Goal: Entertainment & Leisure: Browse casually

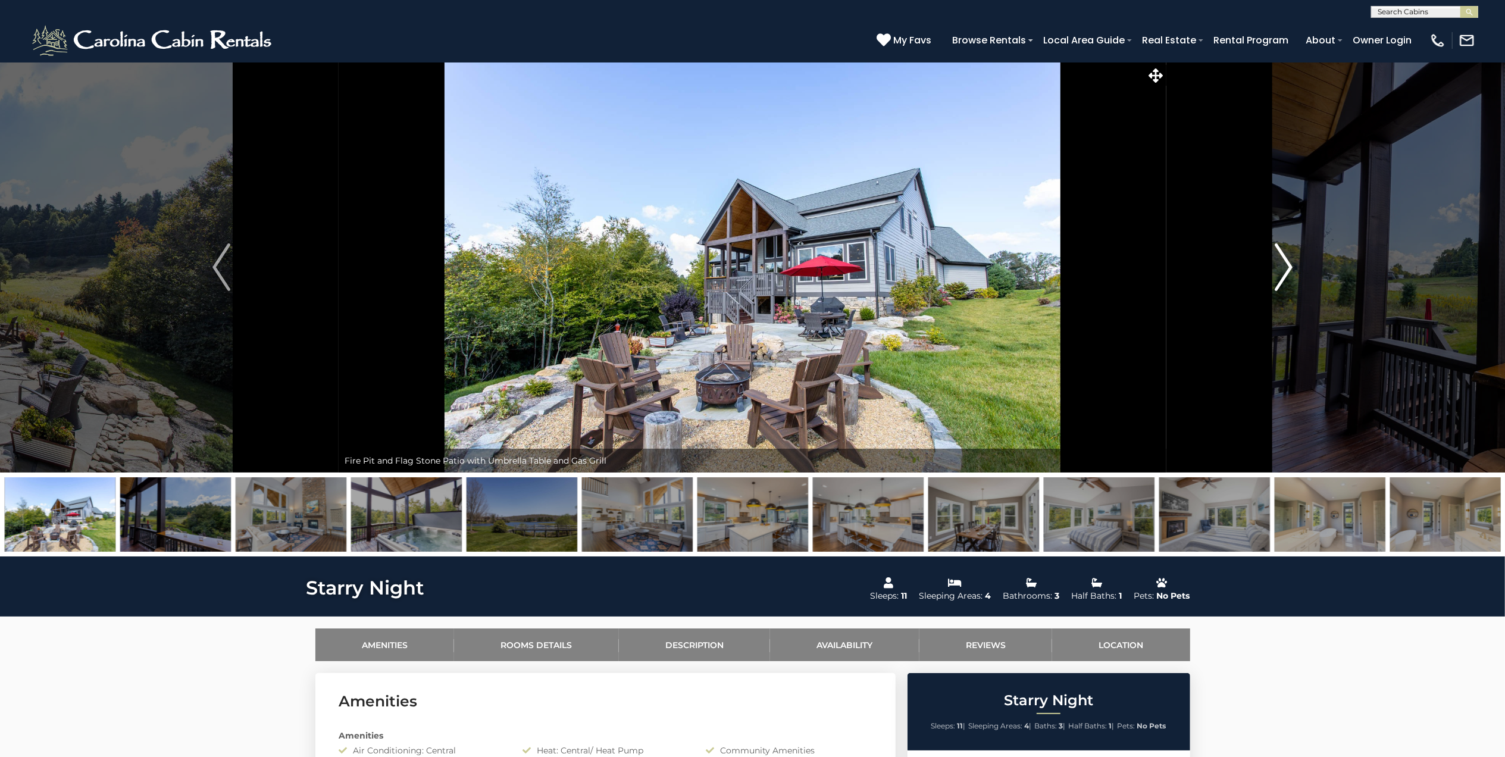
click at [1289, 261] on img "Next" at bounding box center [1284, 267] width 18 height 48
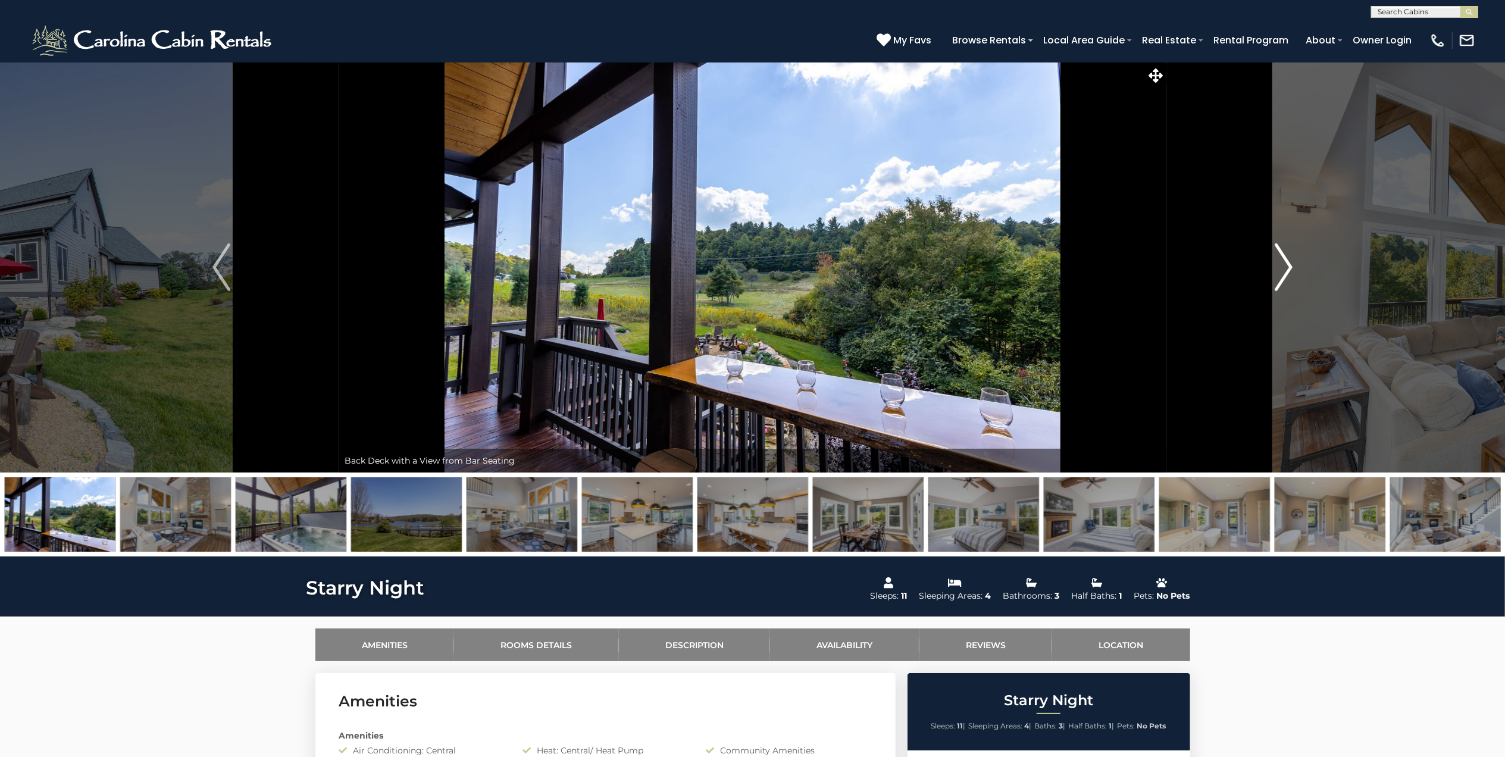
click at [1289, 261] on img "Next" at bounding box center [1284, 267] width 18 height 48
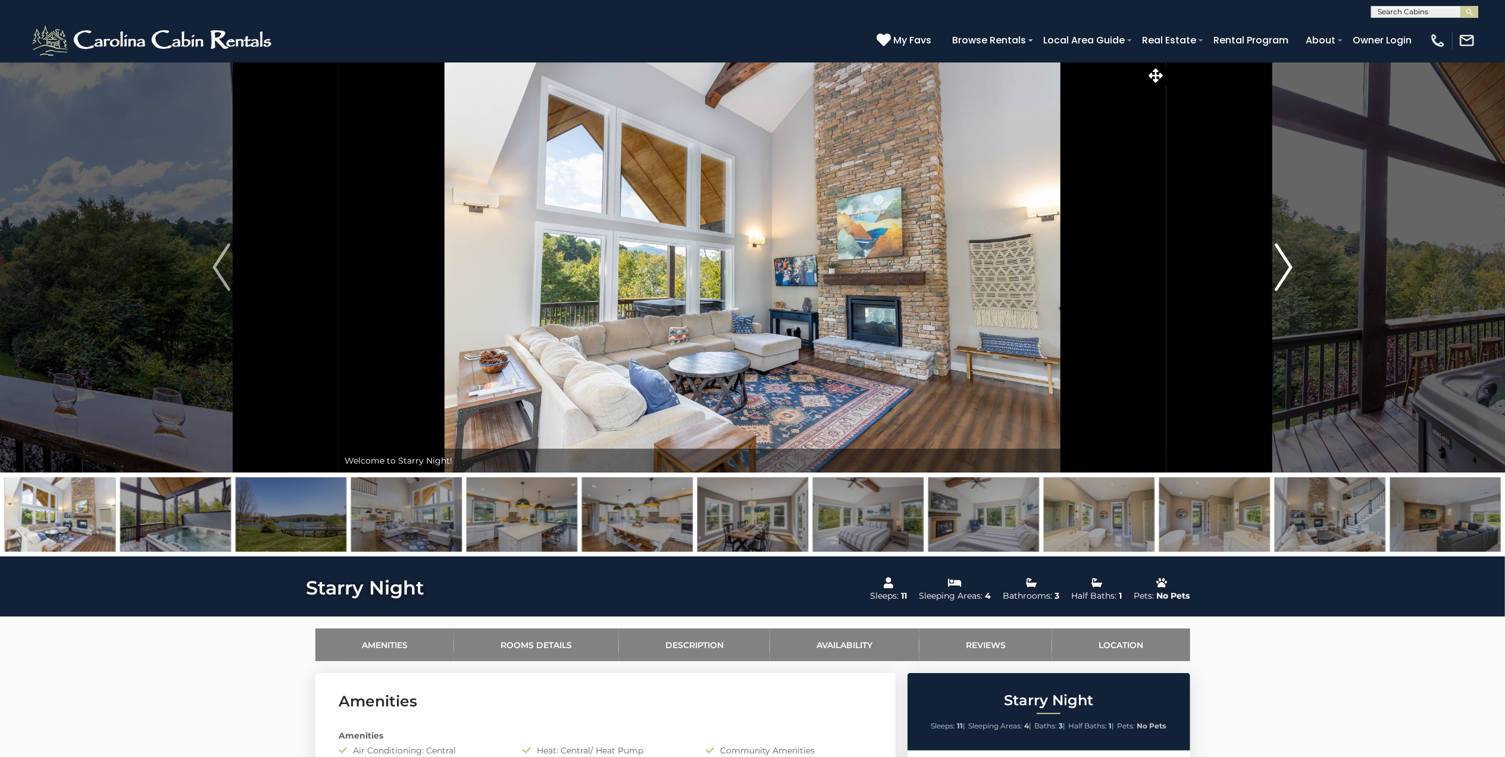
click at [1289, 261] on img "Next" at bounding box center [1284, 267] width 18 height 48
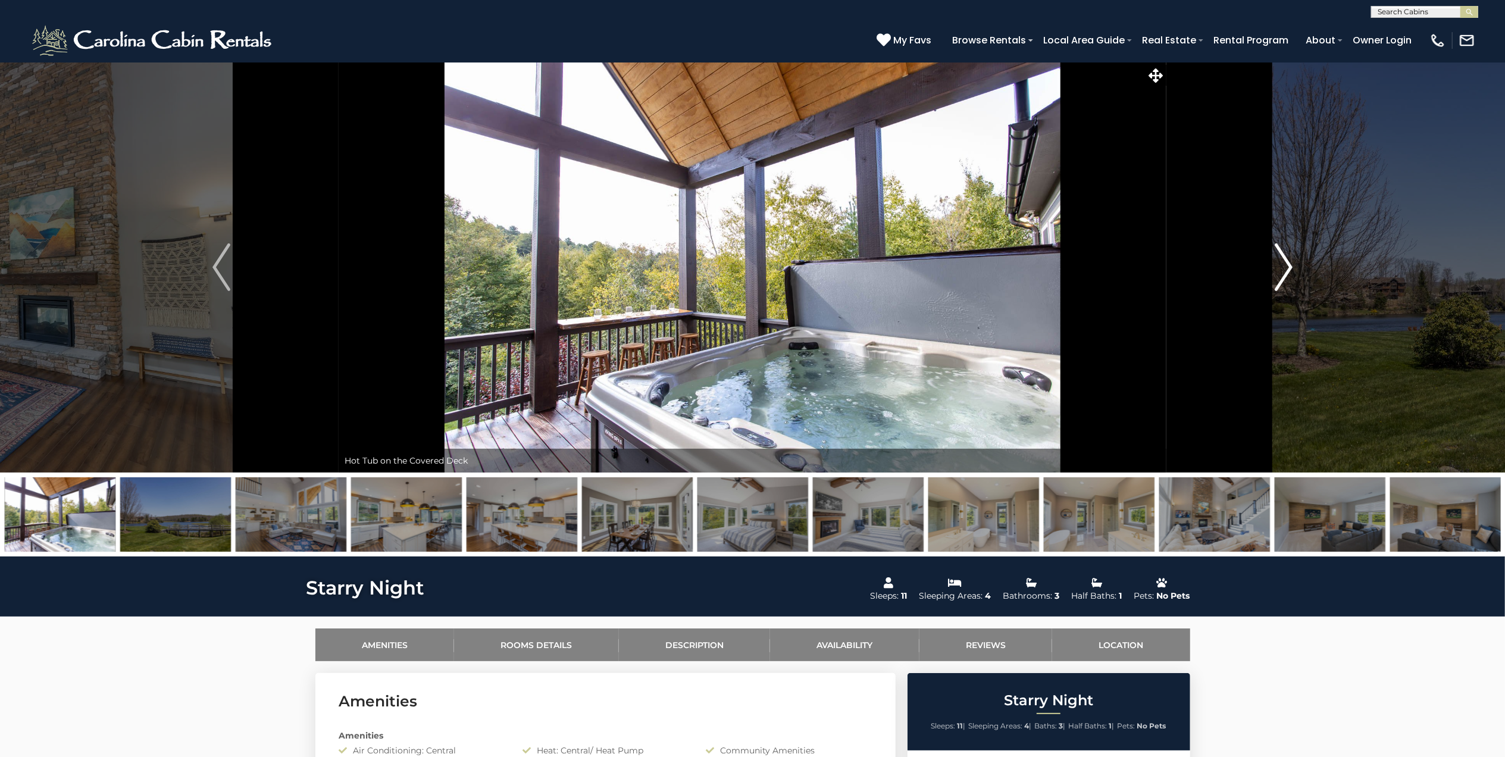
click at [1289, 261] on img "Next" at bounding box center [1284, 267] width 18 height 48
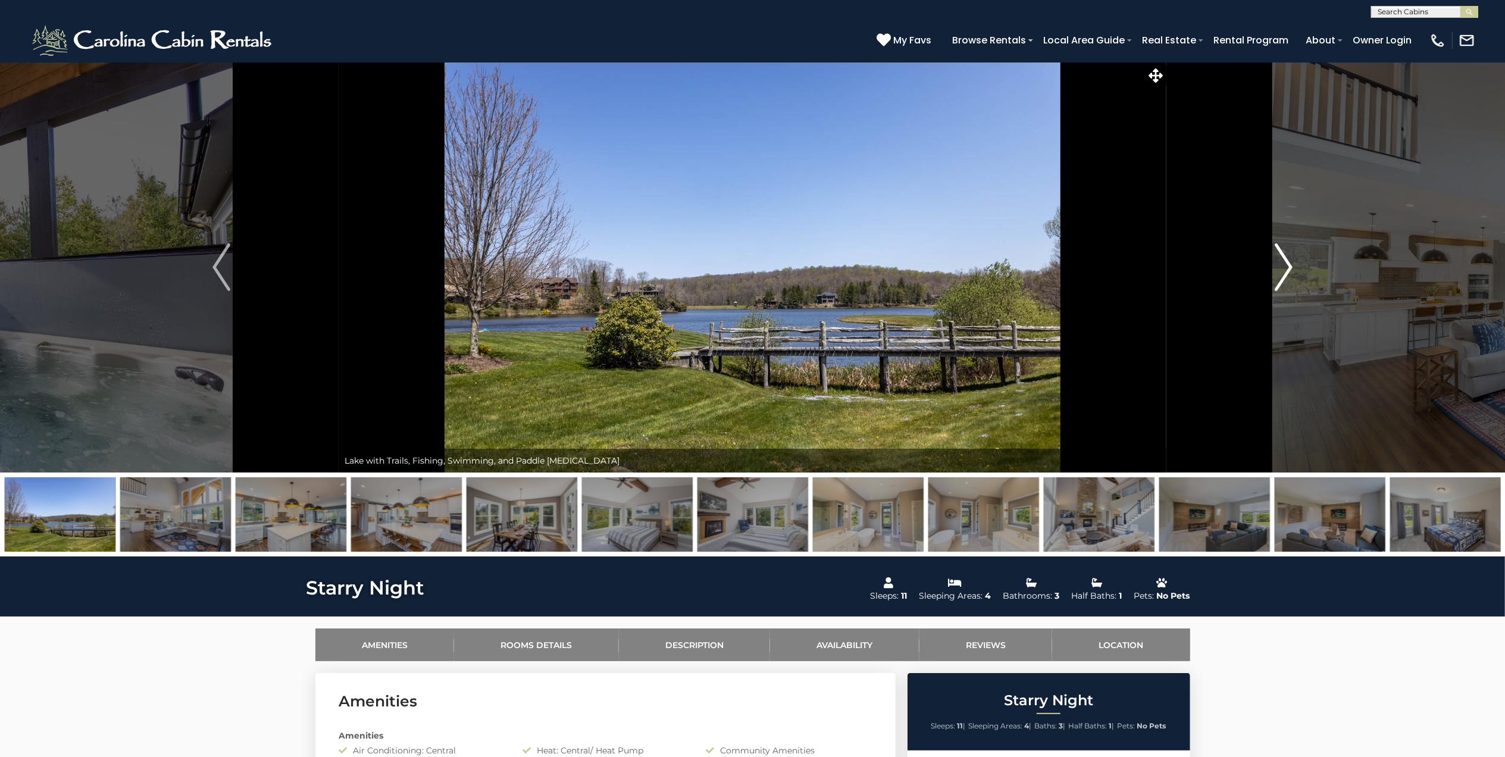
click at [1289, 261] on img "Next" at bounding box center [1284, 267] width 18 height 48
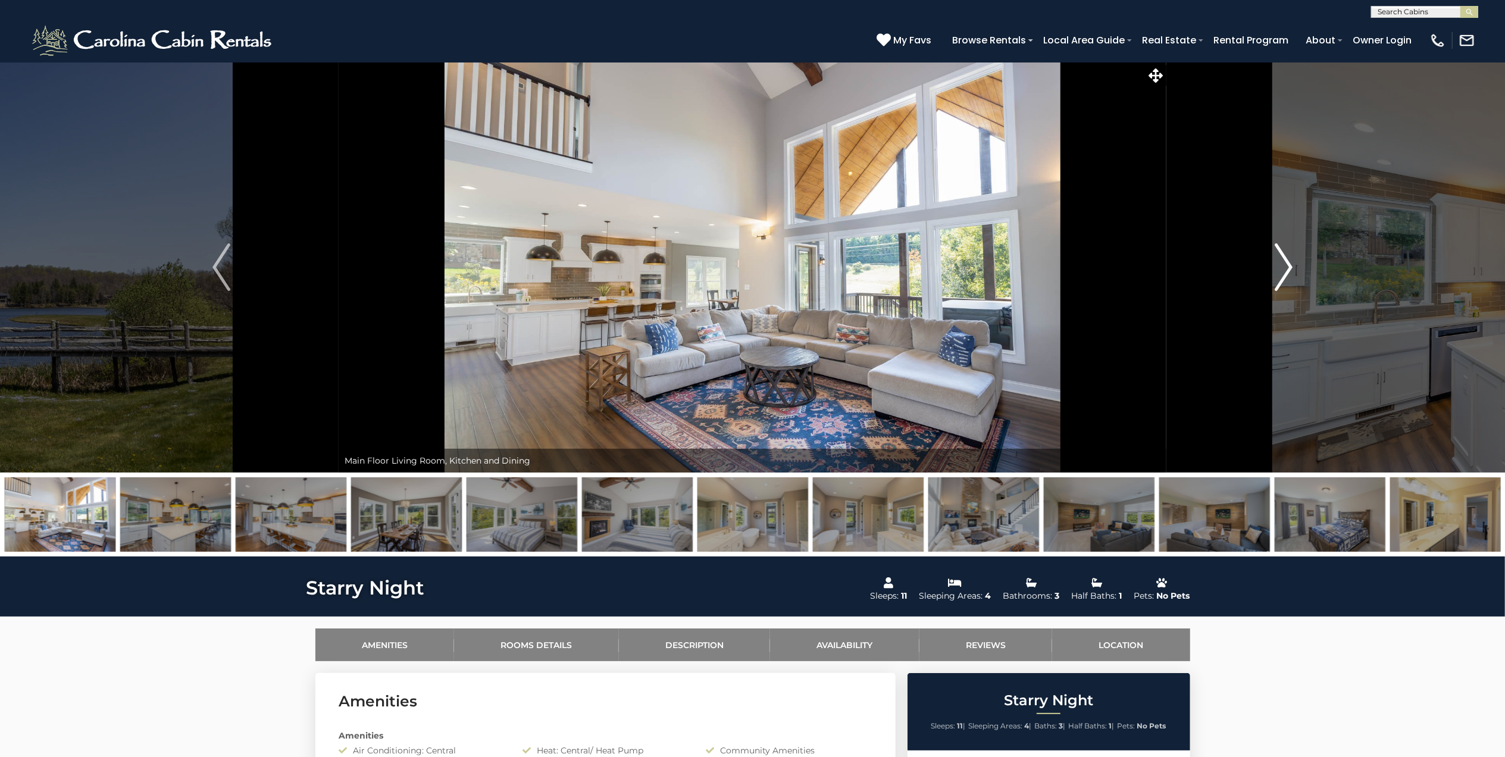
click at [1289, 261] on img "Next" at bounding box center [1284, 267] width 18 height 48
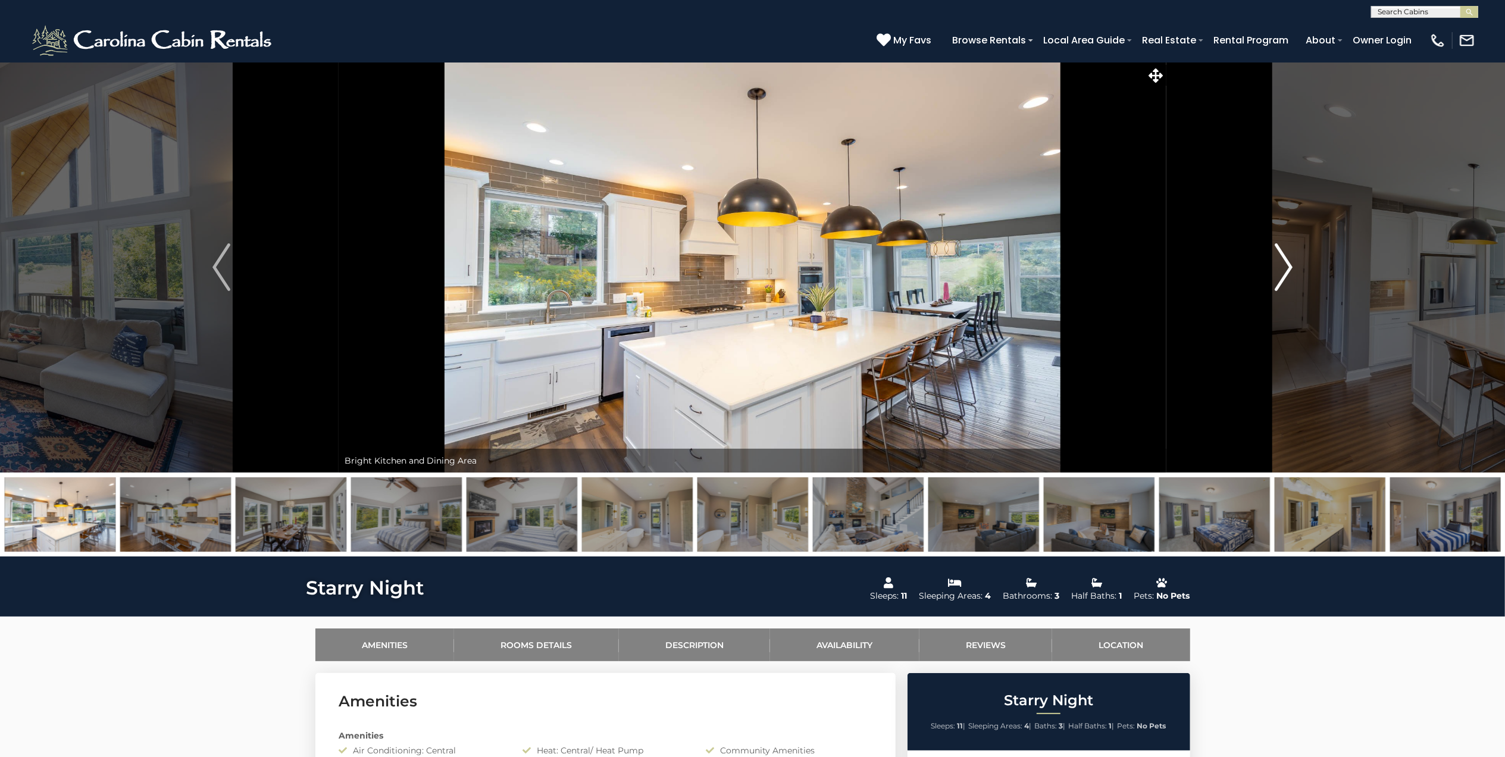
click at [1289, 261] on img "Next" at bounding box center [1284, 267] width 18 height 48
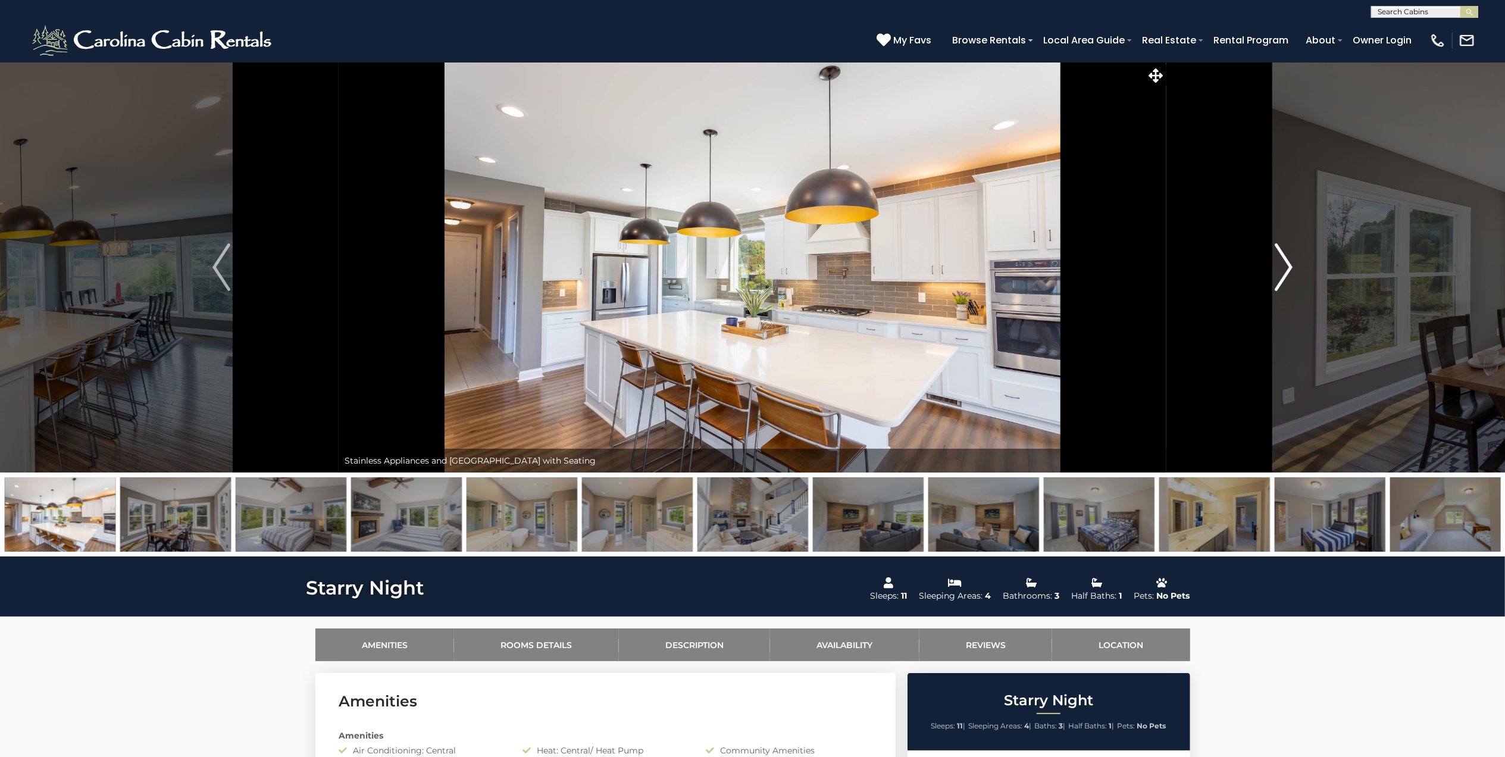
click at [1289, 261] on img "Next" at bounding box center [1284, 267] width 18 height 48
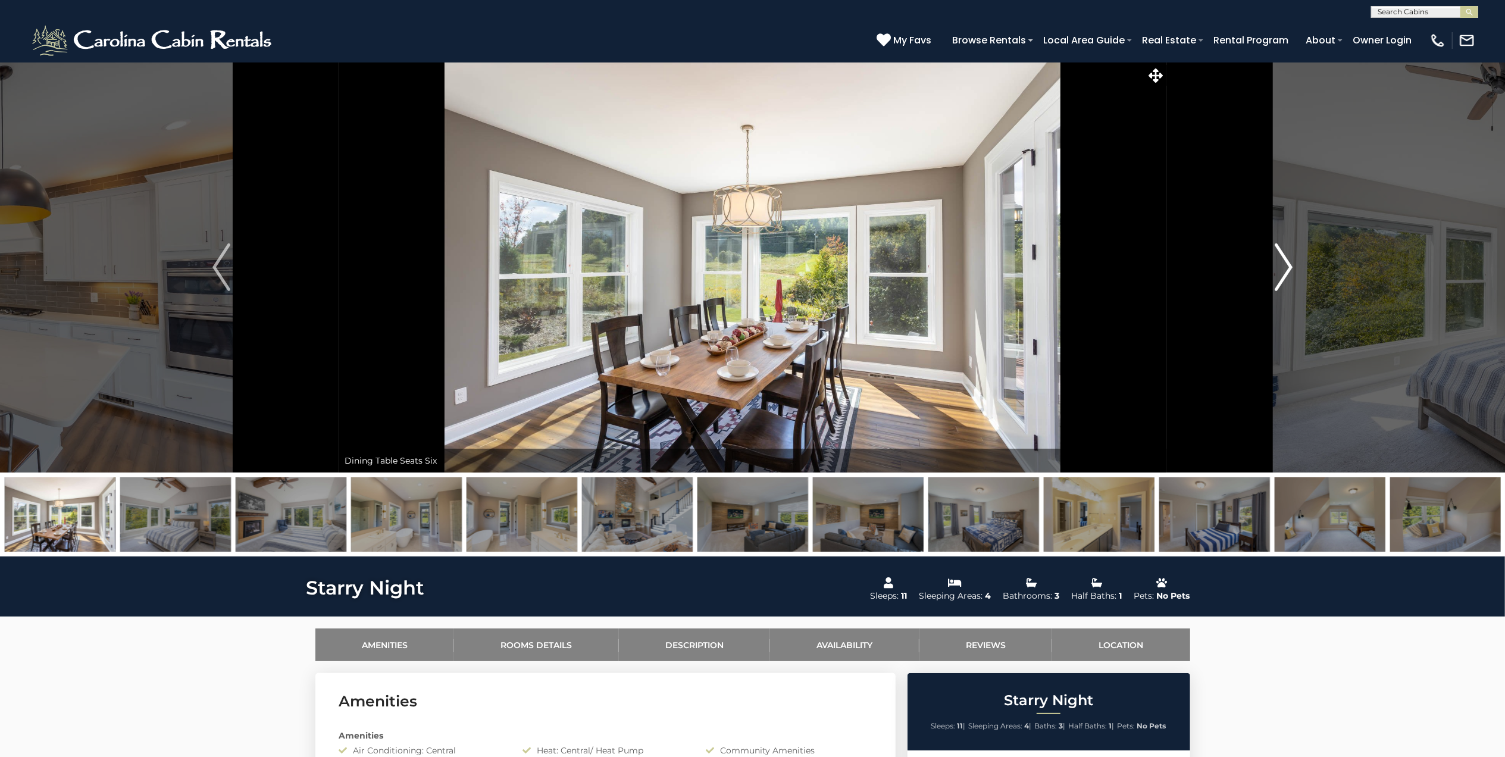
click at [1289, 261] on img "Next" at bounding box center [1284, 267] width 18 height 48
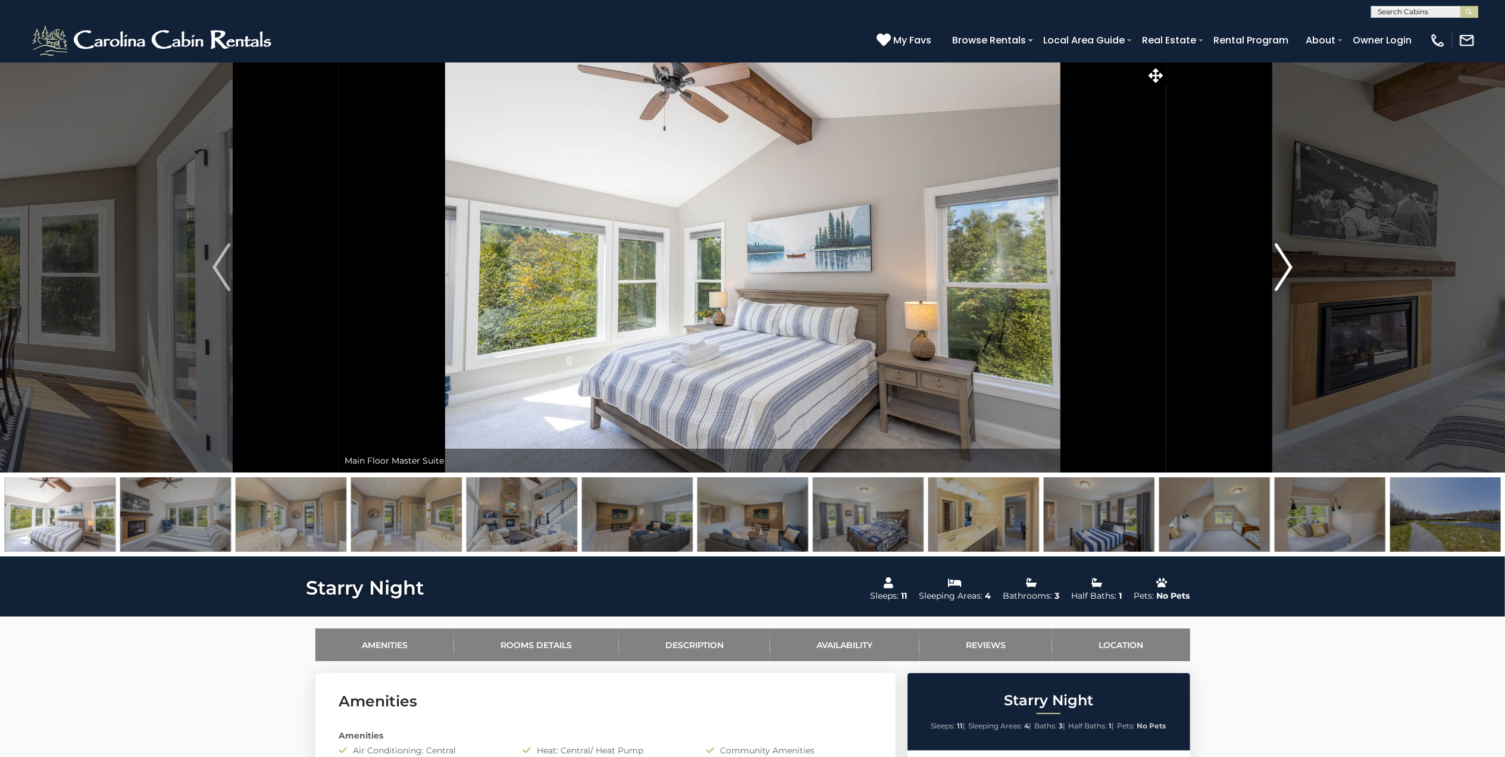
click at [1289, 261] on img "Next" at bounding box center [1284, 267] width 18 height 48
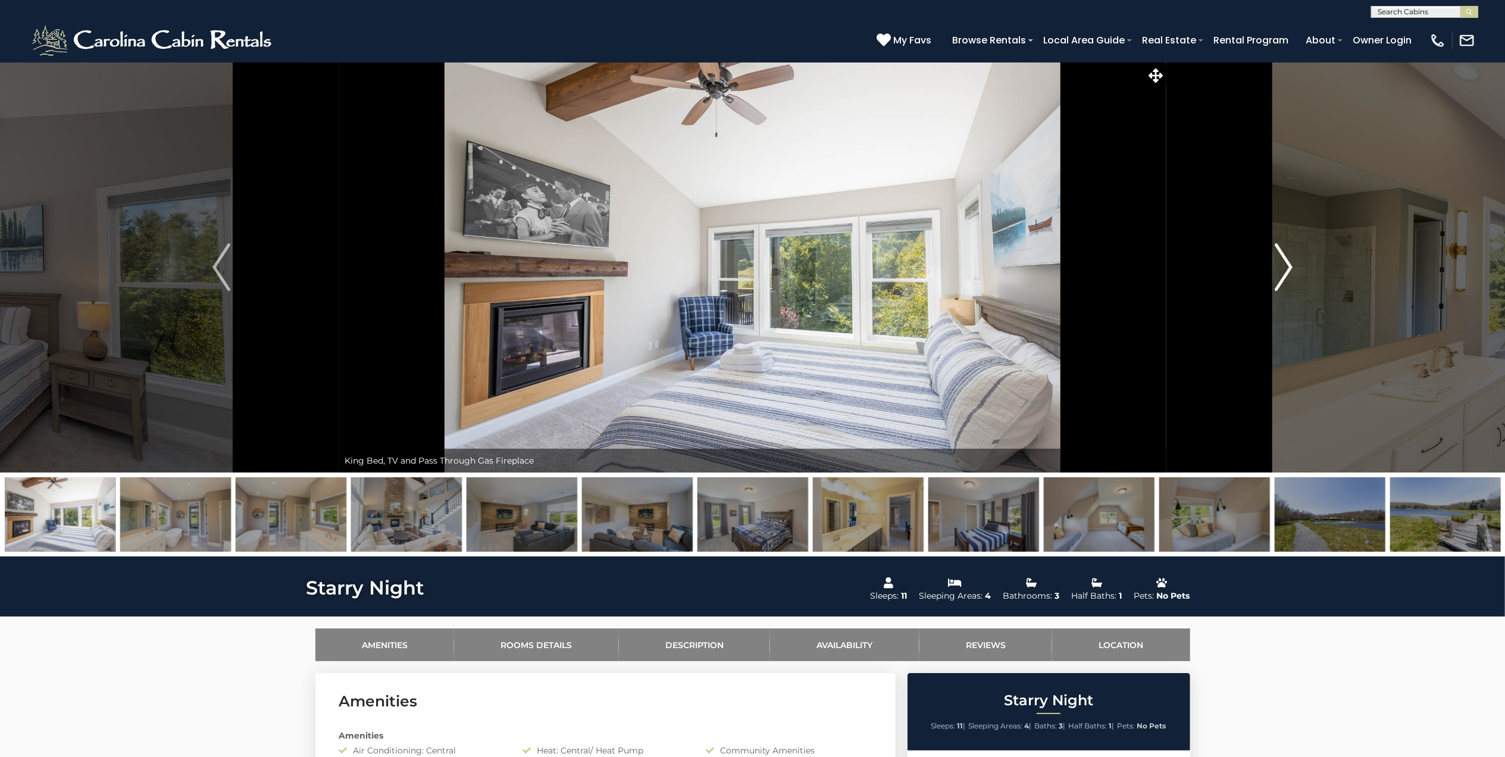
click at [1289, 261] on img "Next" at bounding box center [1284, 267] width 18 height 48
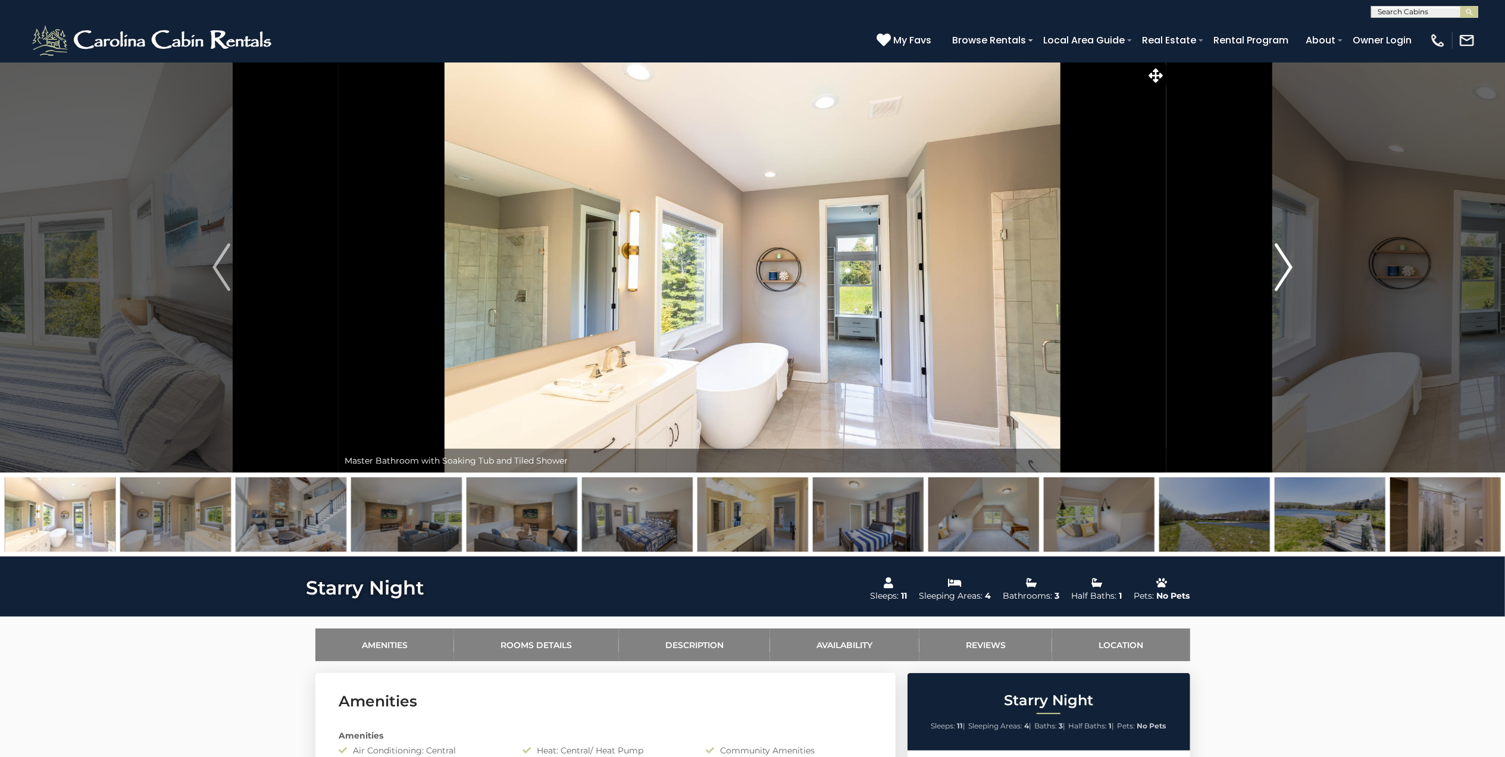
click at [1289, 261] on img "Next" at bounding box center [1284, 267] width 18 height 48
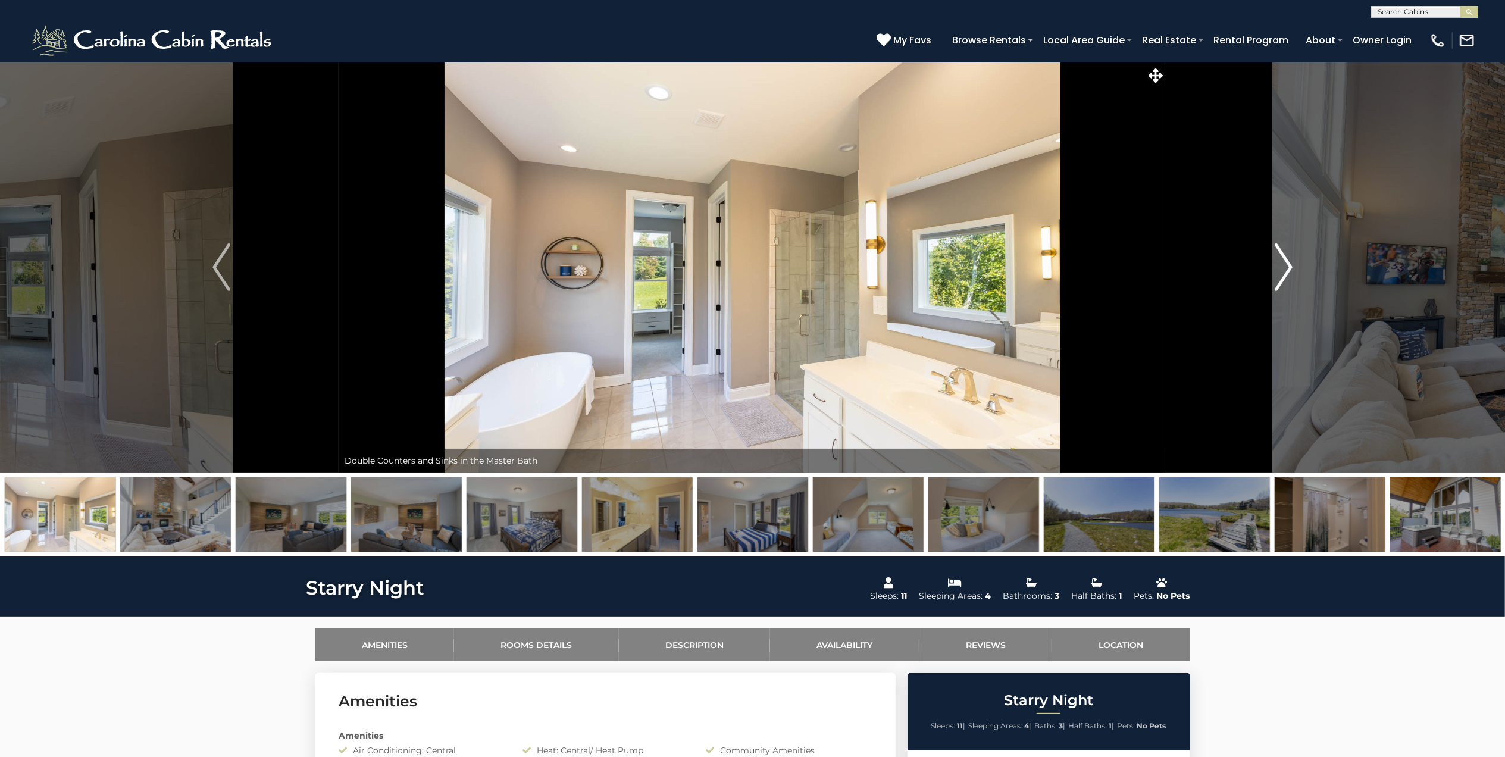
click at [1289, 261] on img "Next" at bounding box center [1284, 267] width 18 height 48
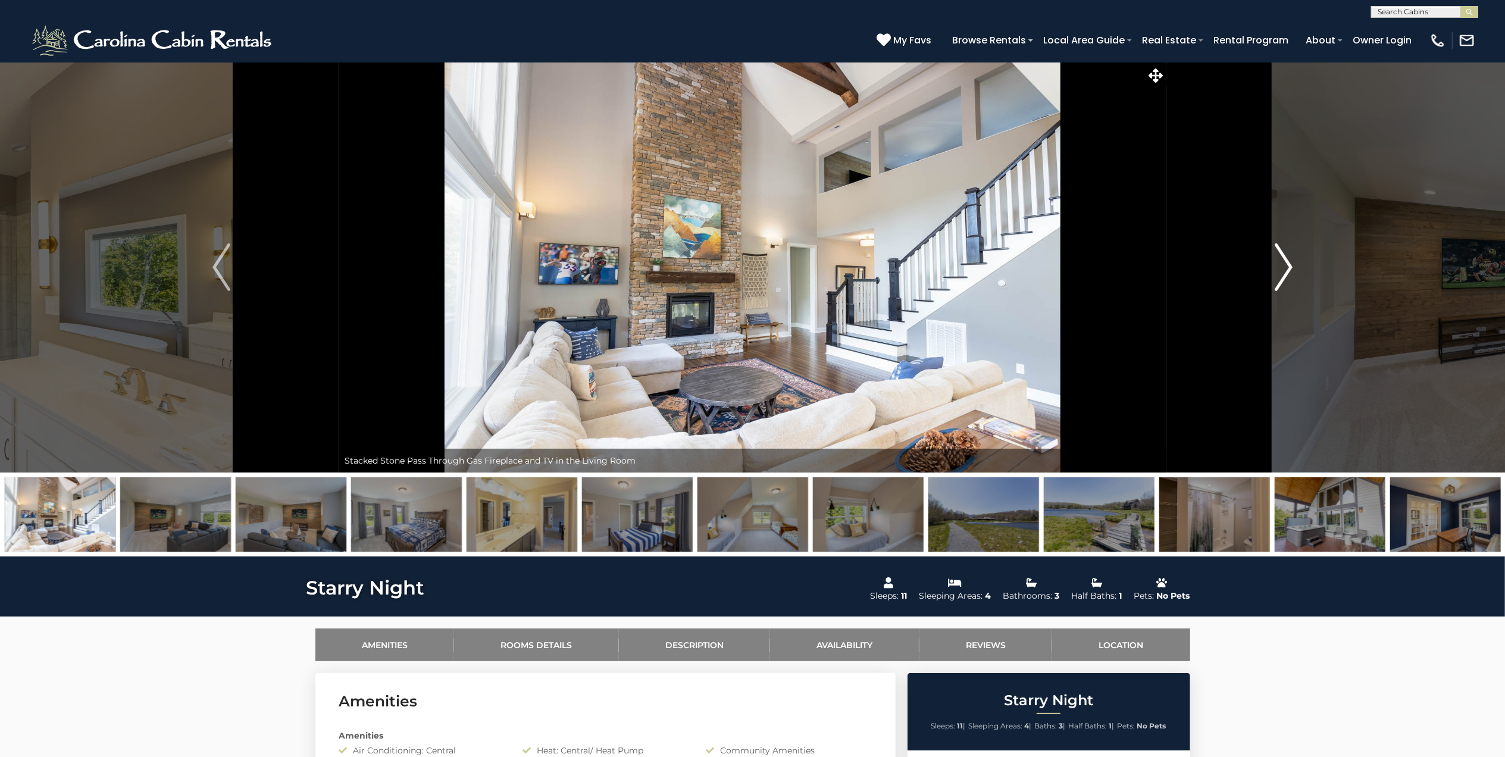
click at [1289, 261] on img "Next" at bounding box center [1284, 267] width 18 height 48
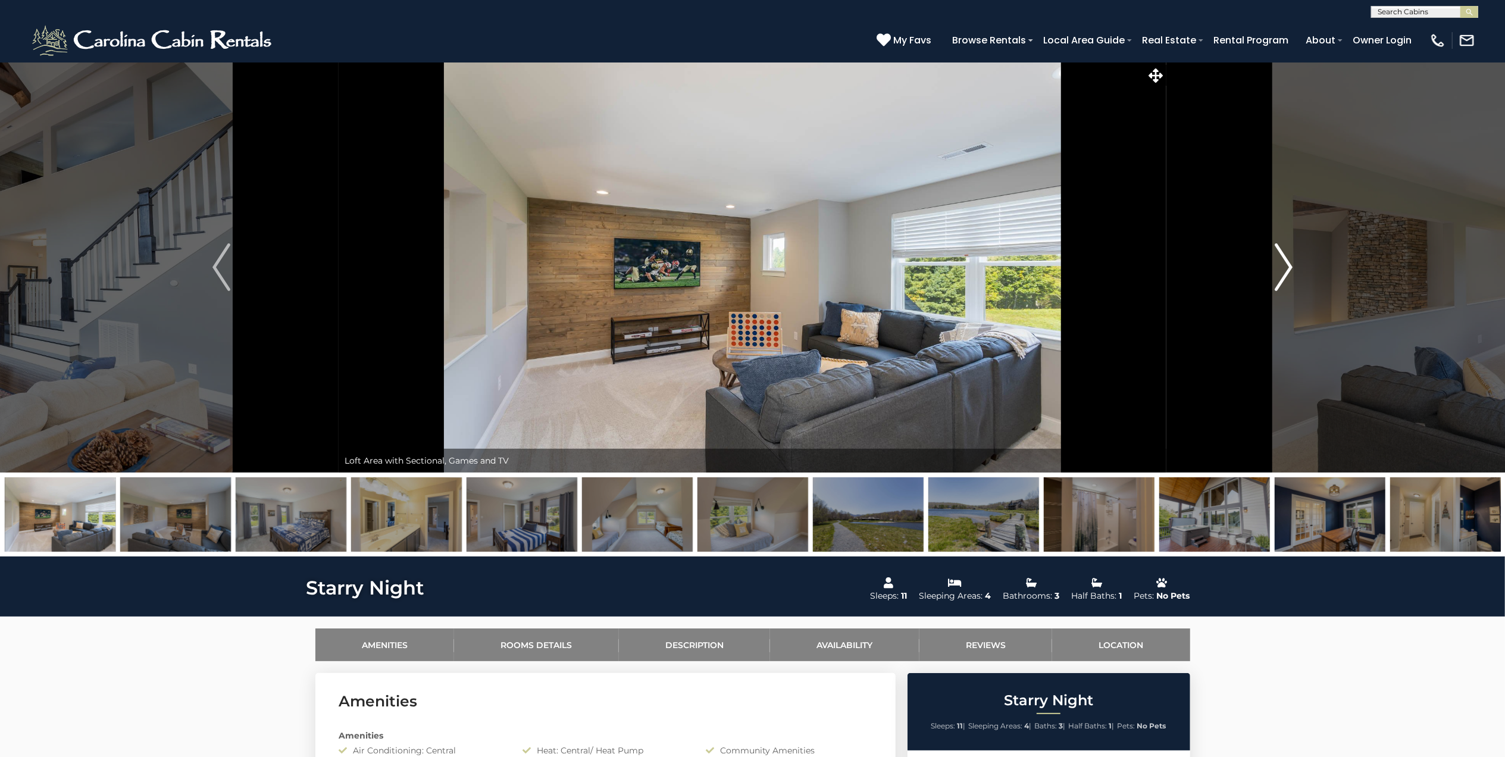
click at [1289, 261] on img "Next" at bounding box center [1284, 267] width 18 height 48
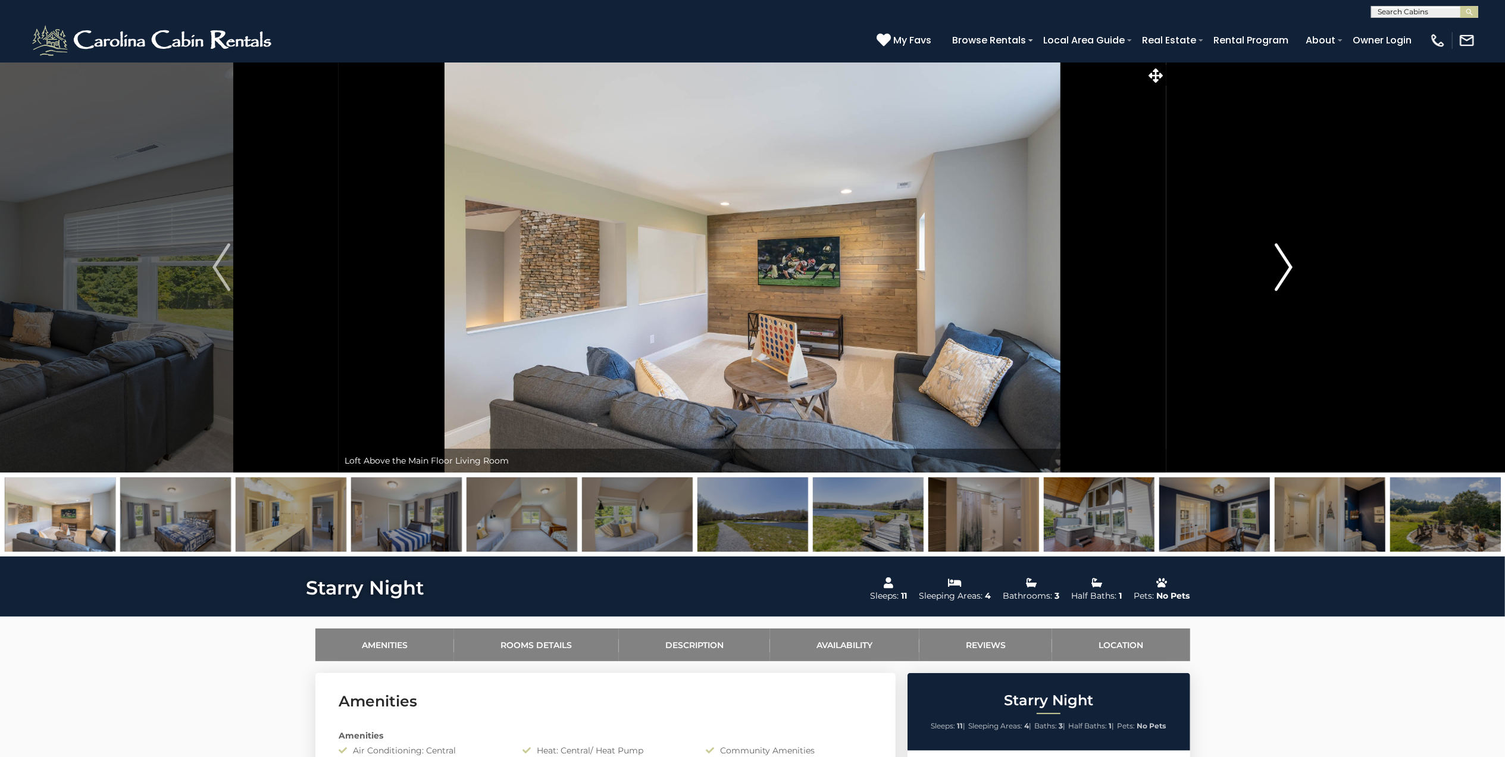
click at [1289, 261] on img "Next" at bounding box center [1284, 267] width 18 height 48
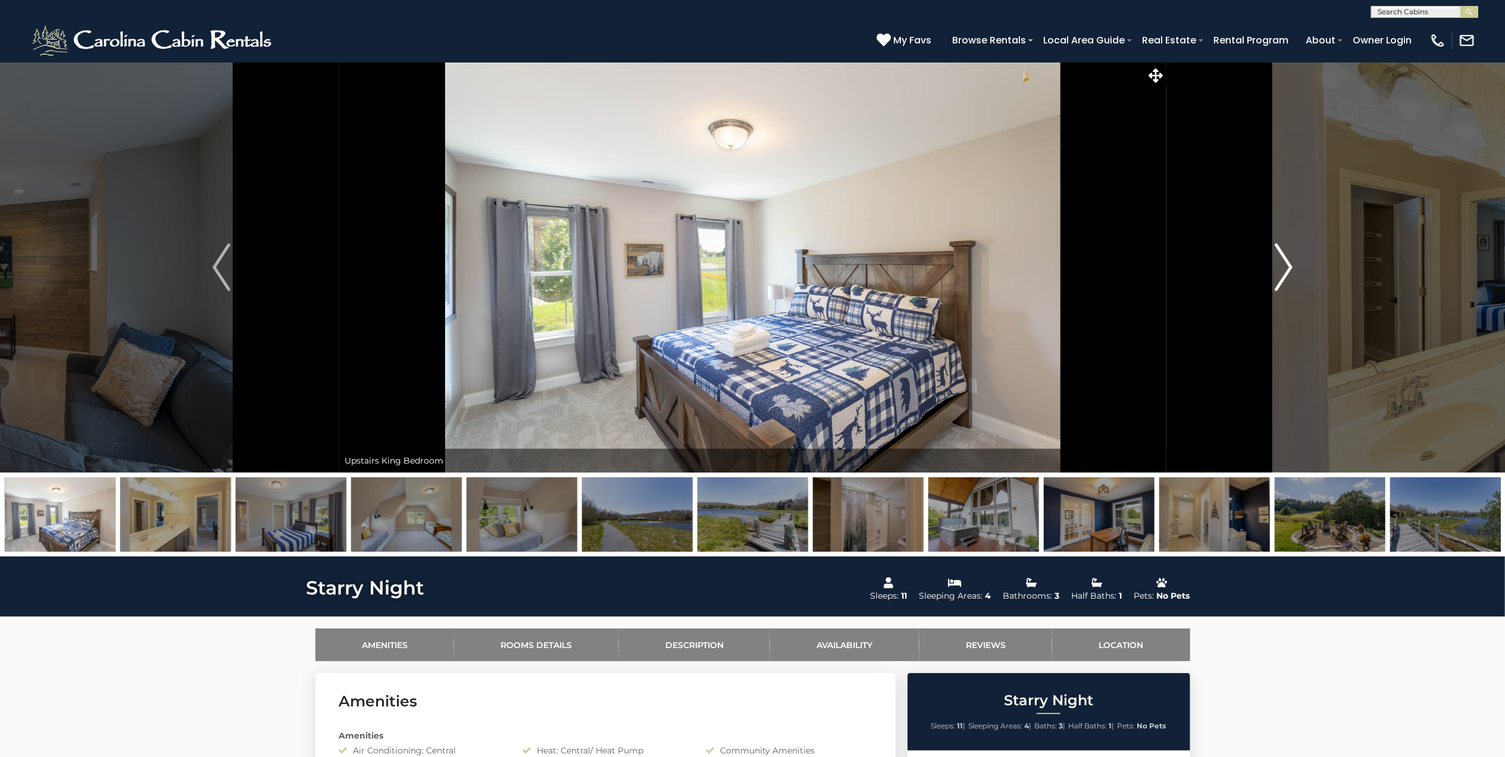
click at [1289, 261] on img "Next" at bounding box center [1284, 267] width 18 height 48
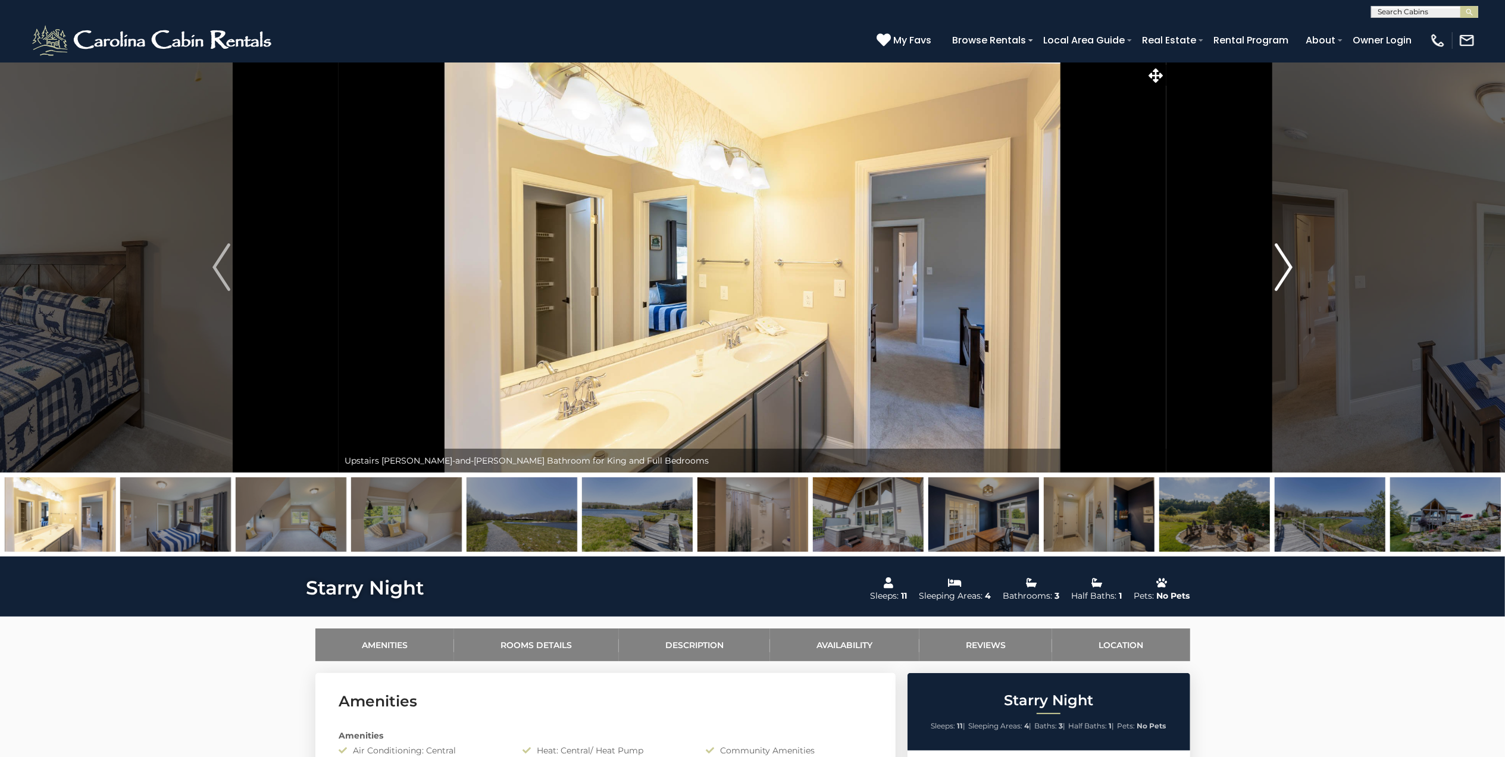
click at [1289, 261] on img "Next" at bounding box center [1284, 267] width 18 height 48
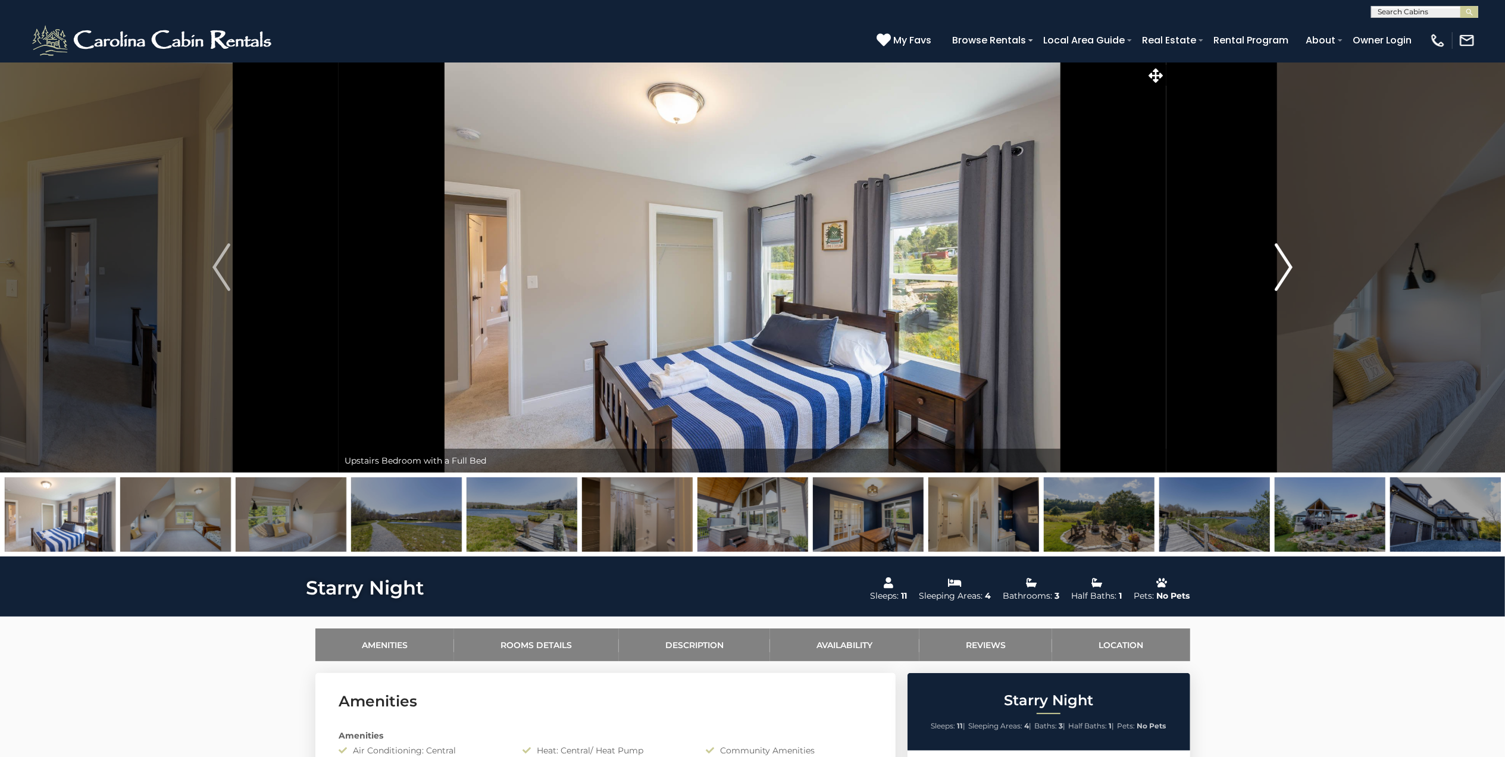
click at [1289, 261] on img "Next" at bounding box center [1284, 267] width 18 height 48
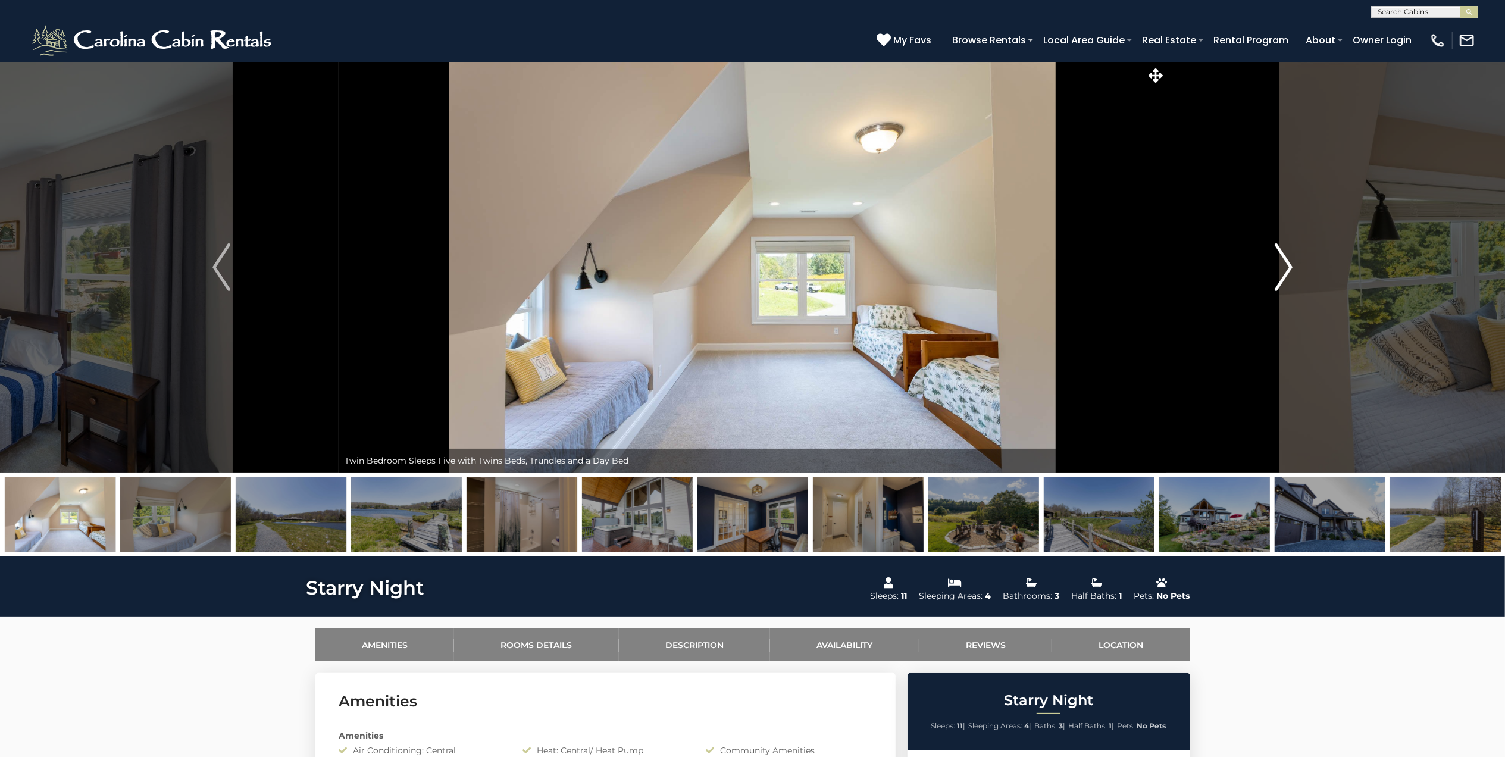
click at [1289, 261] on img "Next" at bounding box center [1284, 267] width 18 height 48
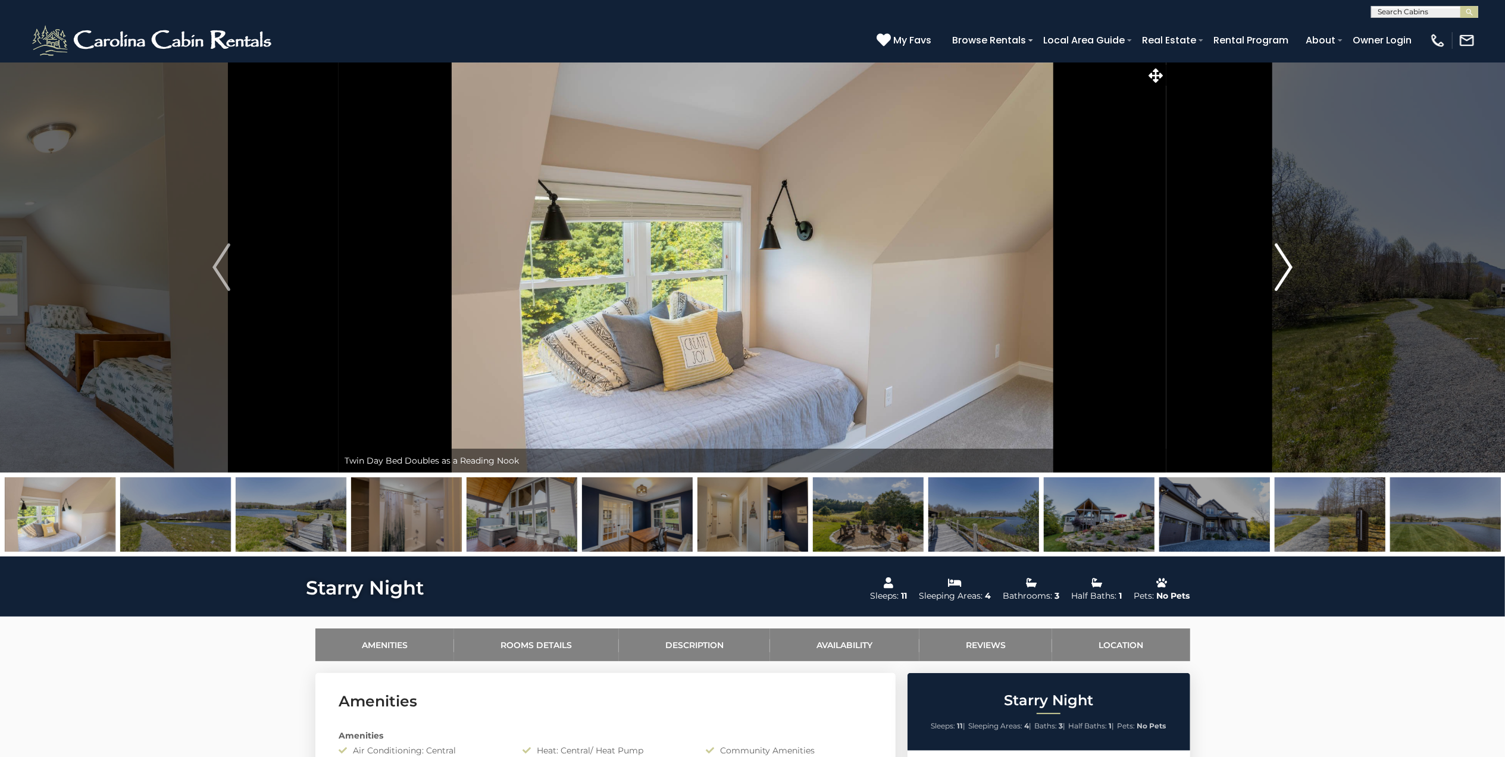
click at [1289, 261] on img "Next" at bounding box center [1284, 267] width 18 height 48
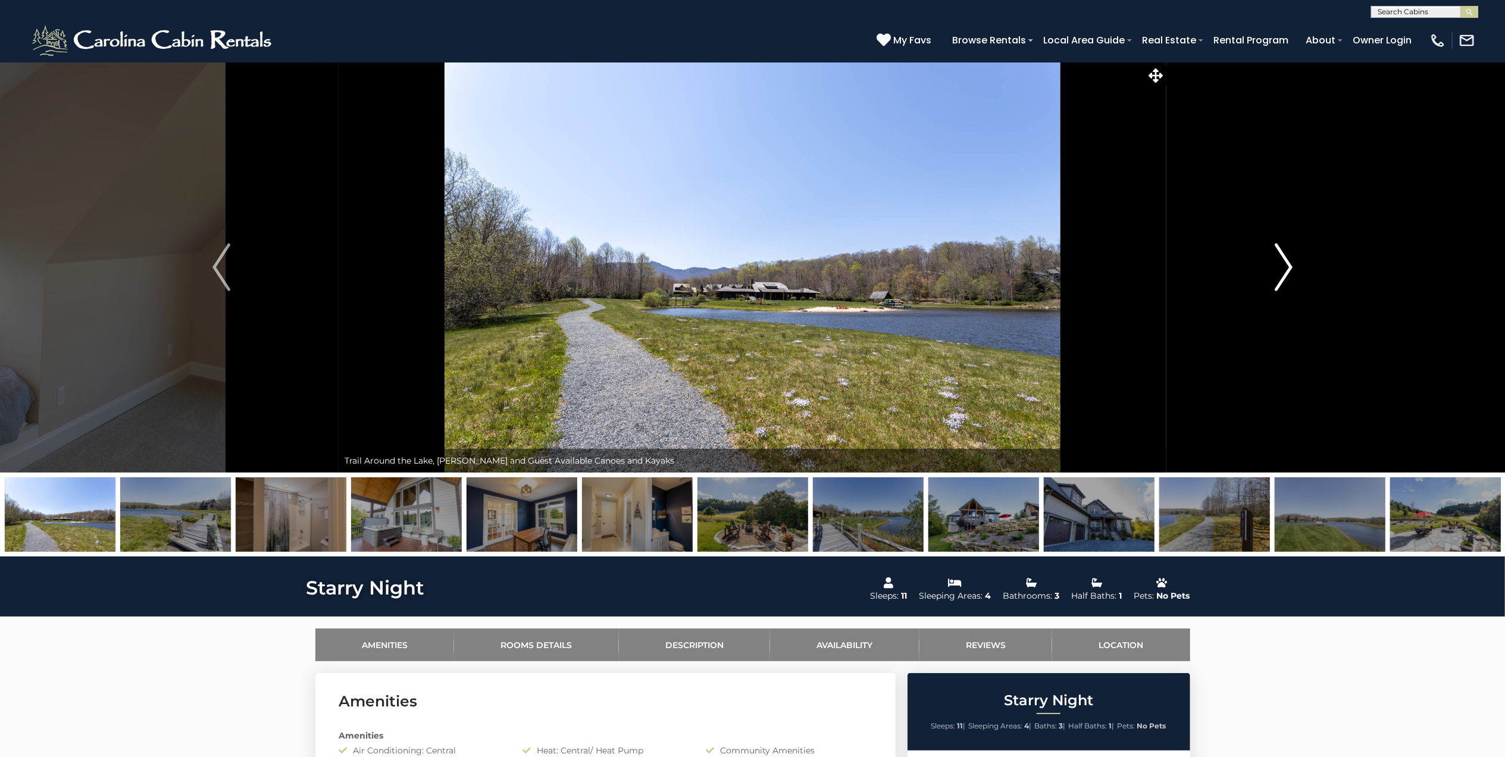
click at [1289, 261] on img "Next" at bounding box center [1284, 267] width 18 height 48
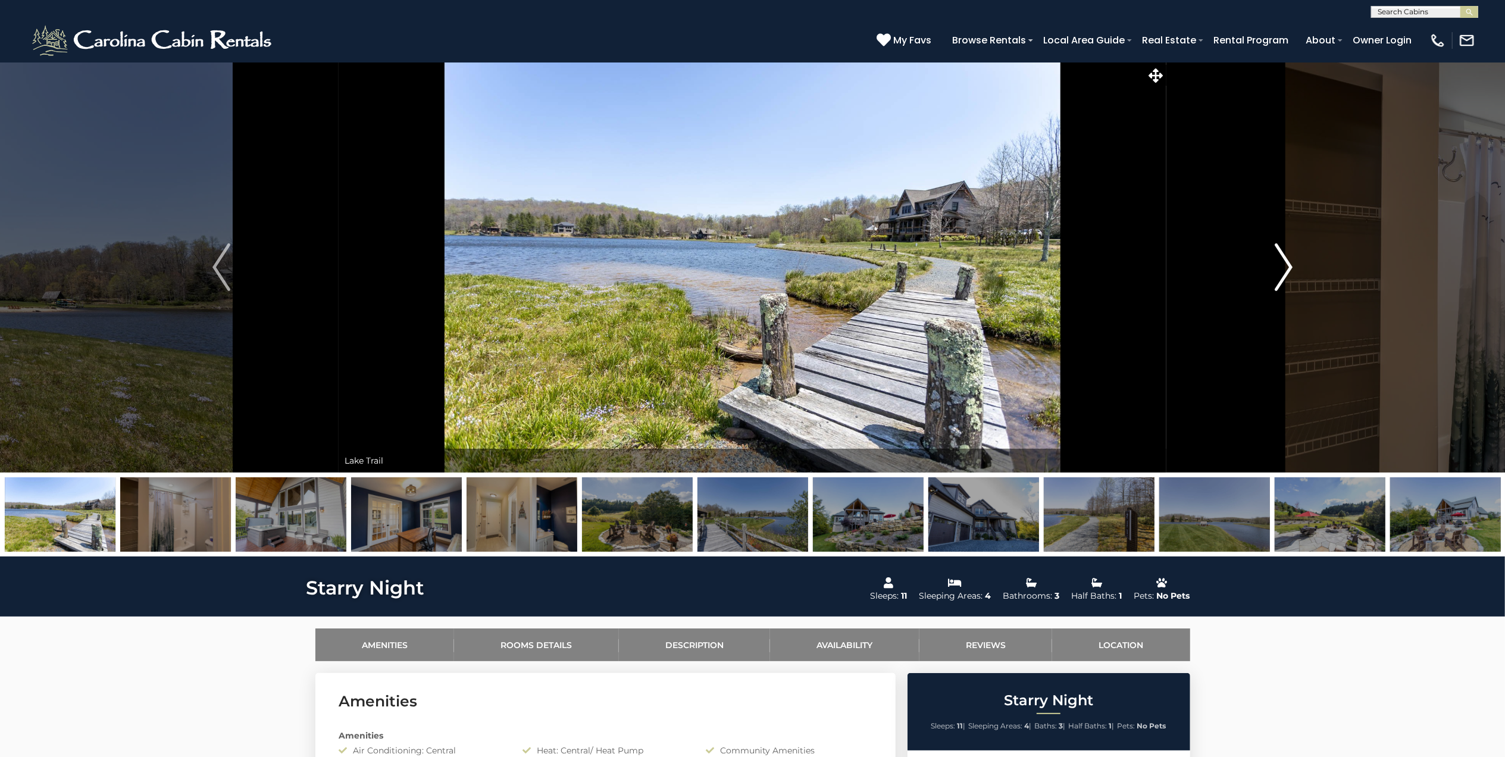
click at [1289, 261] on img "Next" at bounding box center [1284, 267] width 18 height 48
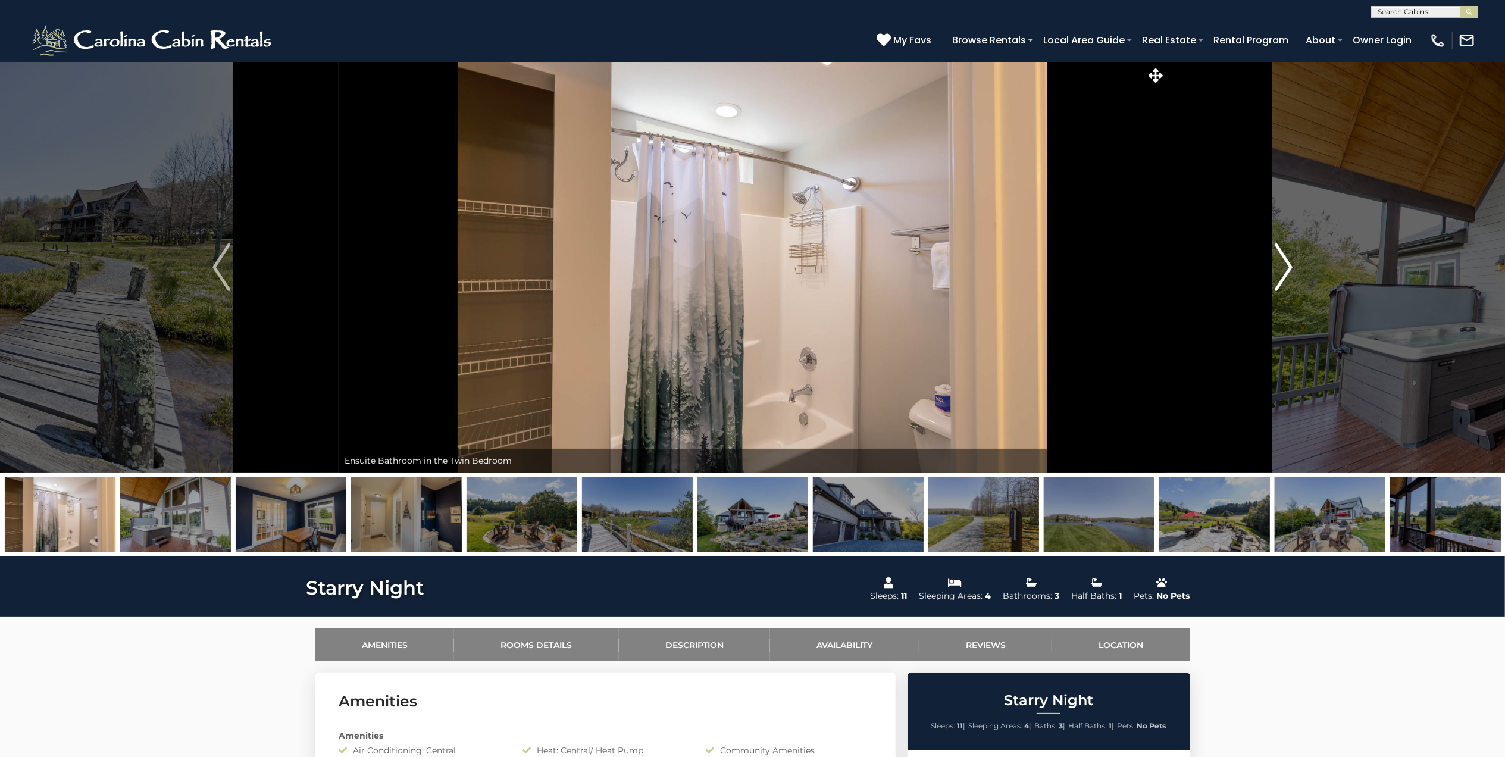
click at [1289, 261] on img "Next" at bounding box center [1284, 267] width 18 height 48
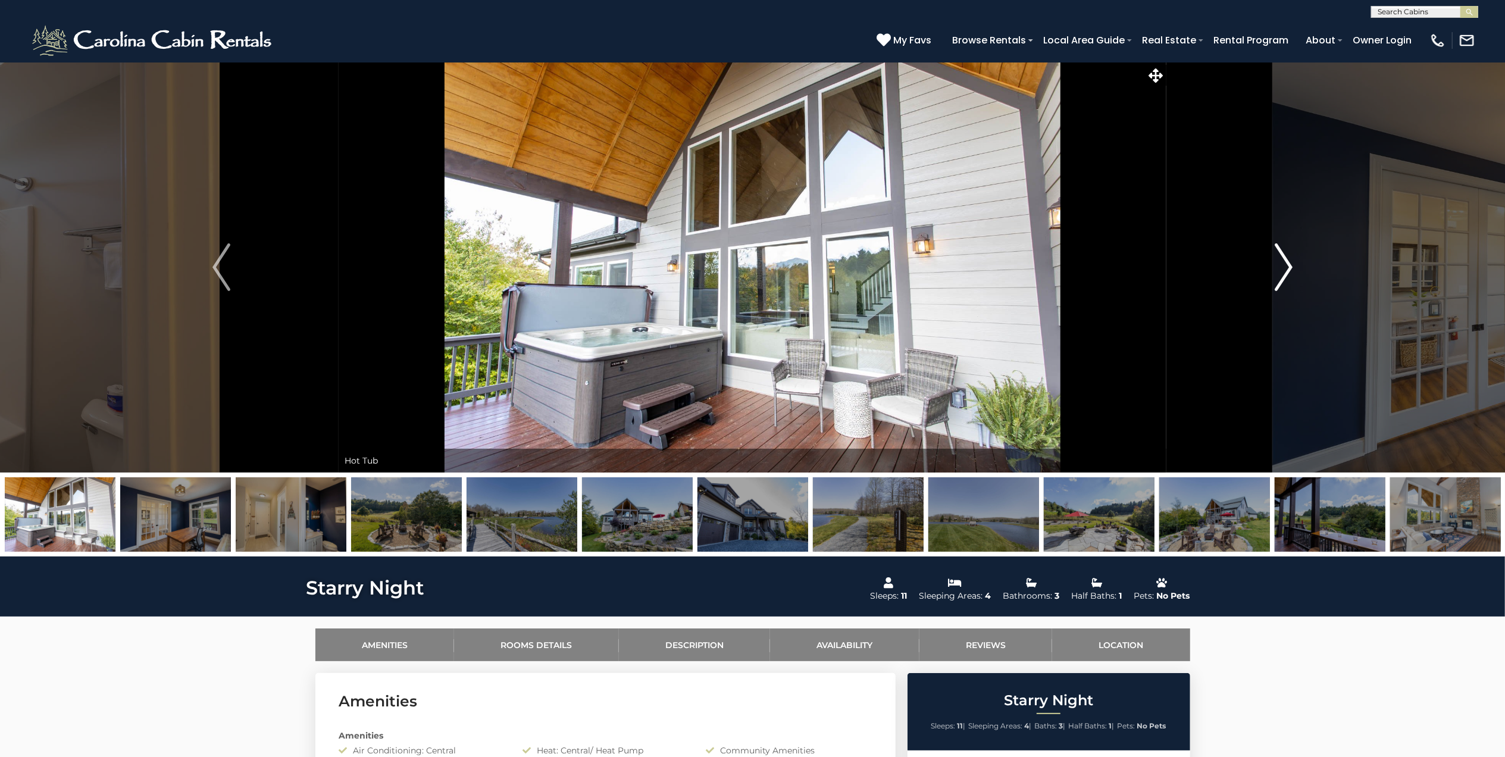
click at [1289, 261] on img "Next" at bounding box center [1284, 267] width 18 height 48
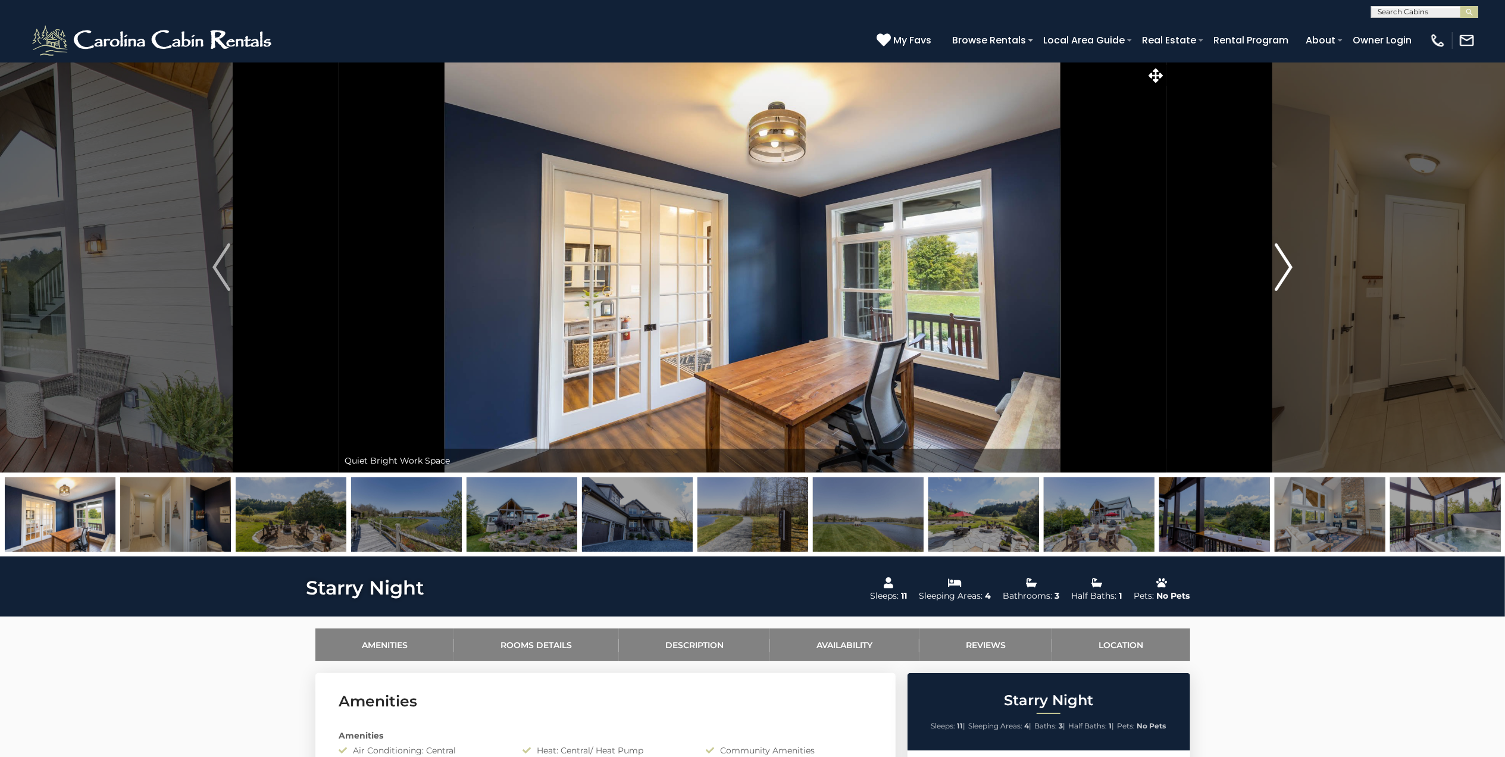
click at [1289, 261] on img "Next" at bounding box center [1284, 267] width 18 height 48
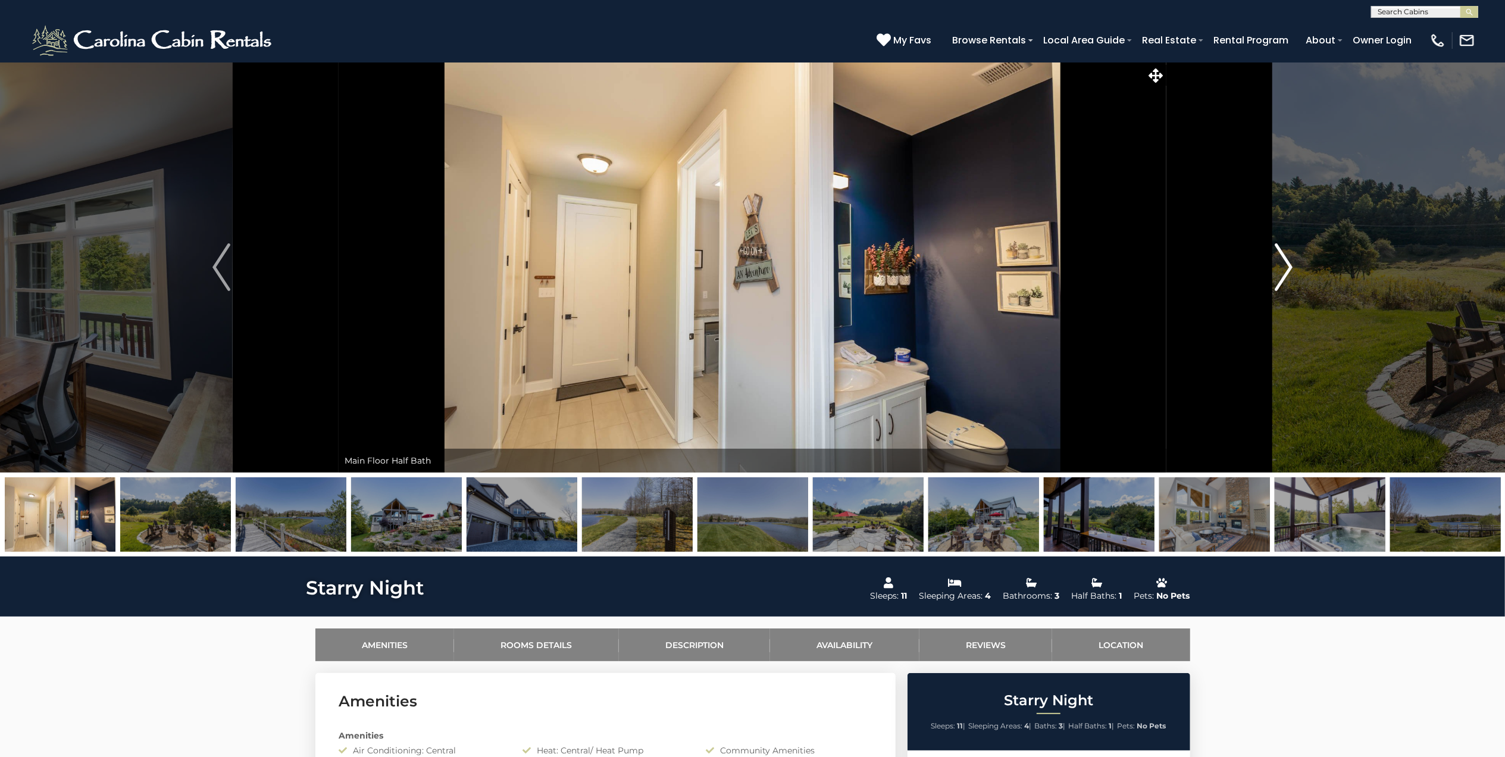
click at [1289, 261] on img "Next" at bounding box center [1284, 267] width 18 height 48
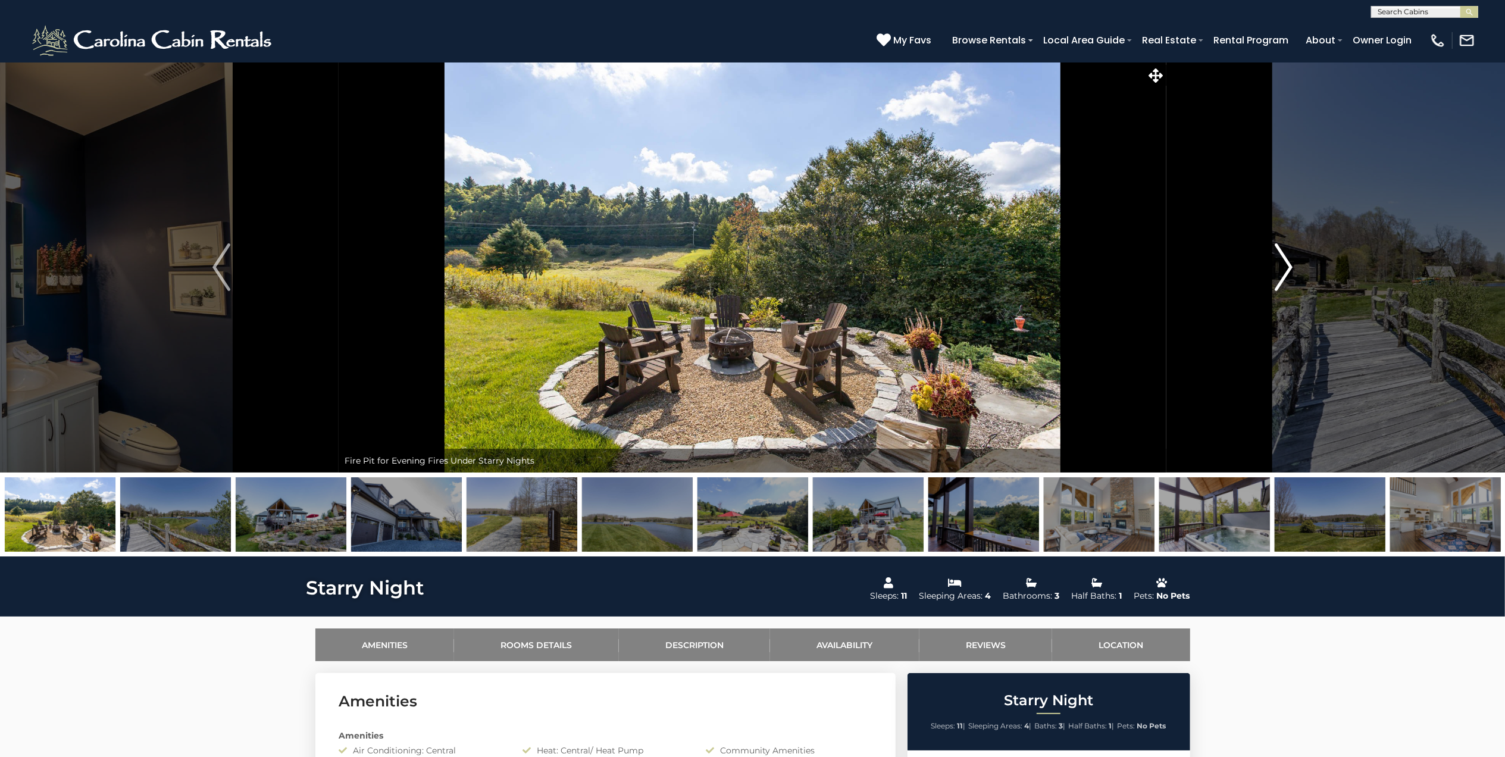
click at [1289, 261] on img "Next" at bounding box center [1284, 267] width 18 height 48
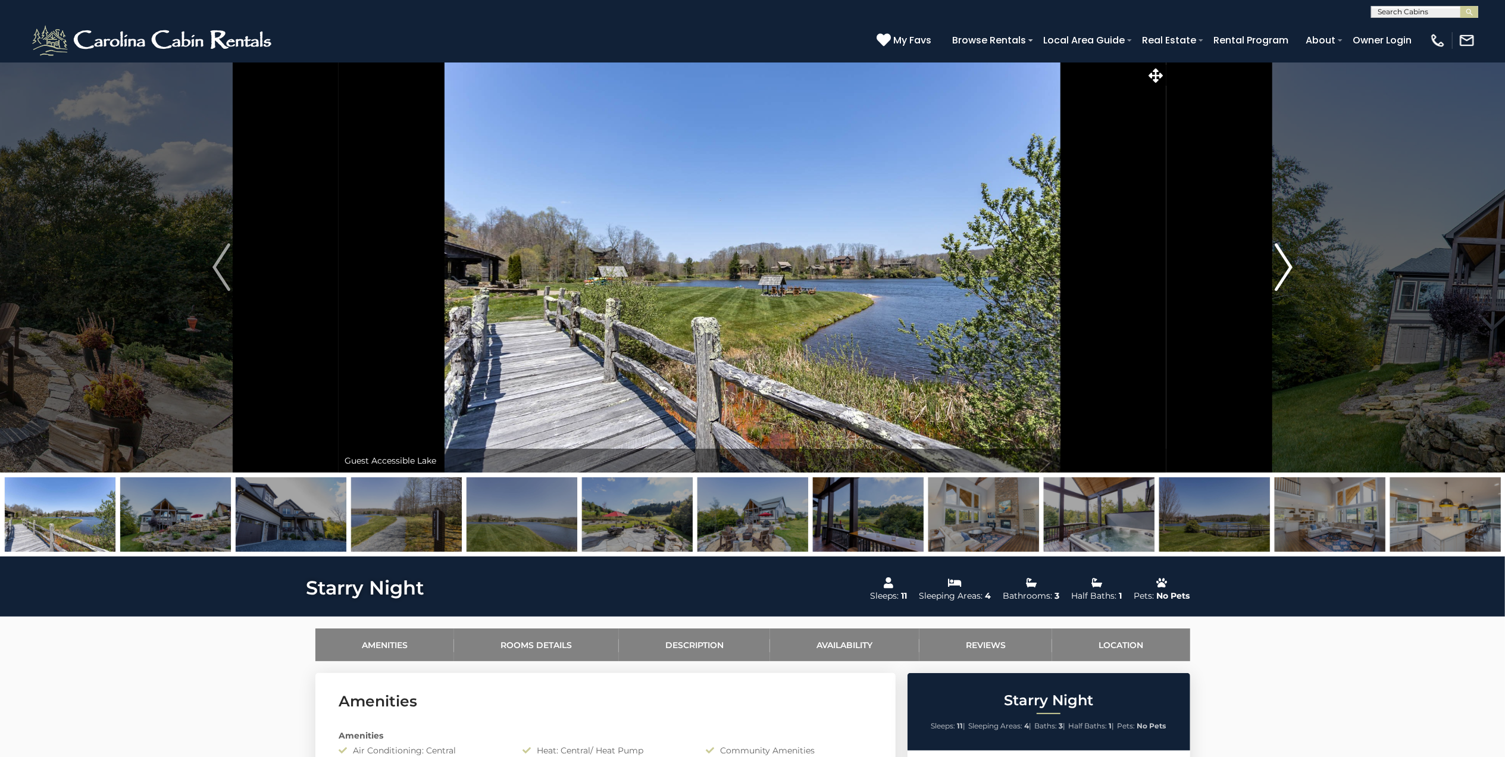
click at [1289, 261] on img "Next" at bounding box center [1284, 267] width 18 height 48
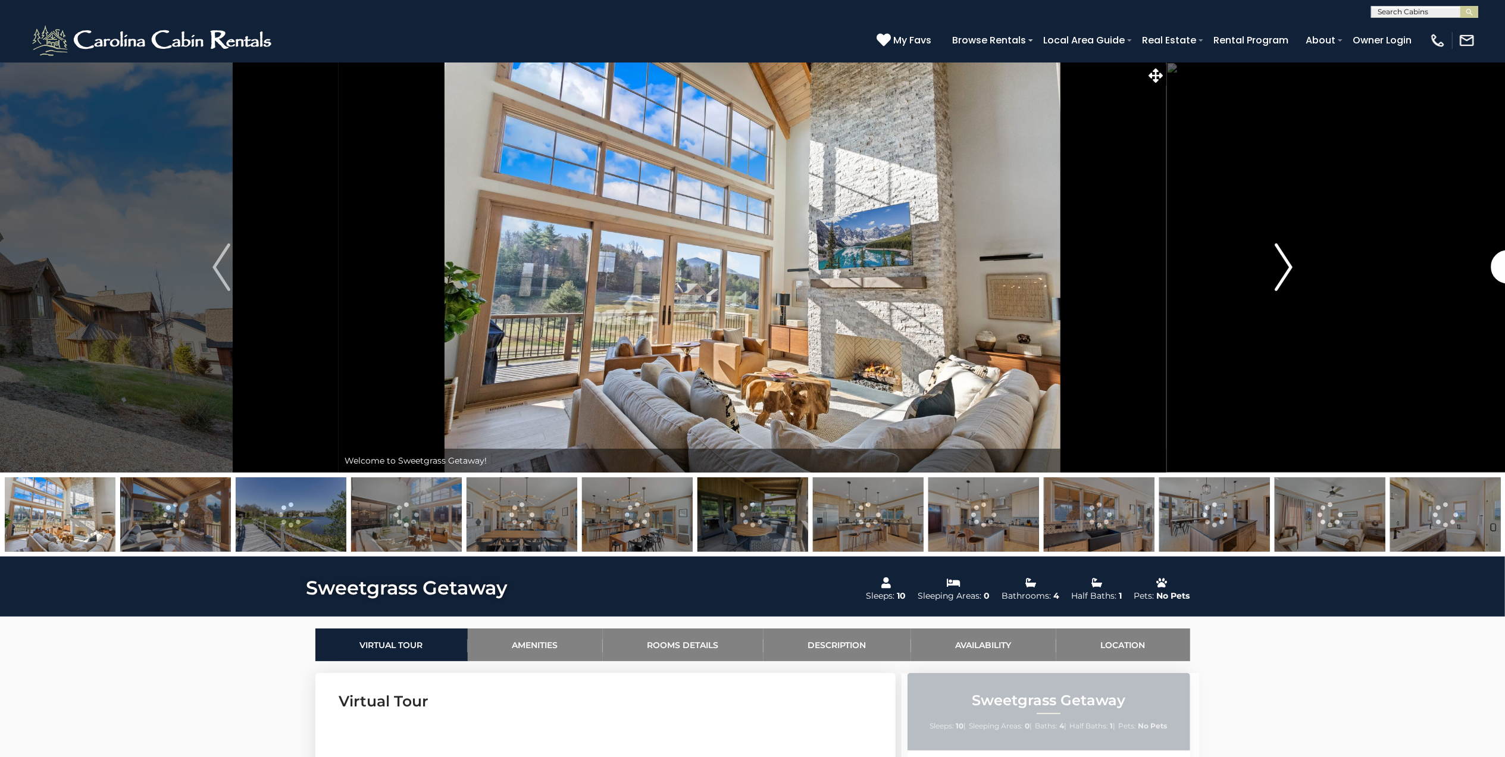
click at [1288, 263] on img "Next" at bounding box center [1284, 267] width 18 height 48
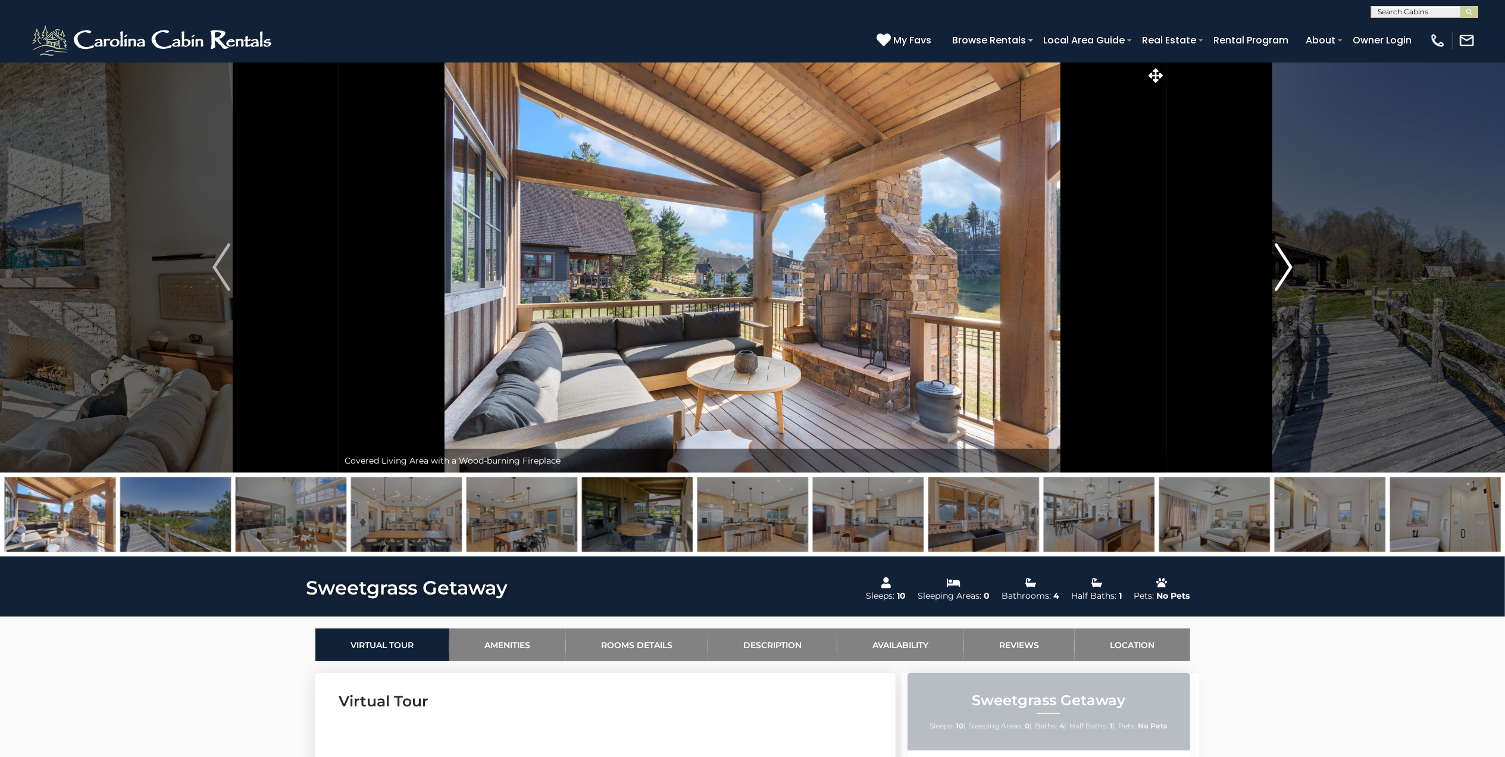
click at [1288, 263] on img "Next" at bounding box center [1284, 267] width 18 height 48
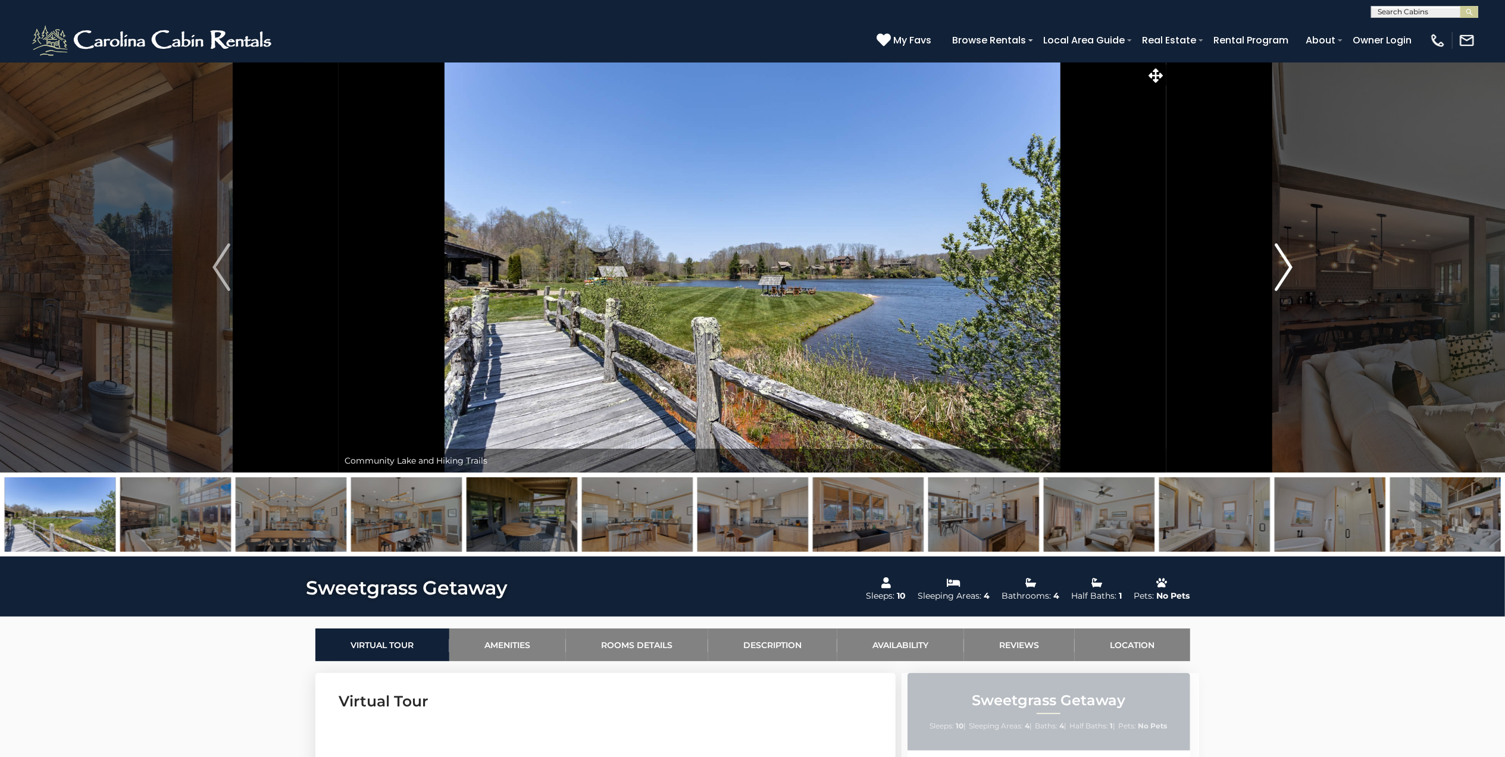
click at [1288, 263] on img "Next" at bounding box center [1284, 267] width 18 height 48
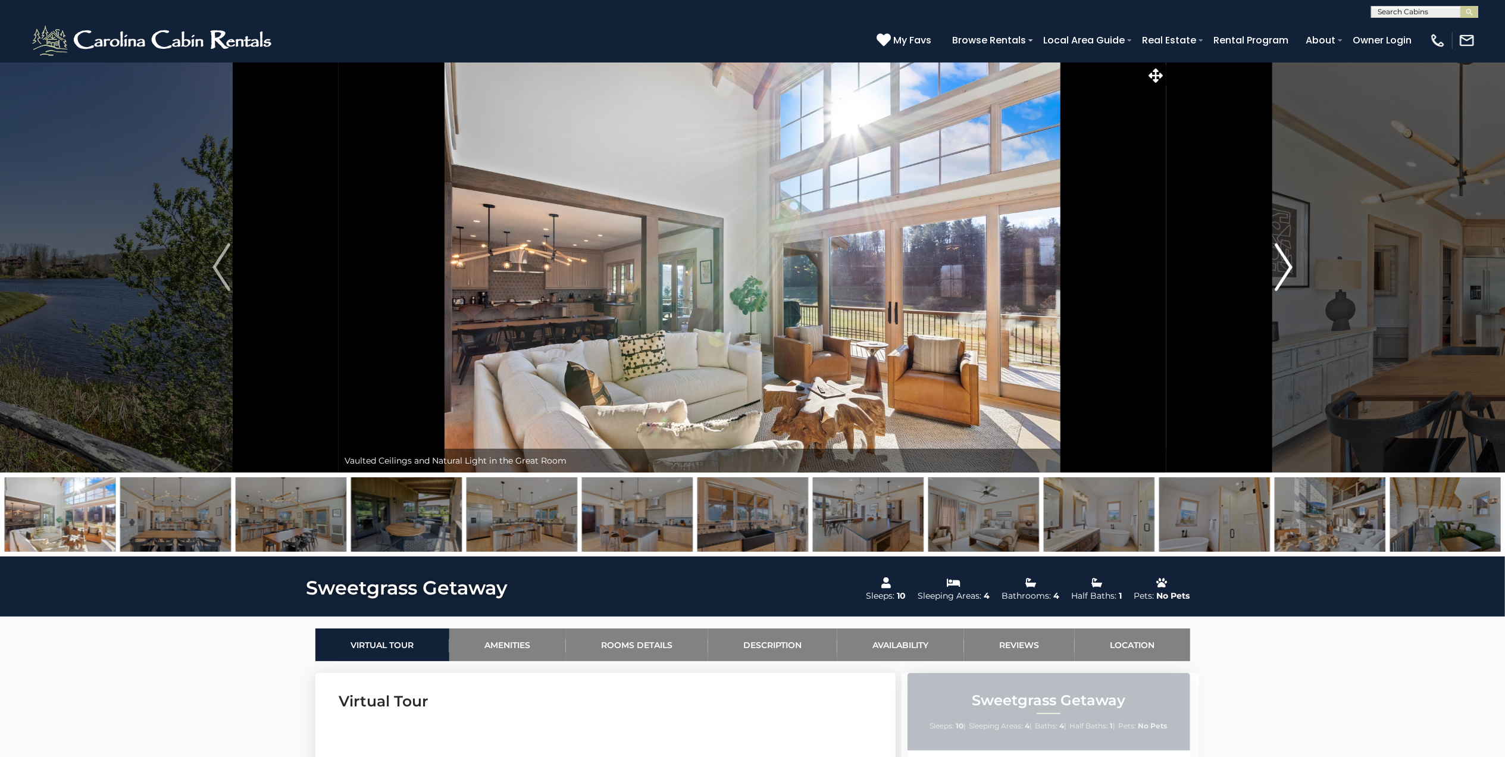
click at [1288, 263] on img "Next" at bounding box center [1284, 267] width 18 height 48
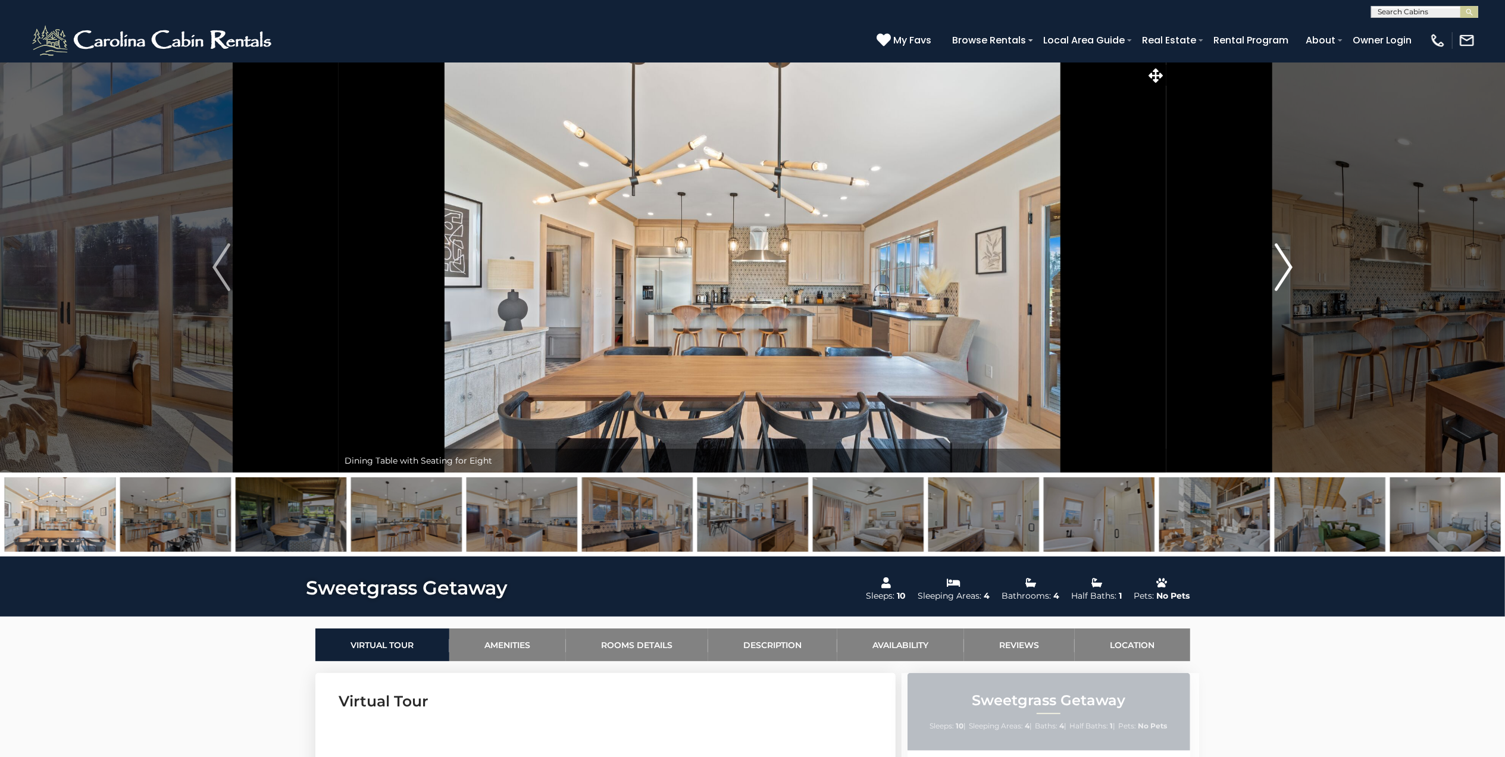
click at [1288, 263] on img "Next" at bounding box center [1284, 267] width 18 height 48
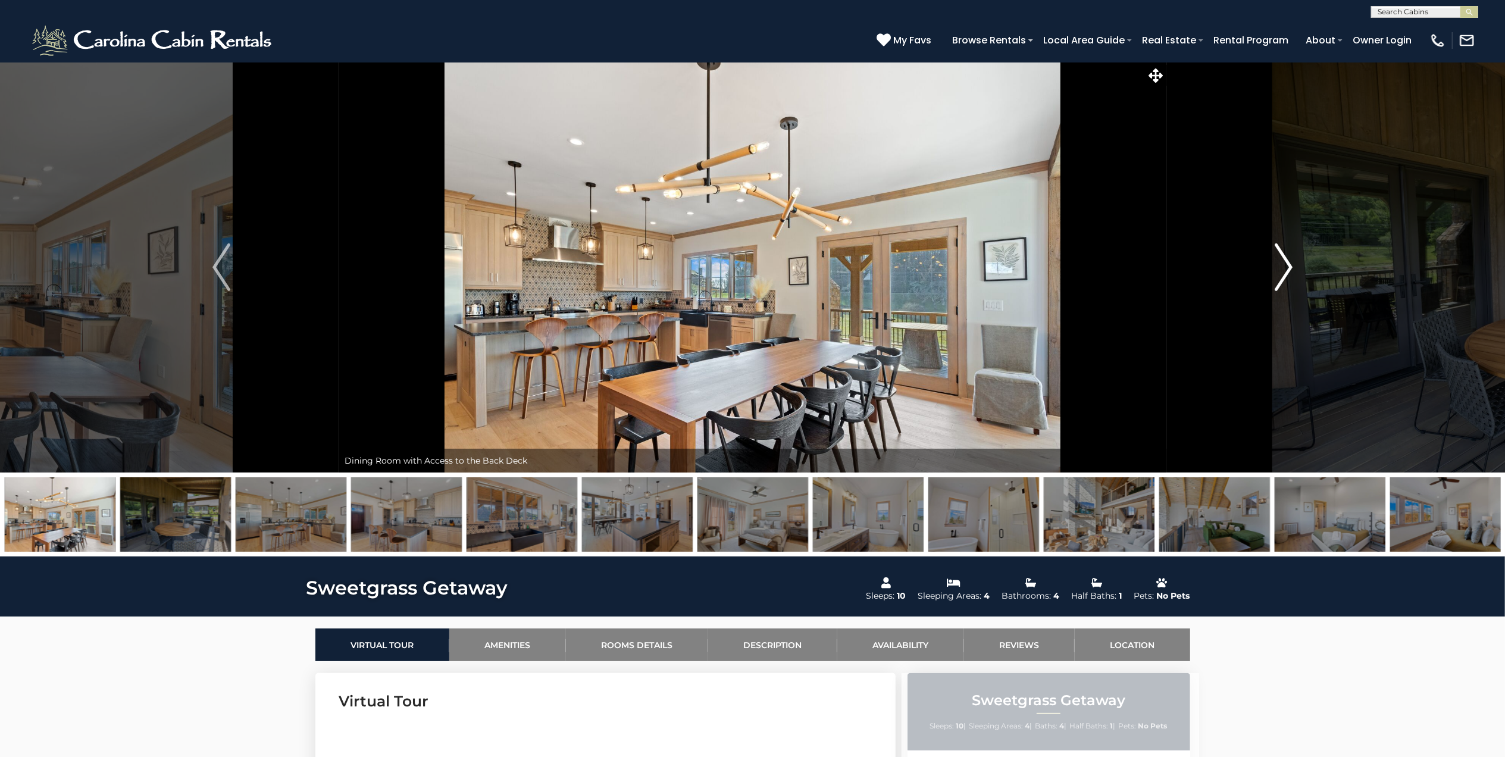
click at [1288, 263] on img "Next" at bounding box center [1284, 267] width 18 height 48
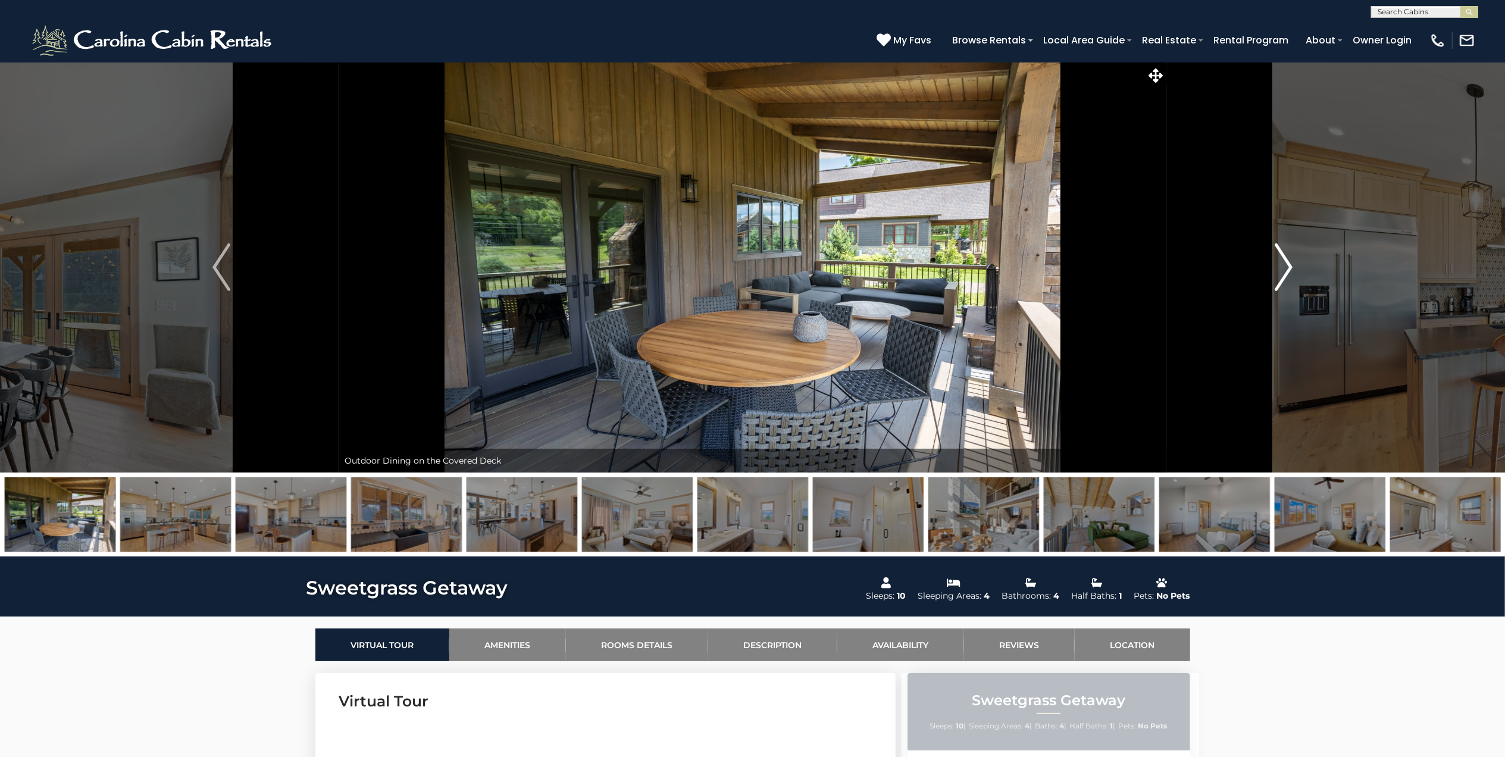
click at [1288, 263] on img "Next" at bounding box center [1284, 267] width 18 height 48
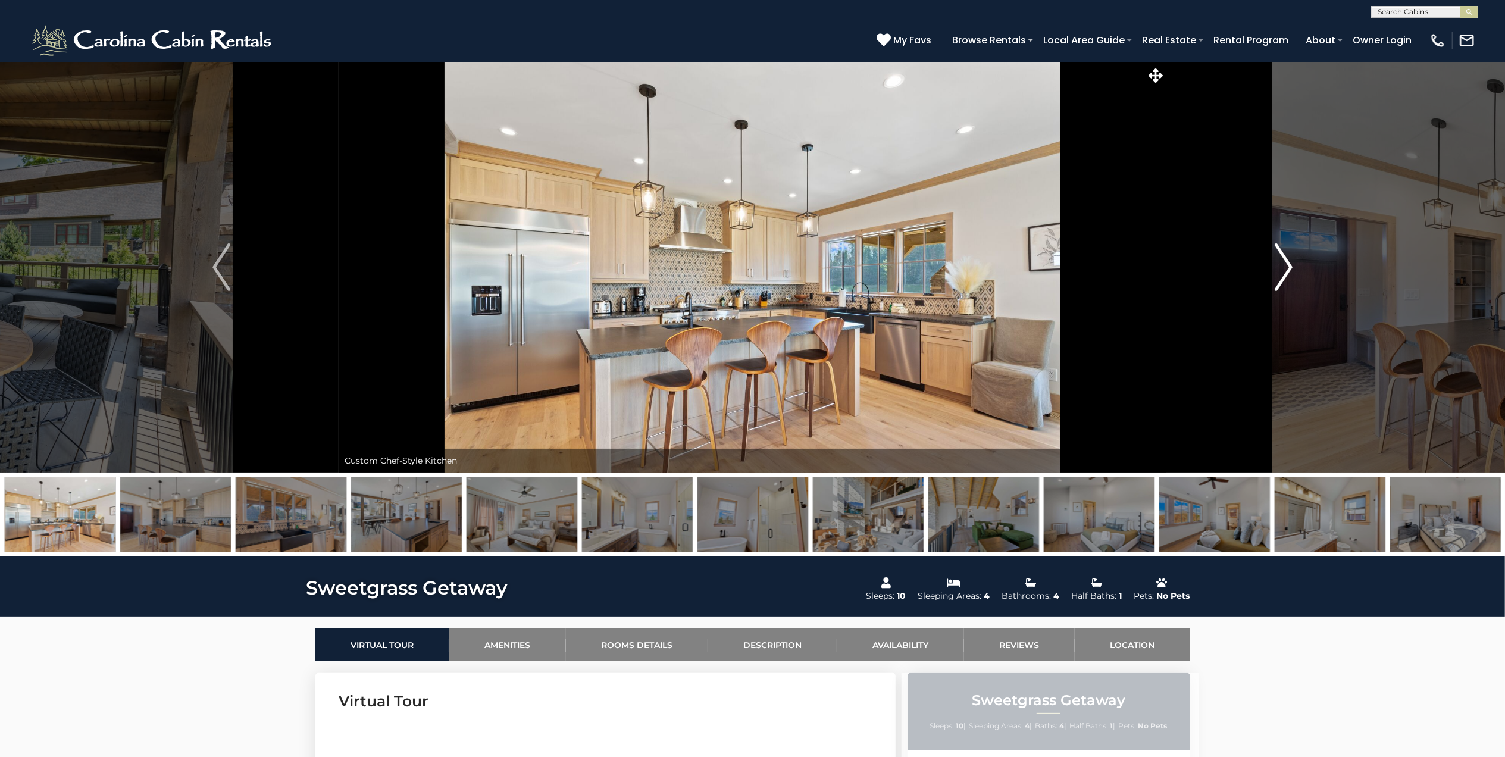
click at [1288, 263] on img "Next" at bounding box center [1284, 267] width 18 height 48
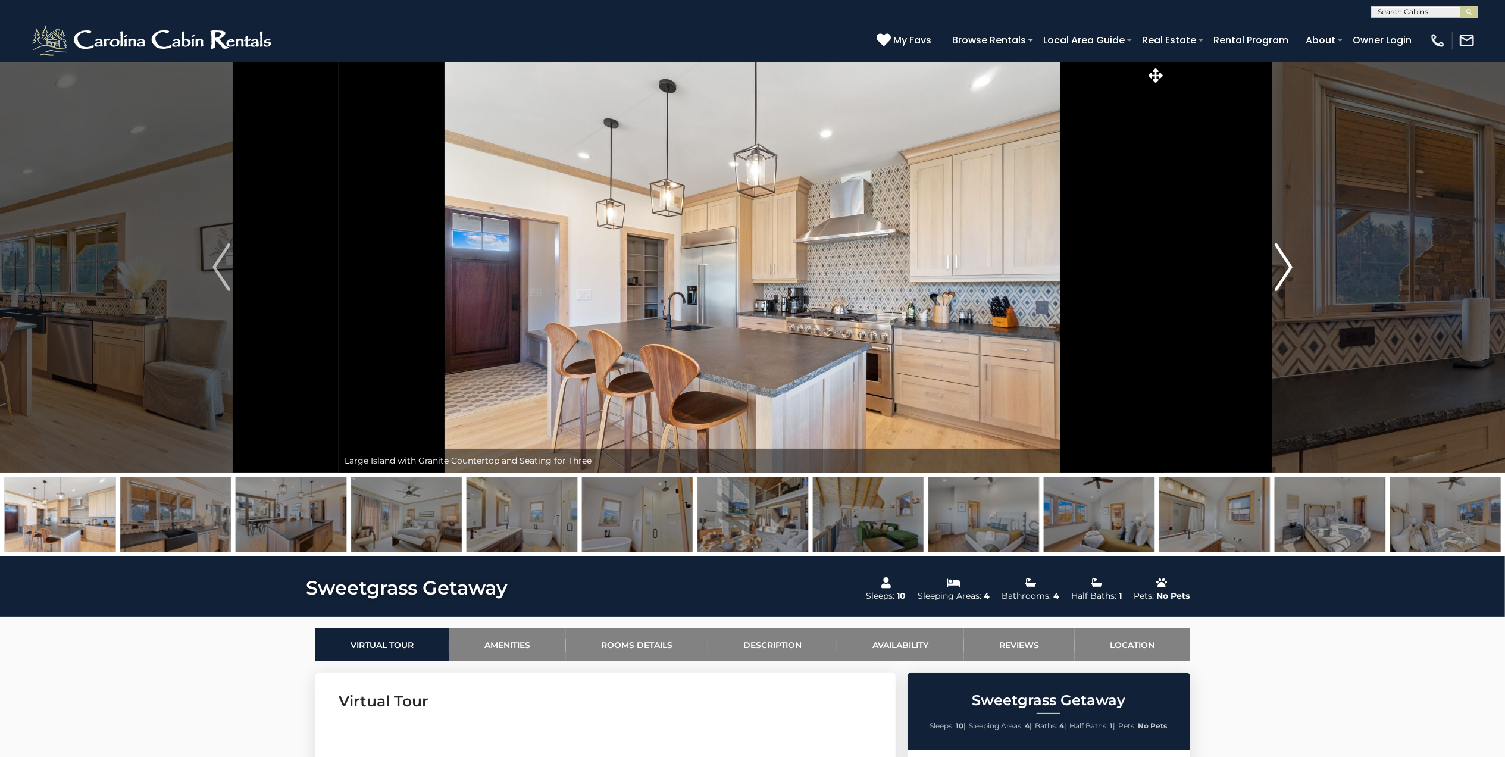
click at [1288, 263] on img "Next" at bounding box center [1284, 267] width 18 height 48
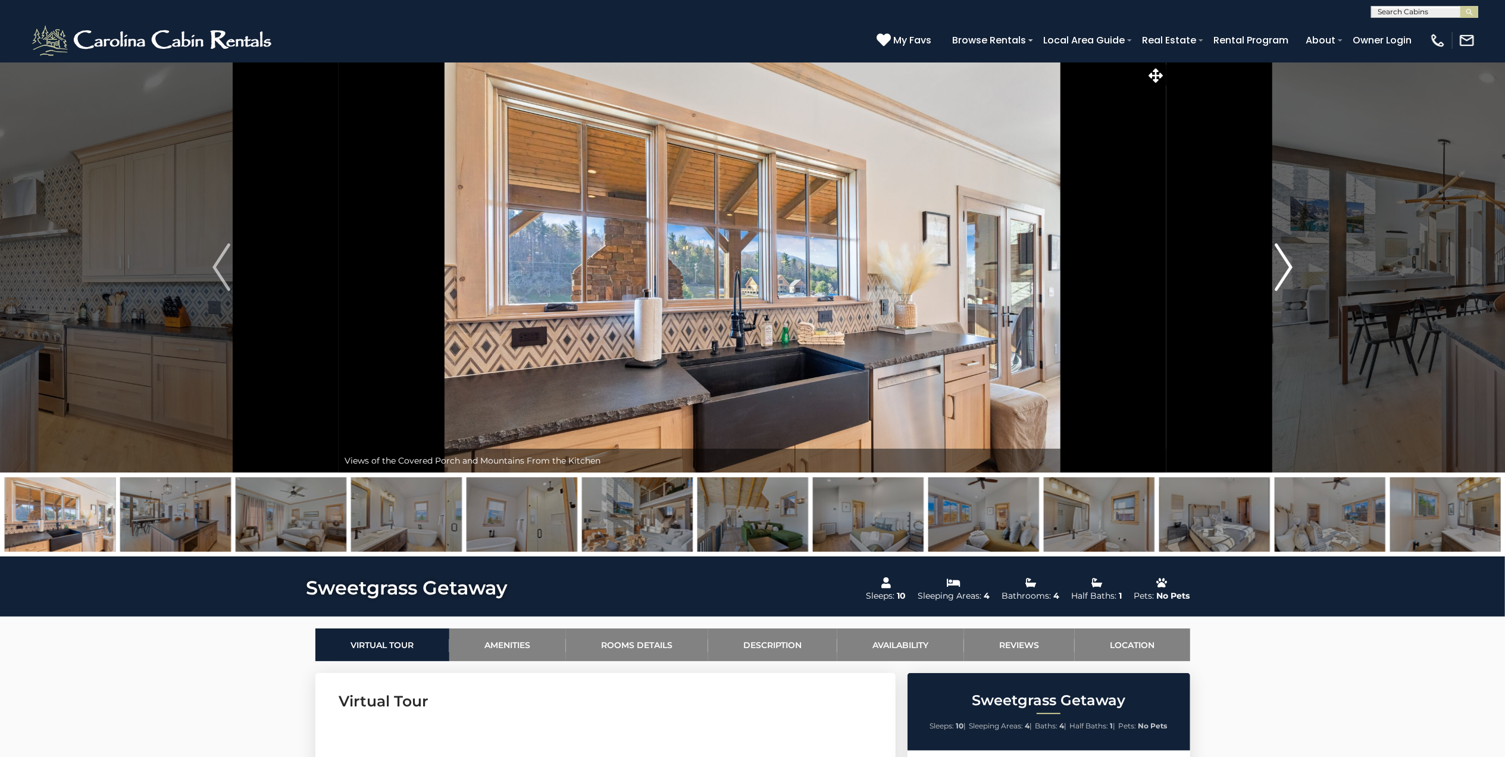
click at [1288, 263] on img "Next" at bounding box center [1284, 267] width 18 height 48
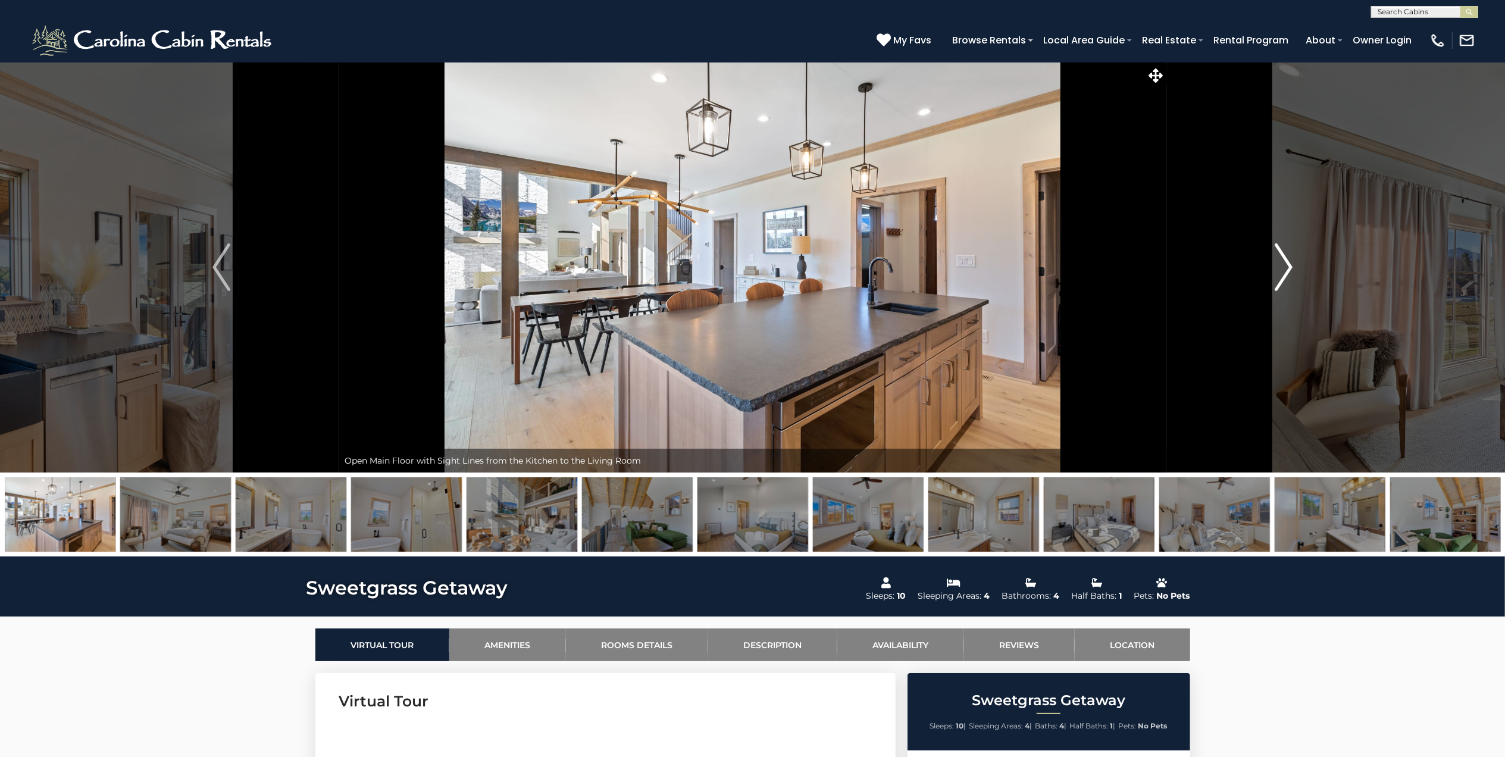
click at [1288, 263] on img "Next" at bounding box center [1284, 267] width 18 height 48
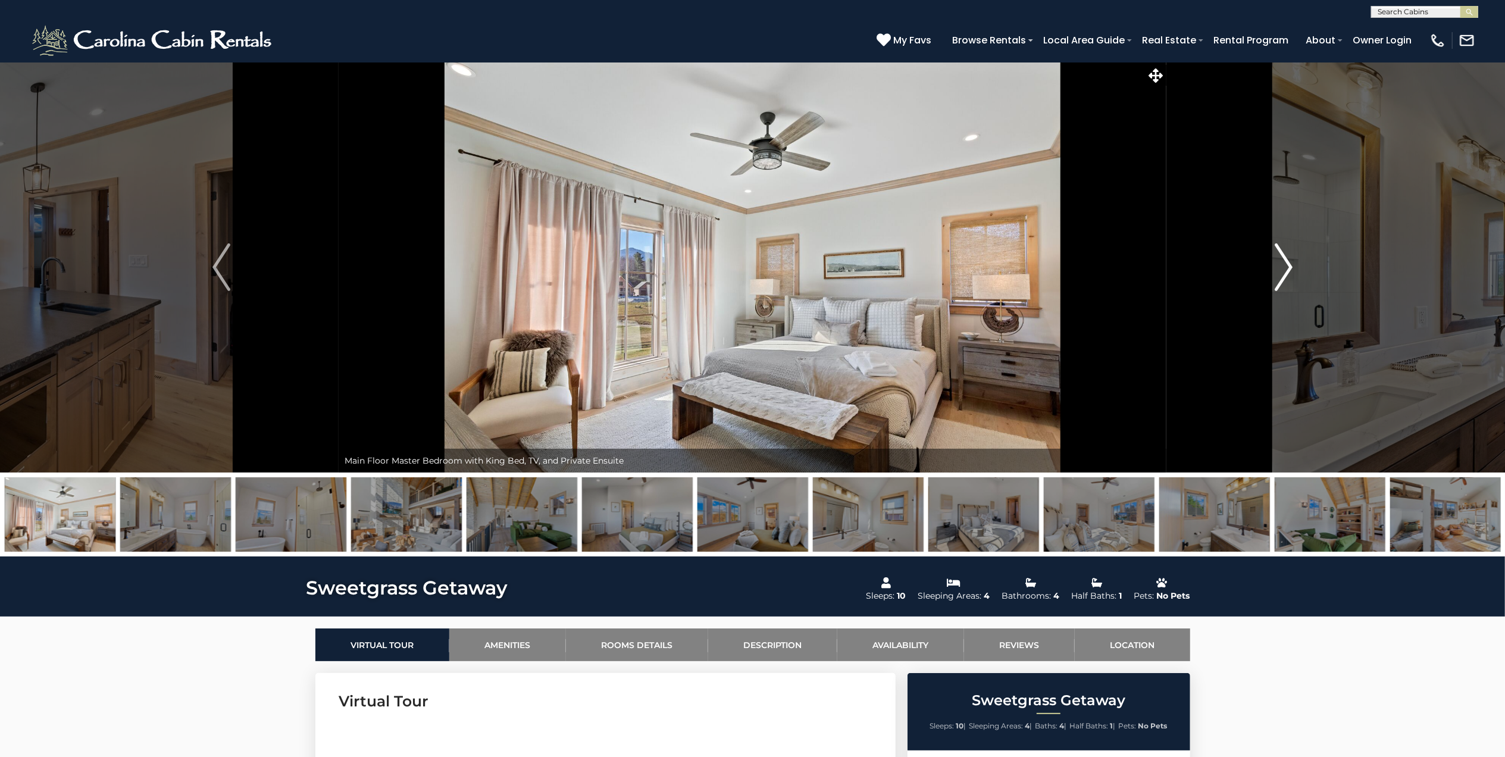
click at [1288, 263] on img "Next" at bounding box center [1284, 267] width 18 height 48
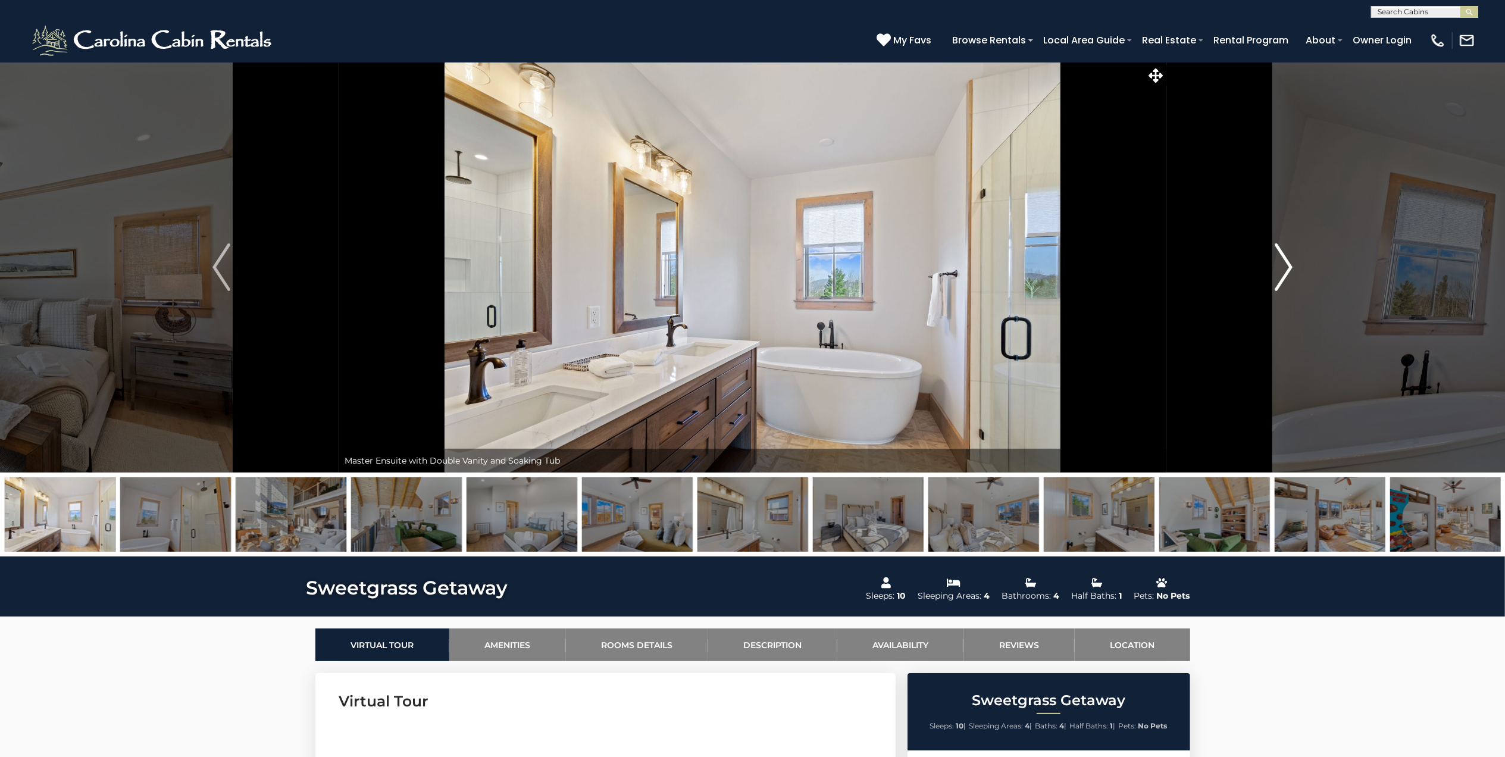
click at [1288, 263] on img "Next" at bounding box center [1284, 267] width 18 height 48
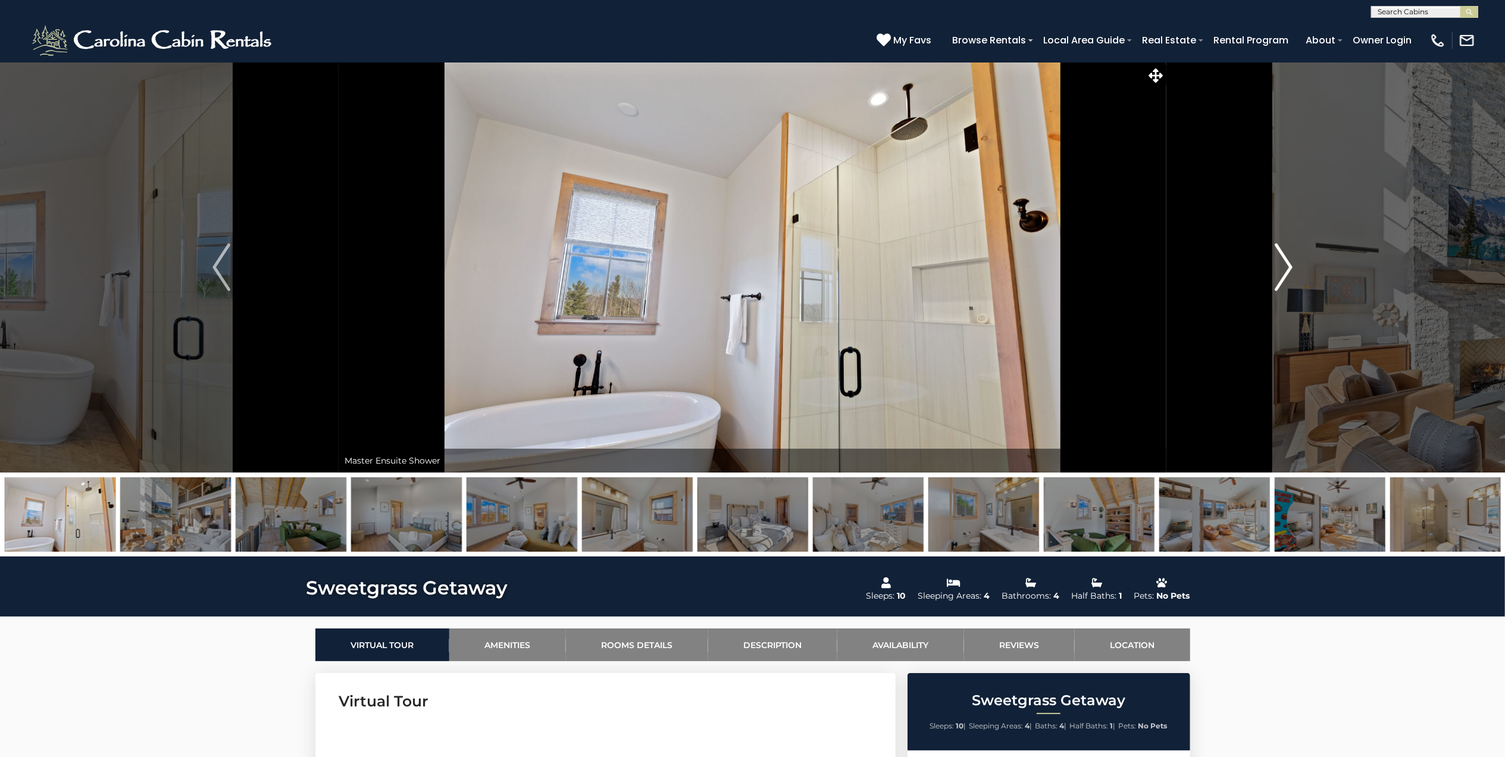
click at [1288, 263] on img "Next" at bounding box center [1284, 267] width 18 height 48
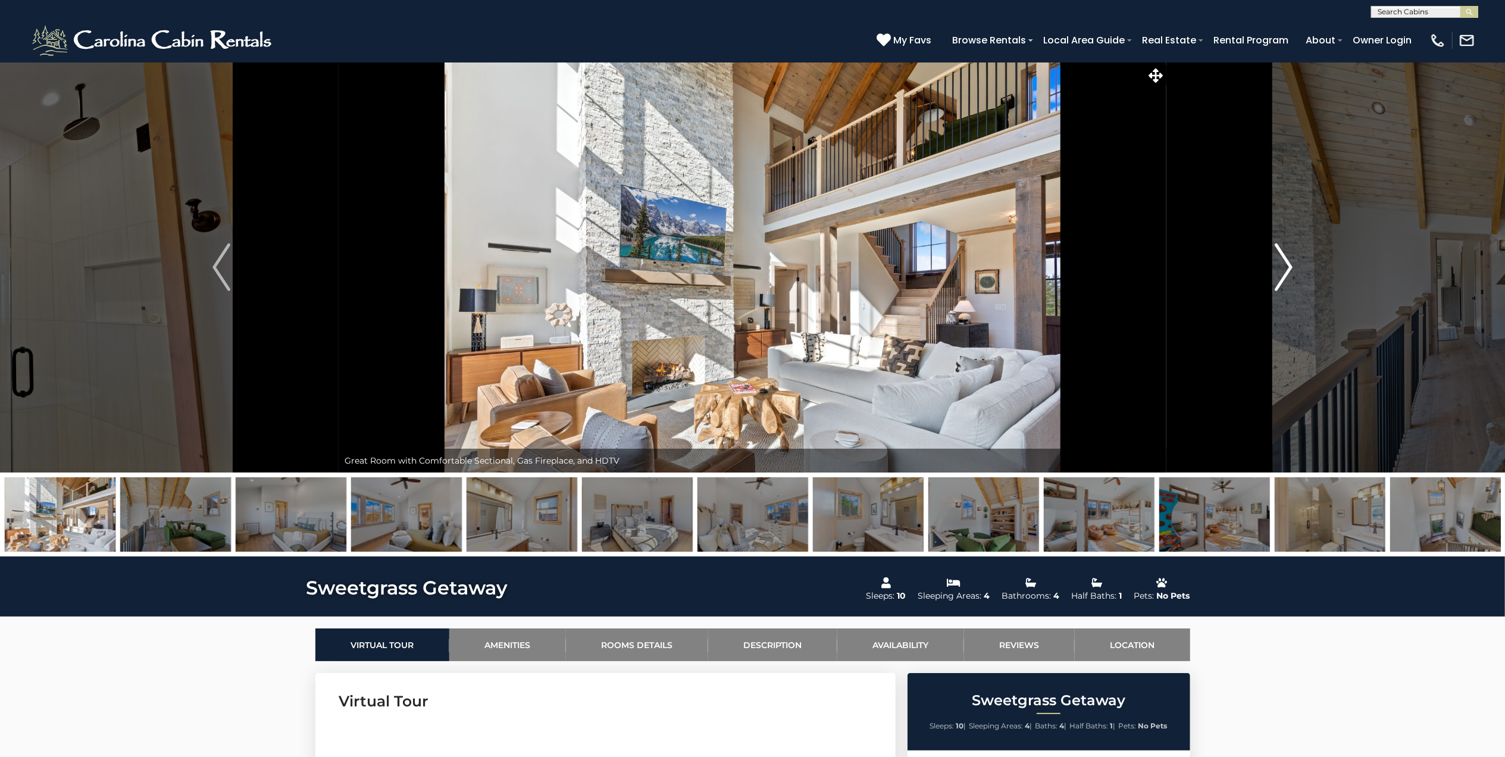
click at [1288, 263] on img "Next" at bounding box center [1284, 267] width 18 height 48
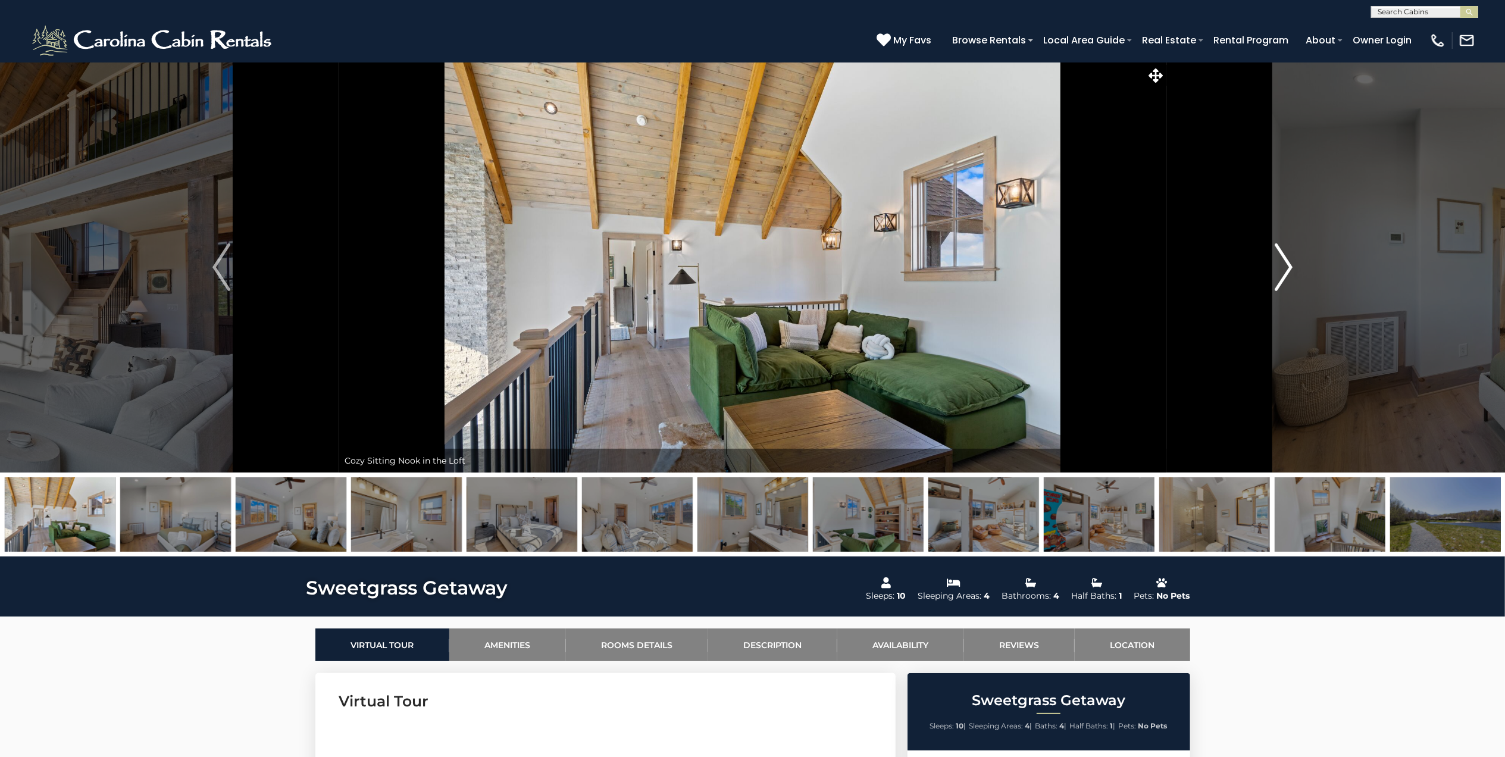
click at [1288, 263] on img "Next" at bounding box center [1284, 267] width 18 height 48
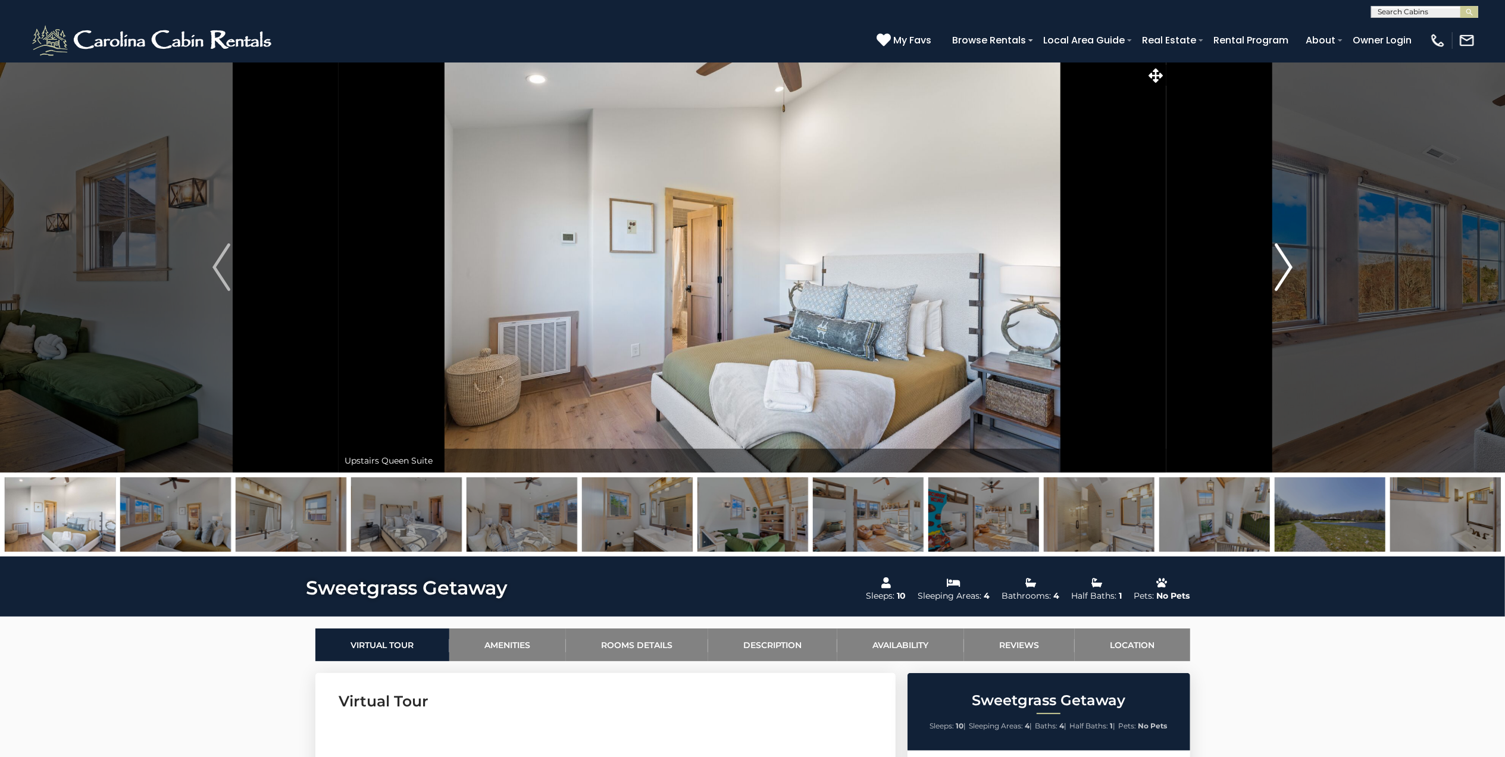
click at [1288, 263] on img "Next" at bounding box center [1284, 267] width 18 height 48
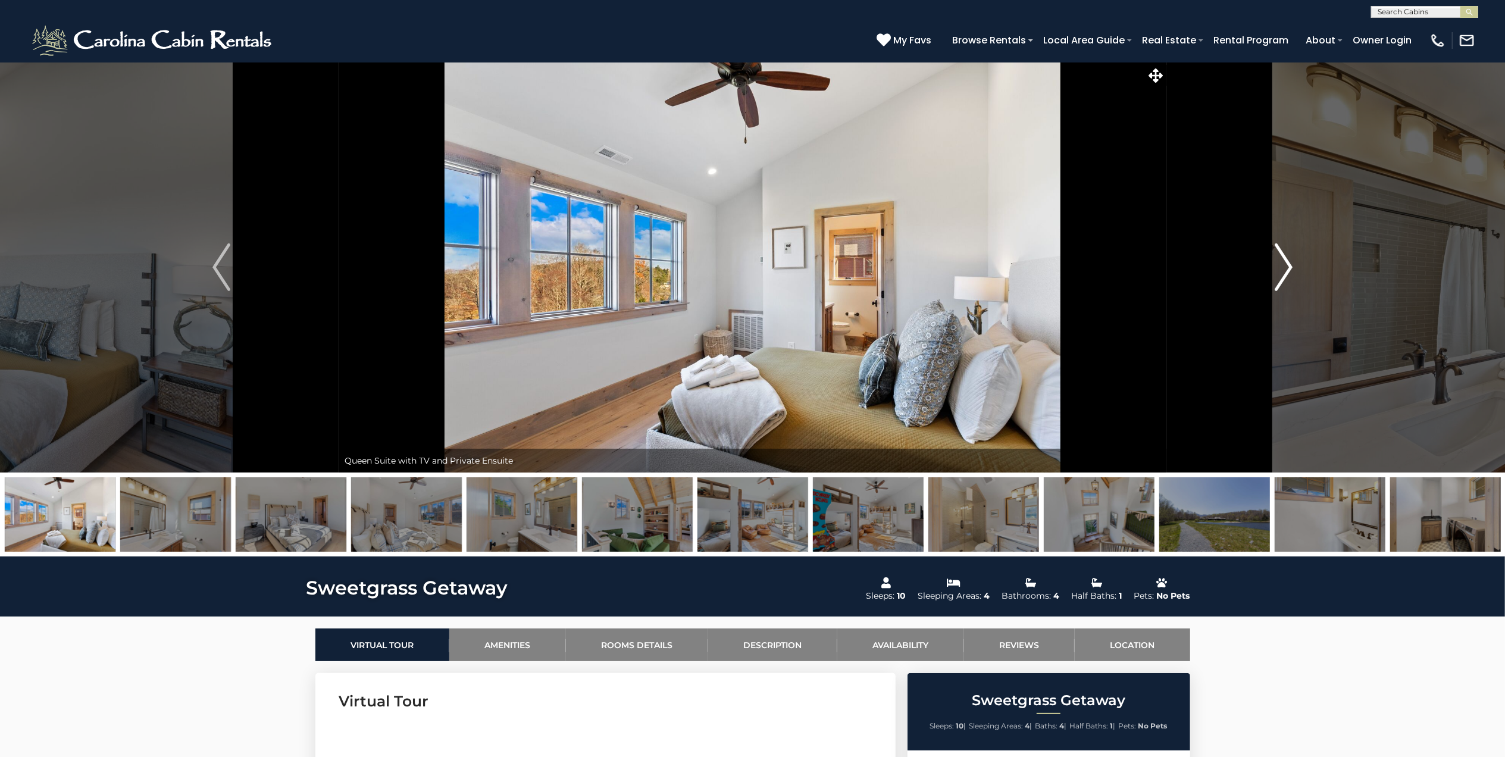
click at [1288, 263] on img "Next" at bounding box center [1284, 267] width 18 height 48
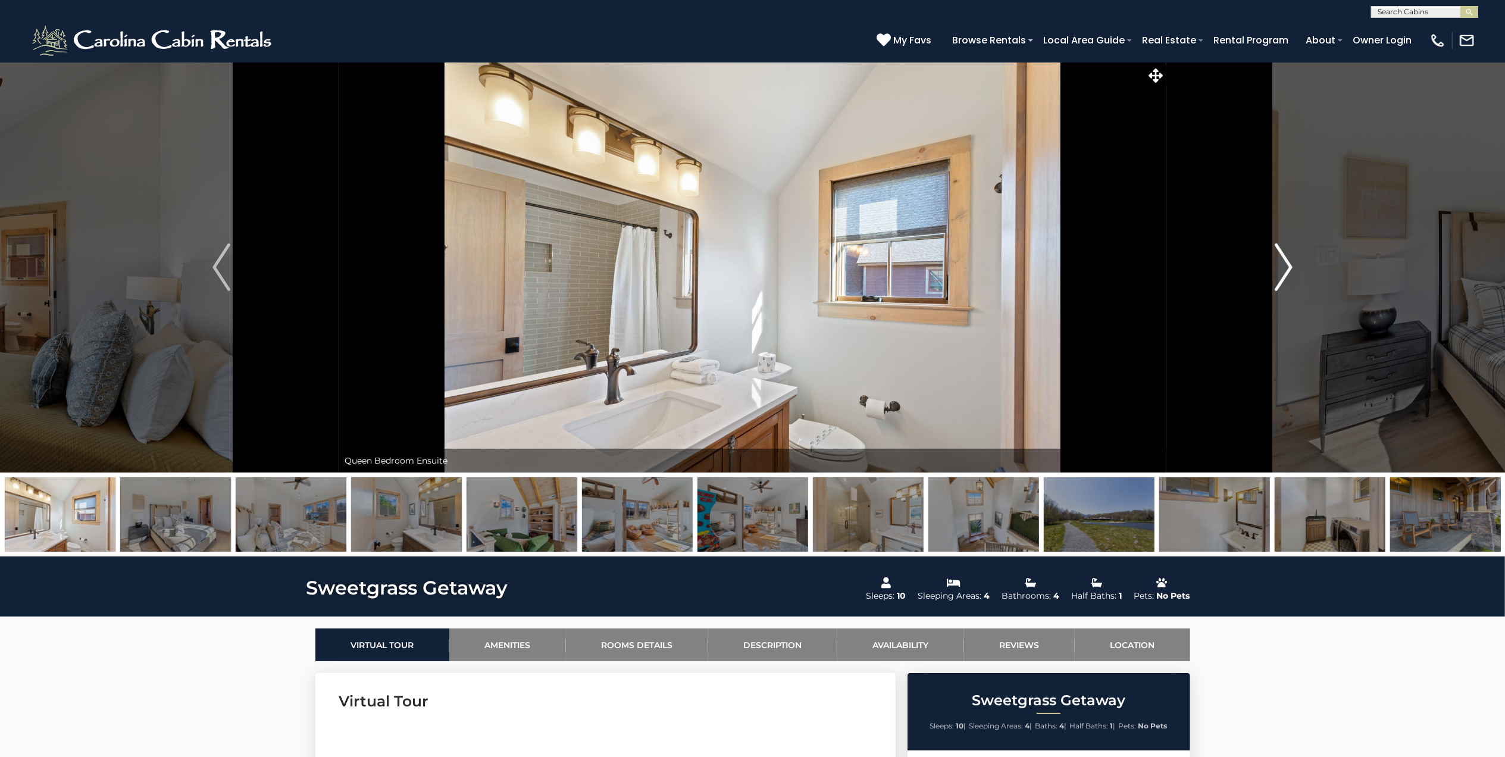
click at [1288, 263] on img "Next" at bounding box center [1284, 267] width 18 height 48
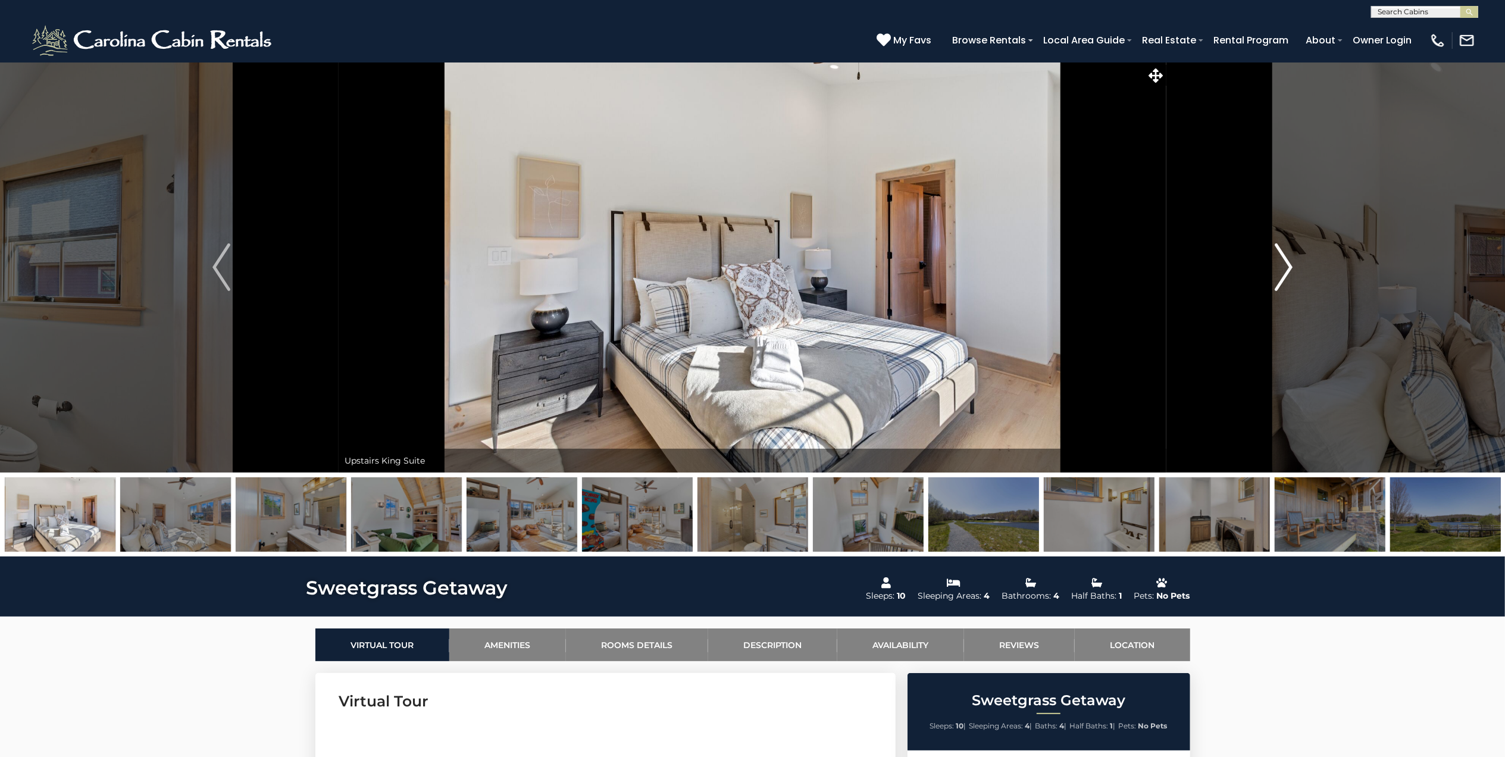
click at [1288, 263] on img "Next" at bounding box center [1284, 267] width 18 height 48
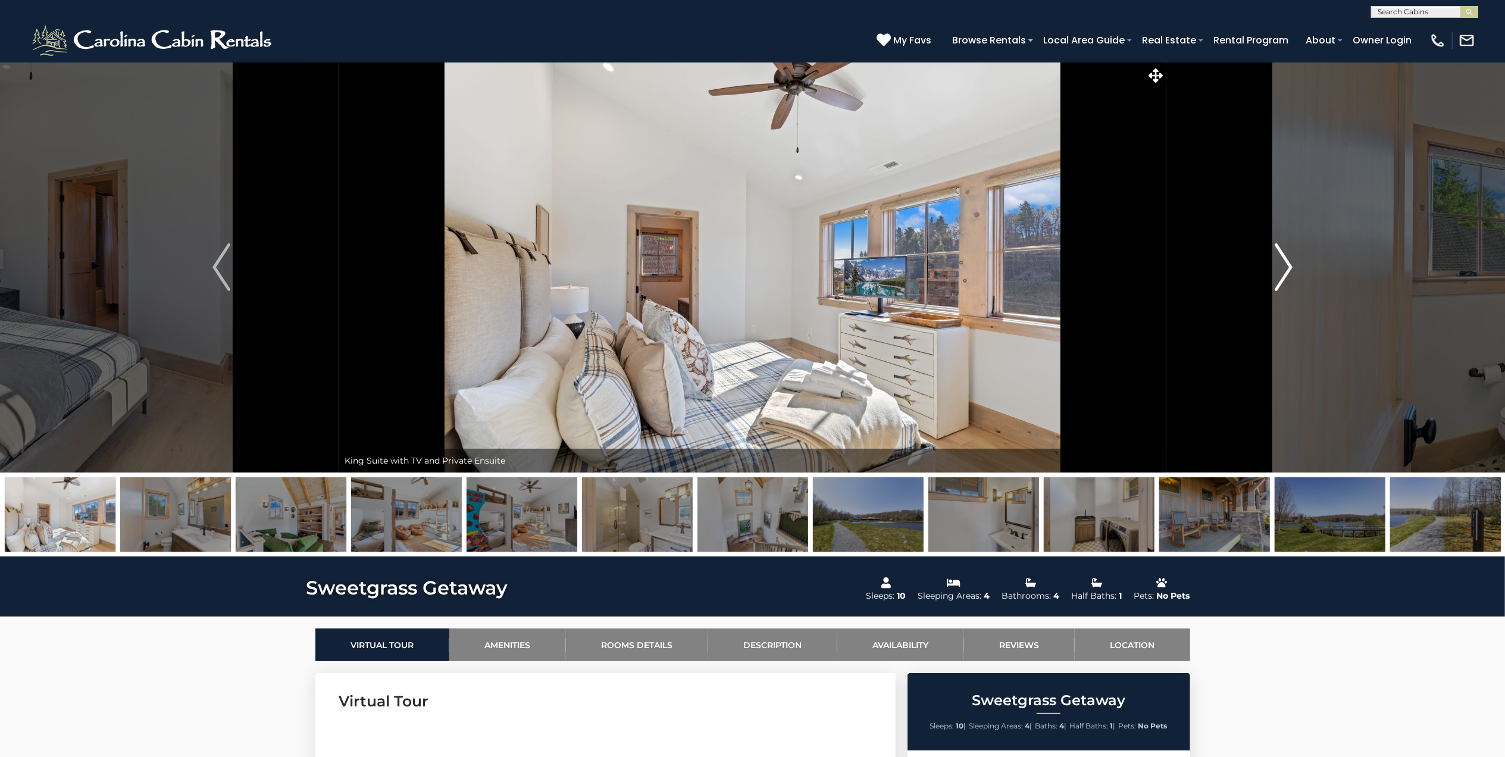
click at [1288, 263] on img "Next" at bounding box center [1284, 267] width 18 height 48
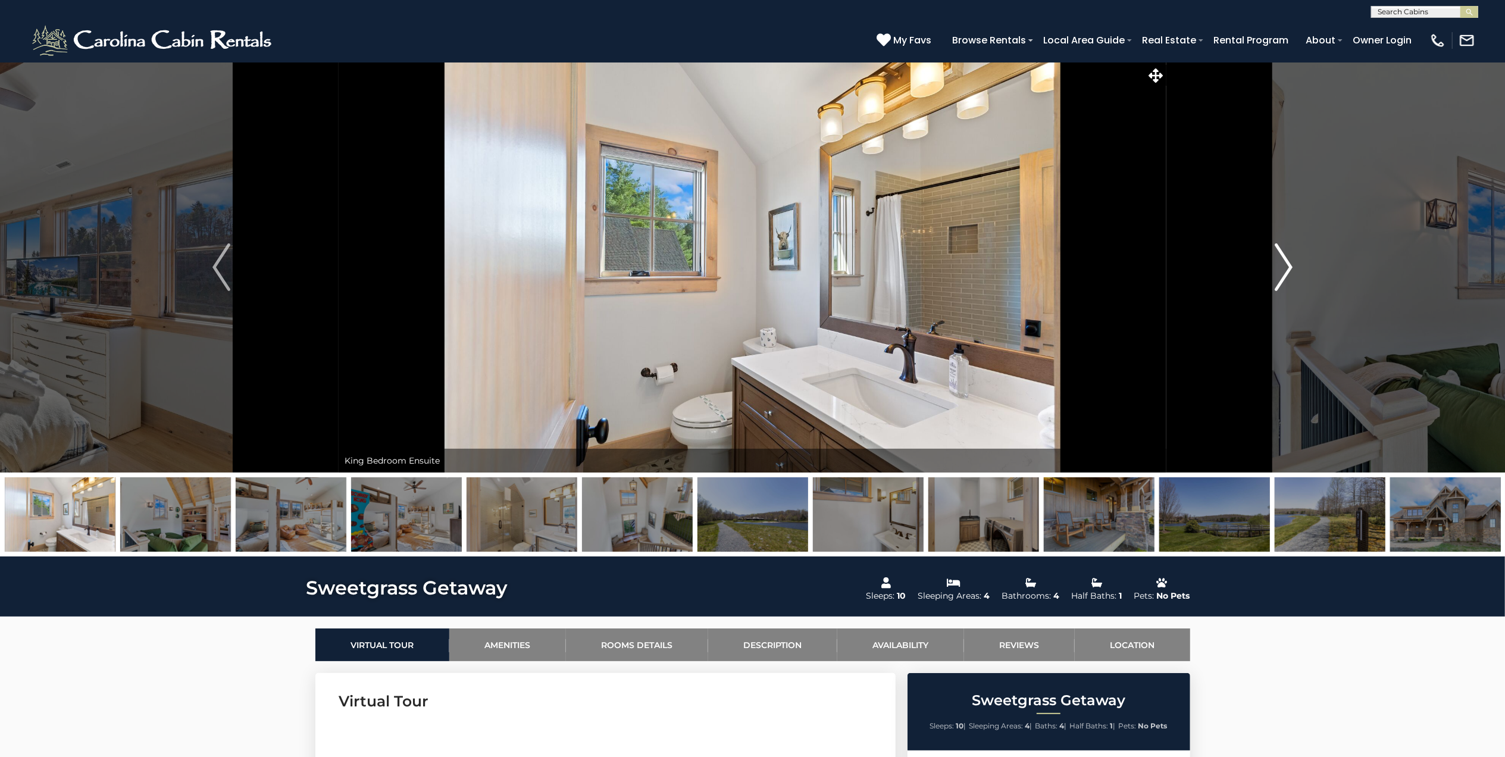
click at [1288, 263] on img "Next" at bounding box center [1284, 267] width 18 height 48
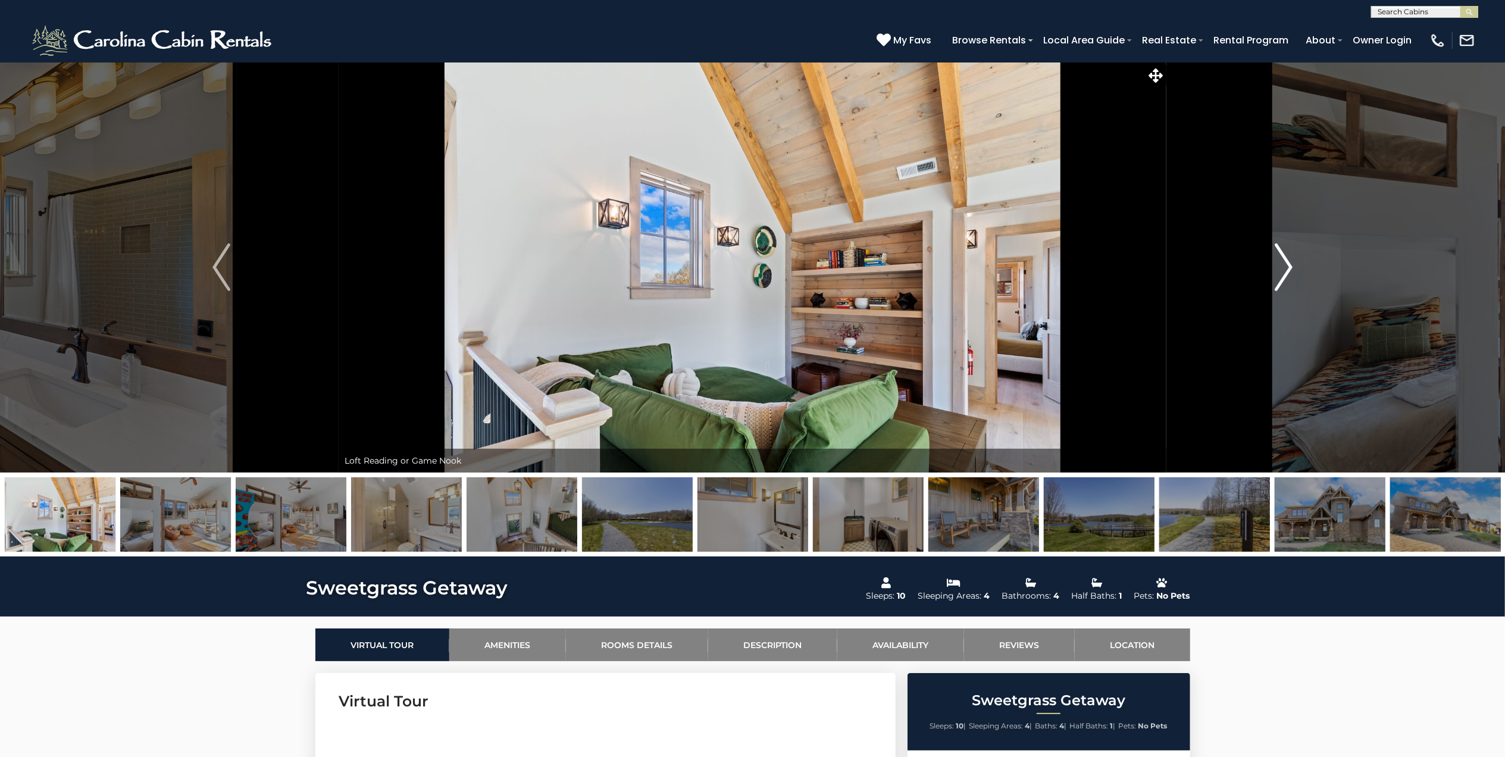
click at [1288, 263] on img "Next" at bounding box center [1284, 267] width 18 height 48
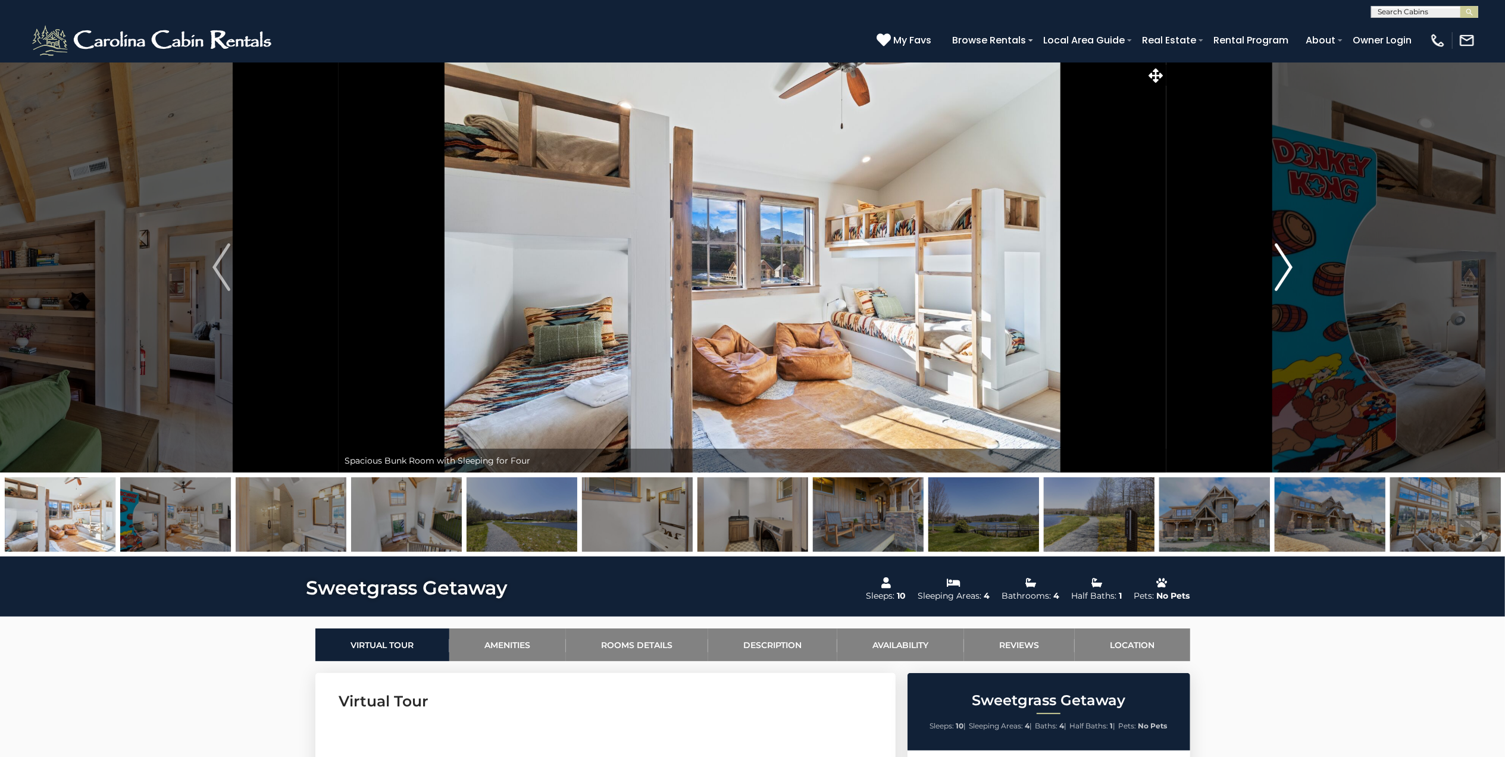
click at [1288, 263] on img "Next" at bounding box center [1284, 267] width 18 height 48
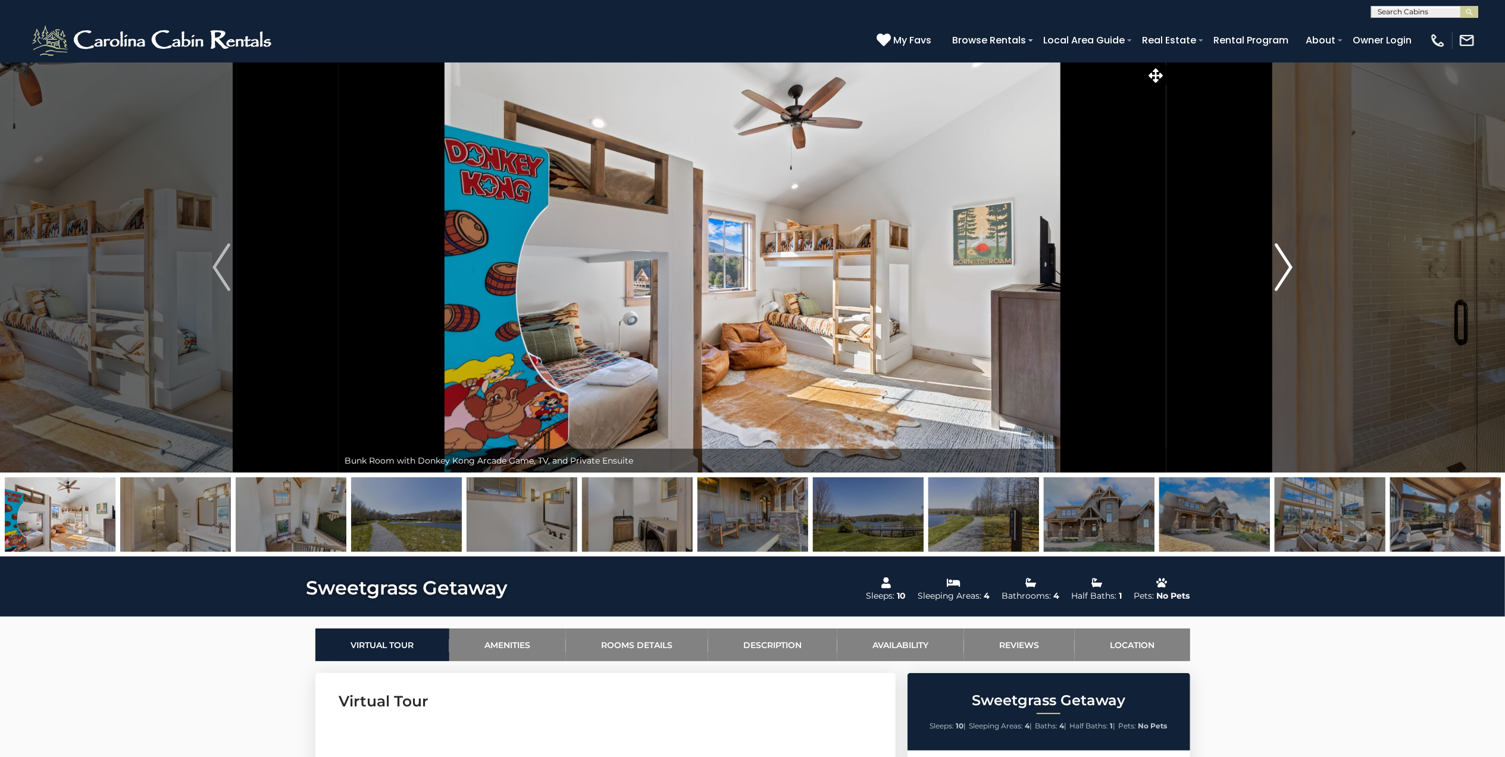
click at [1288, 263] on img "Next" at bounding box center [1284, 267] width 18 height 48
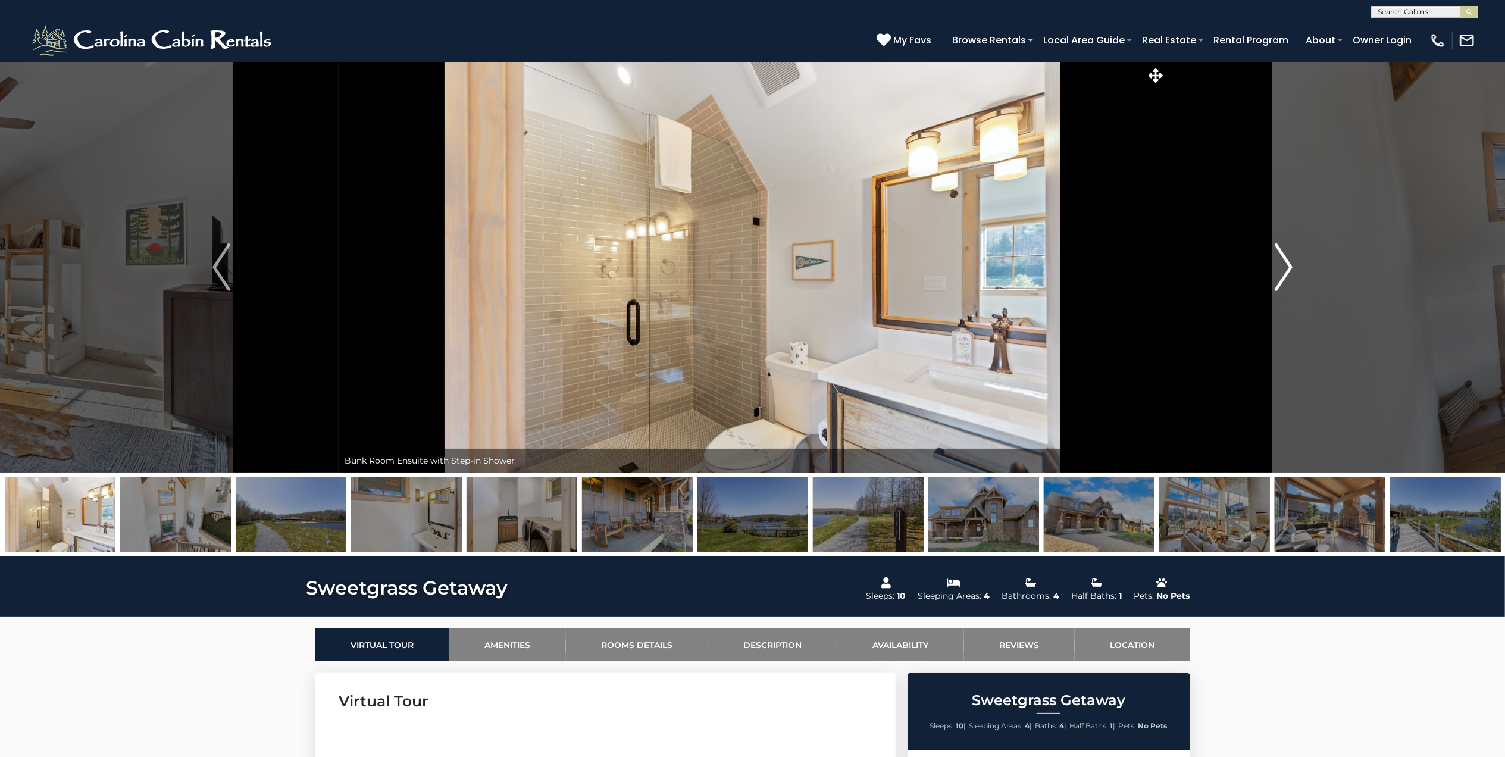
click at [1288, 263] on img "Next" at bounding box center [1284, 267] width 18 height 48
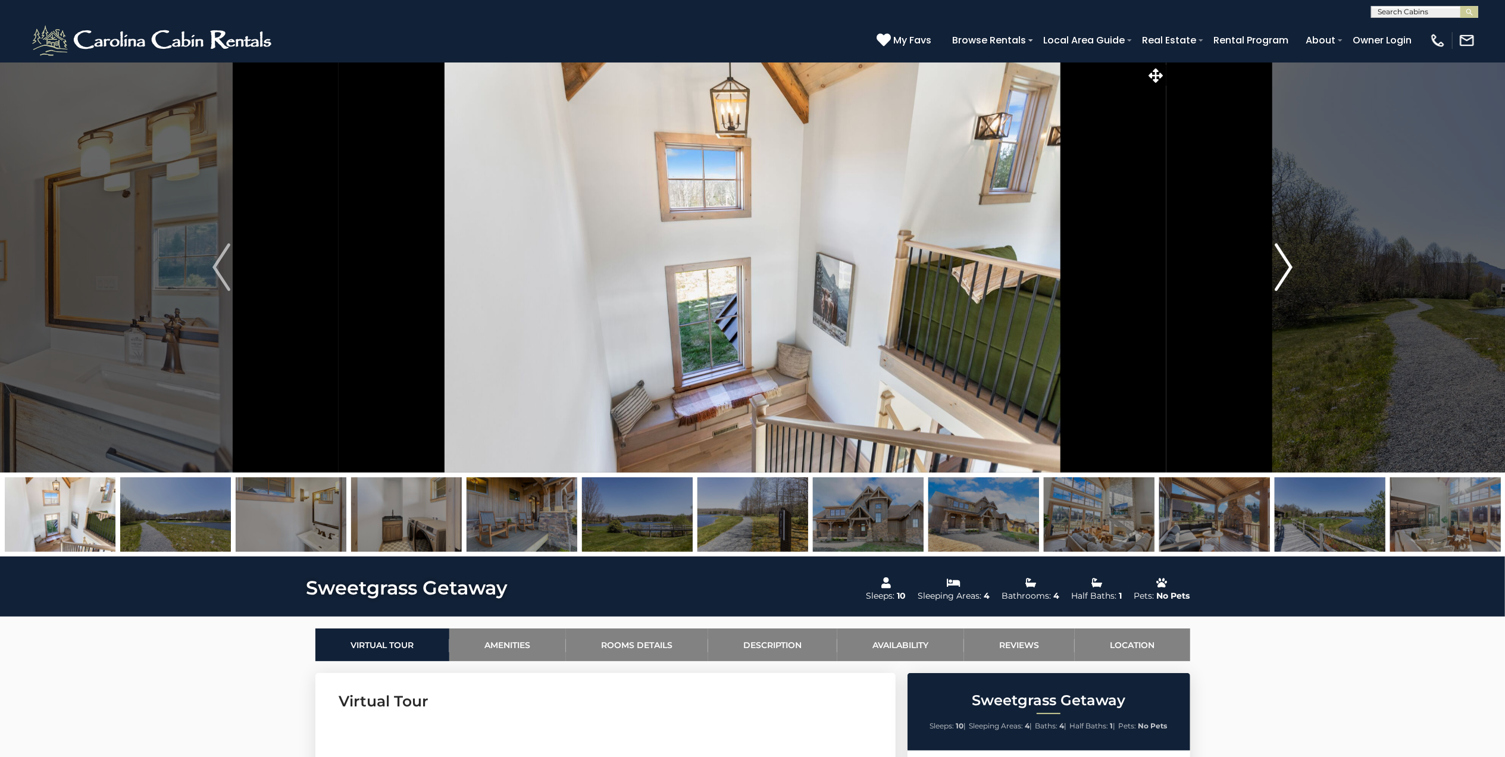
click at [1288, 263] on img "Next" at bounding box center [1284, 267] width 18 height 48
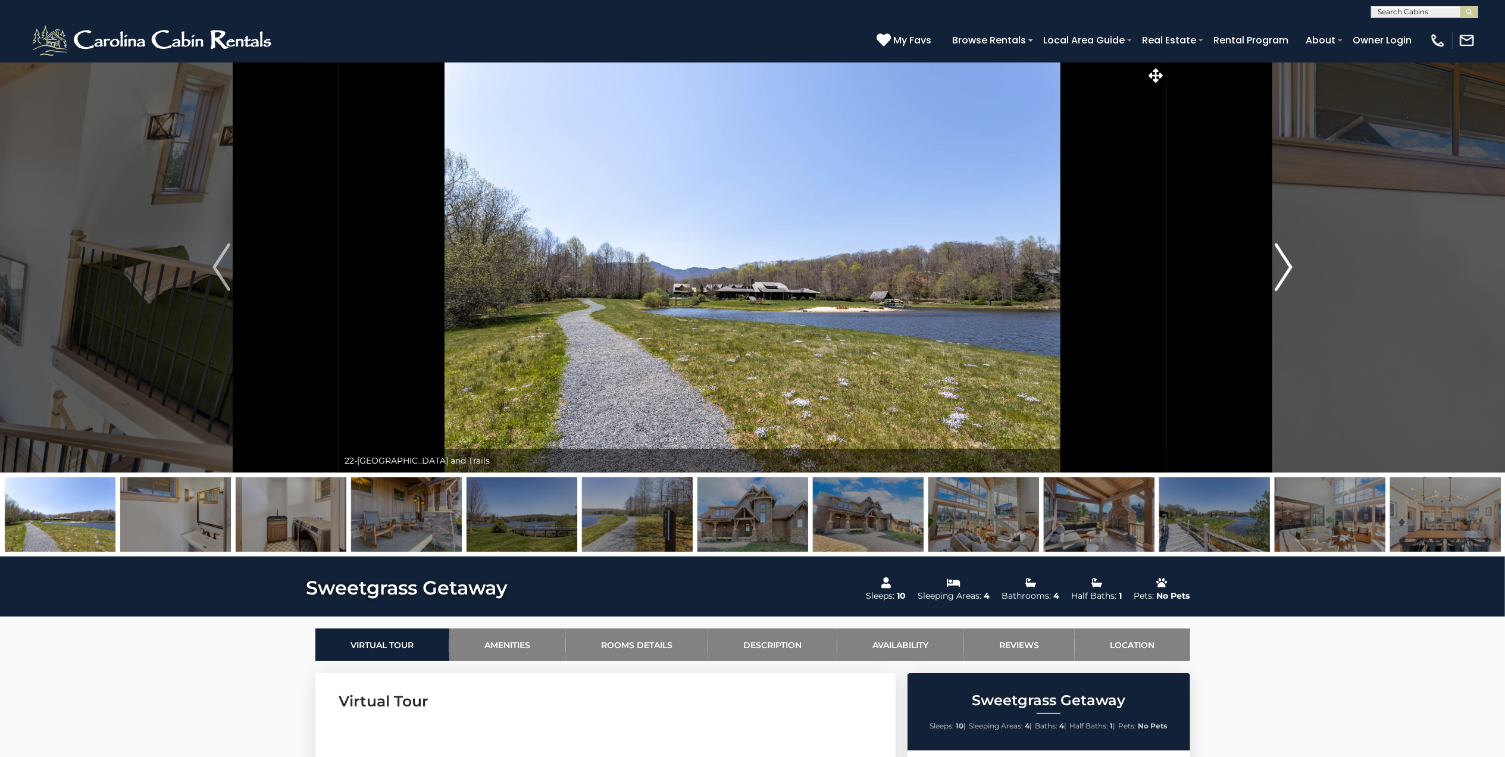
click at [1288, 263] on img "Next" at bounding box center [1284, 267] width 18 height 48
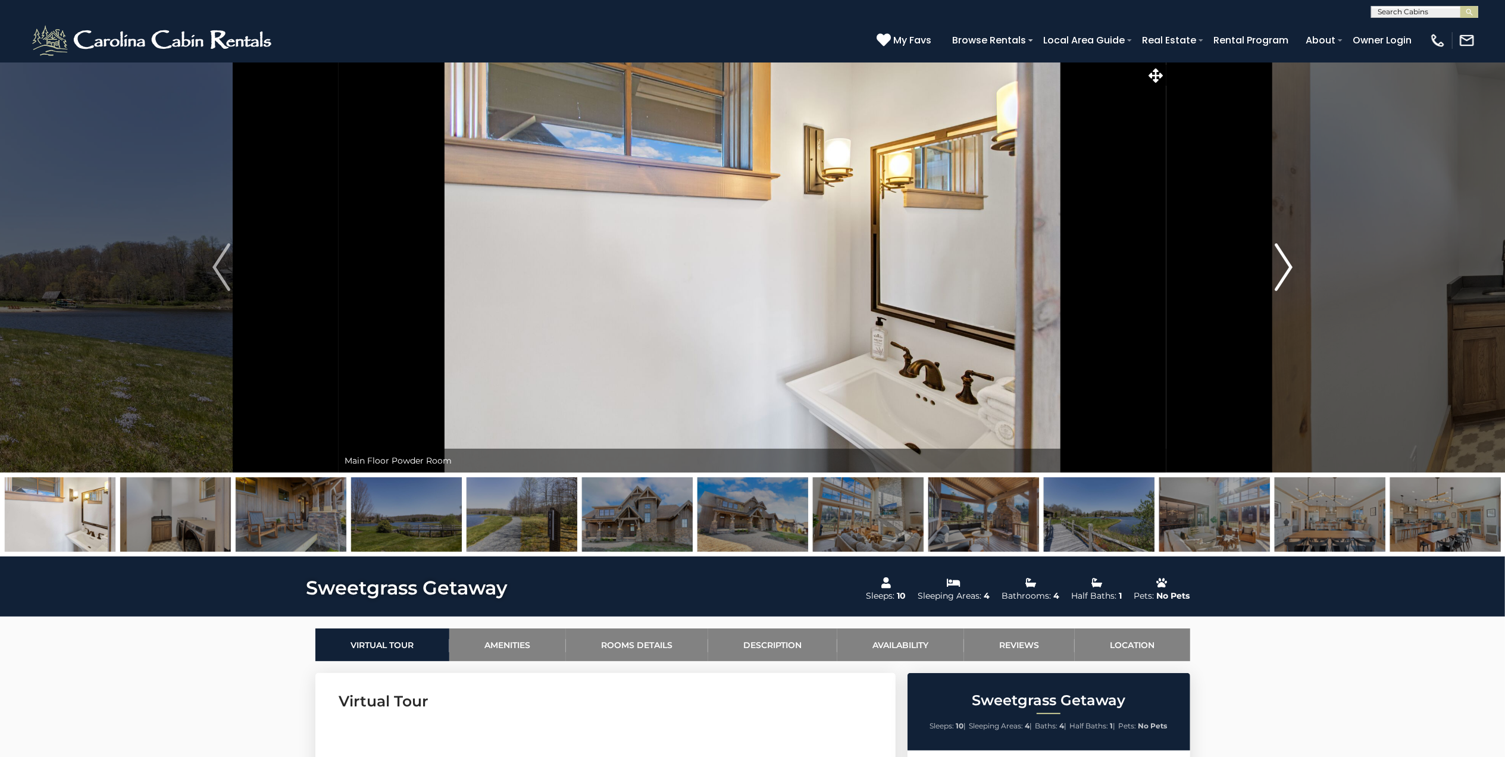
click at [1288, 263] on img "Next" at bounding box center [1284, 267] width 18 height 48
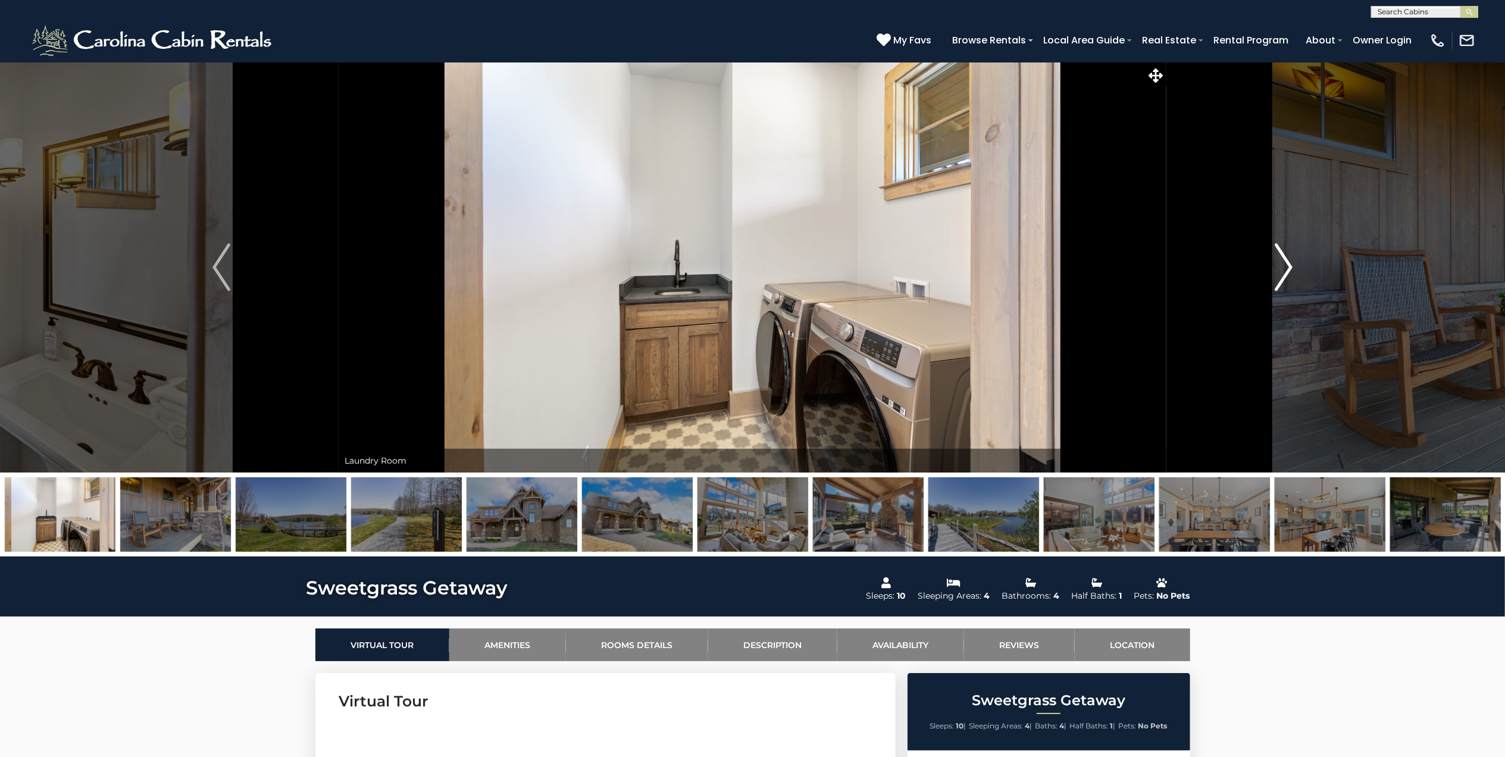
click at [1288, 263] on img "Next" at bounding box center [1284, 267] width 18 height 48
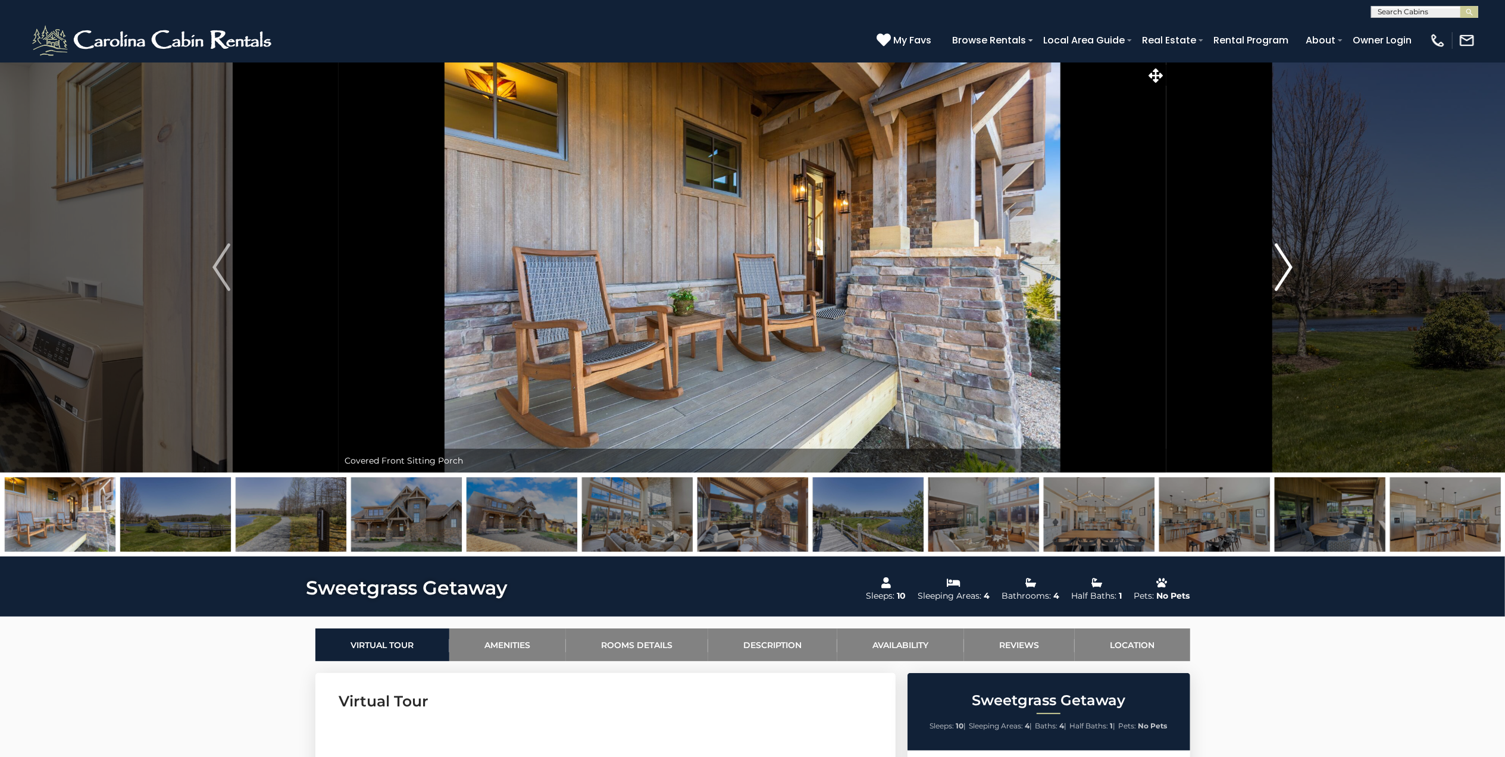
click at [1288, 263] on img "Next" at bounding box center [1284, 267] width 18 height 48
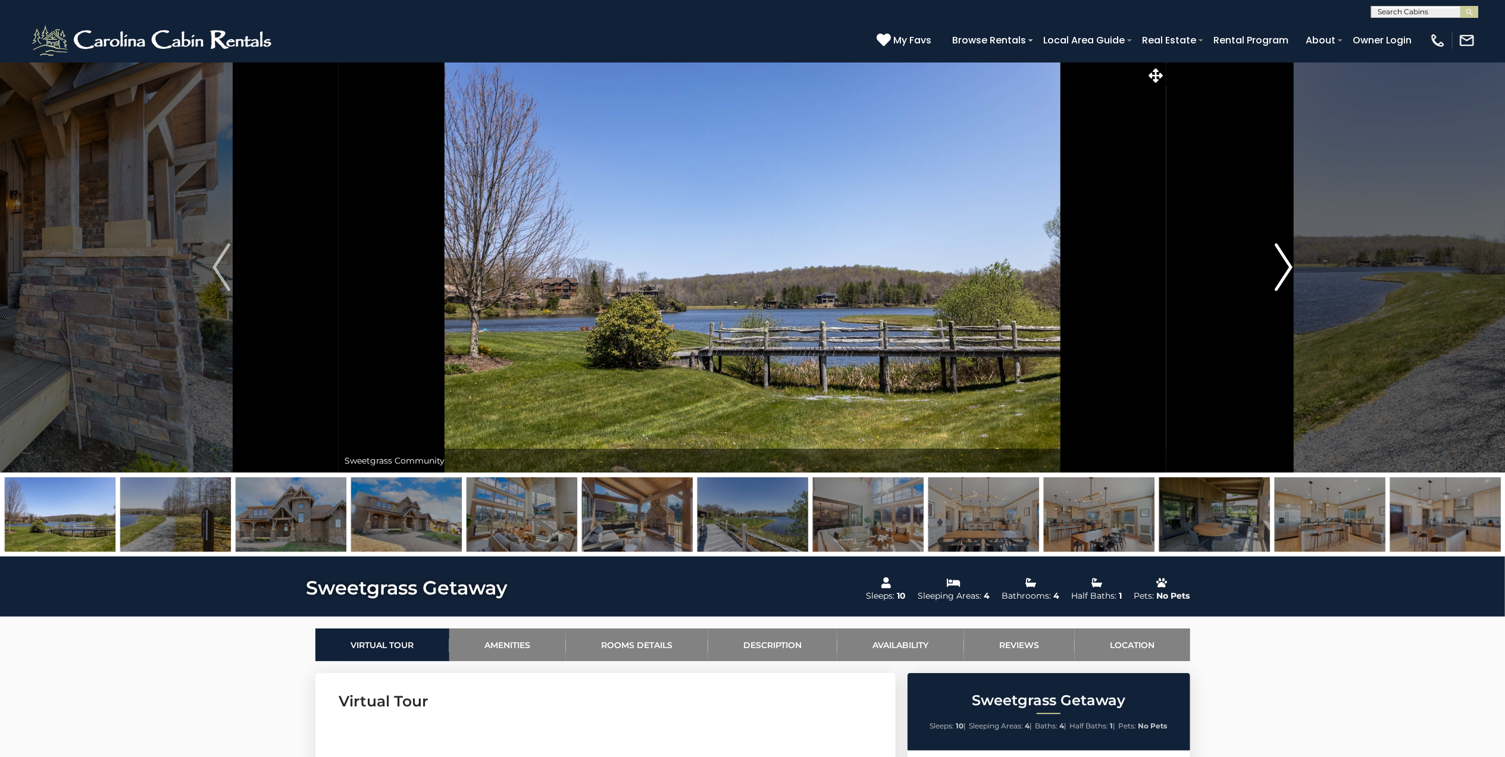
click at [1288, 263] on img "Next" at bounding box center [1284, 267] width 18 height 48
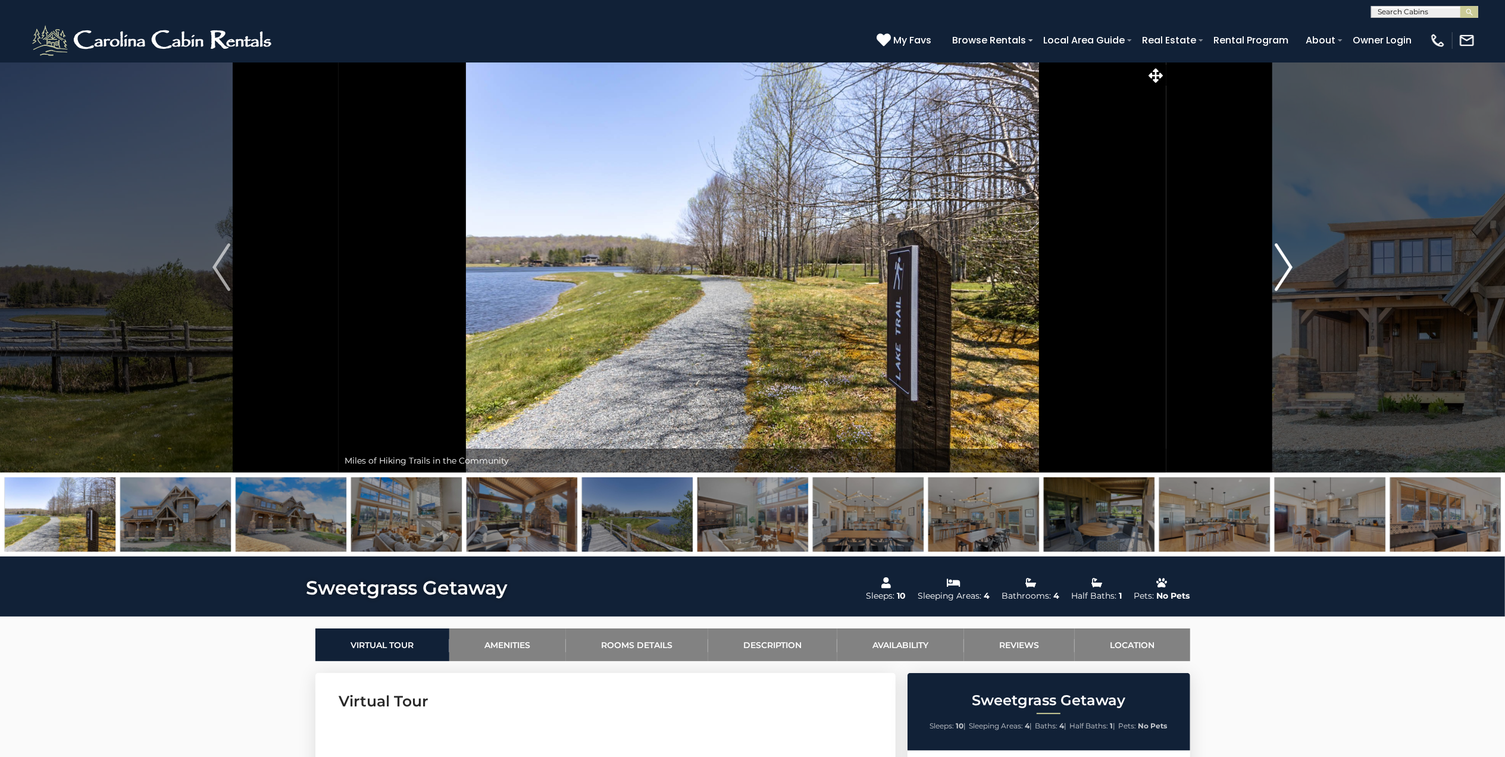
click at [1288, 263] on img "Next" at bounding box center [1284, 267] width 18 height 48
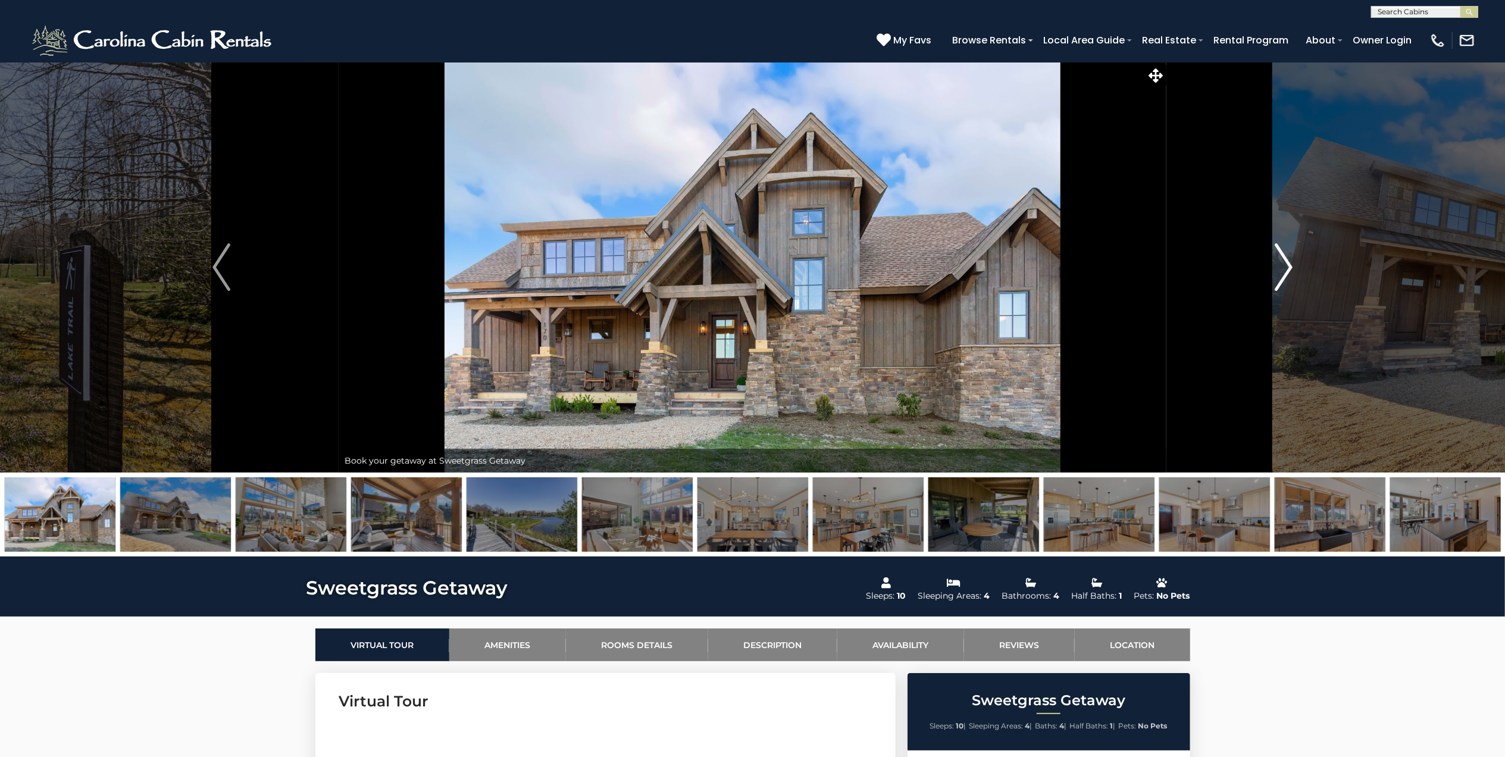
click at [1291, 260] on img "Next" at bounding box center [1284, 267] width 18 height 48
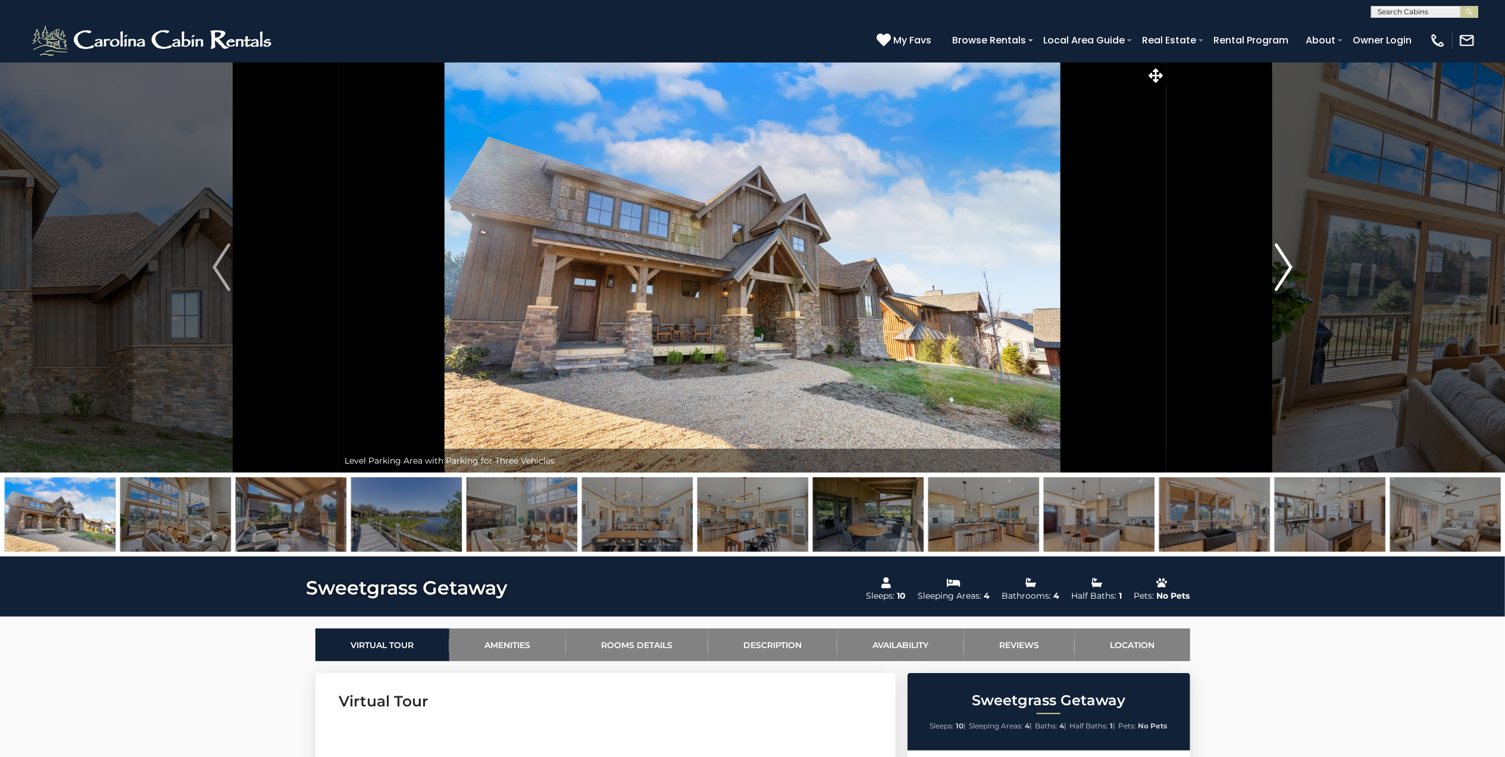
click at [1291, 260] on img "Next" at bounding box center [1284, 267] width 18 height 48
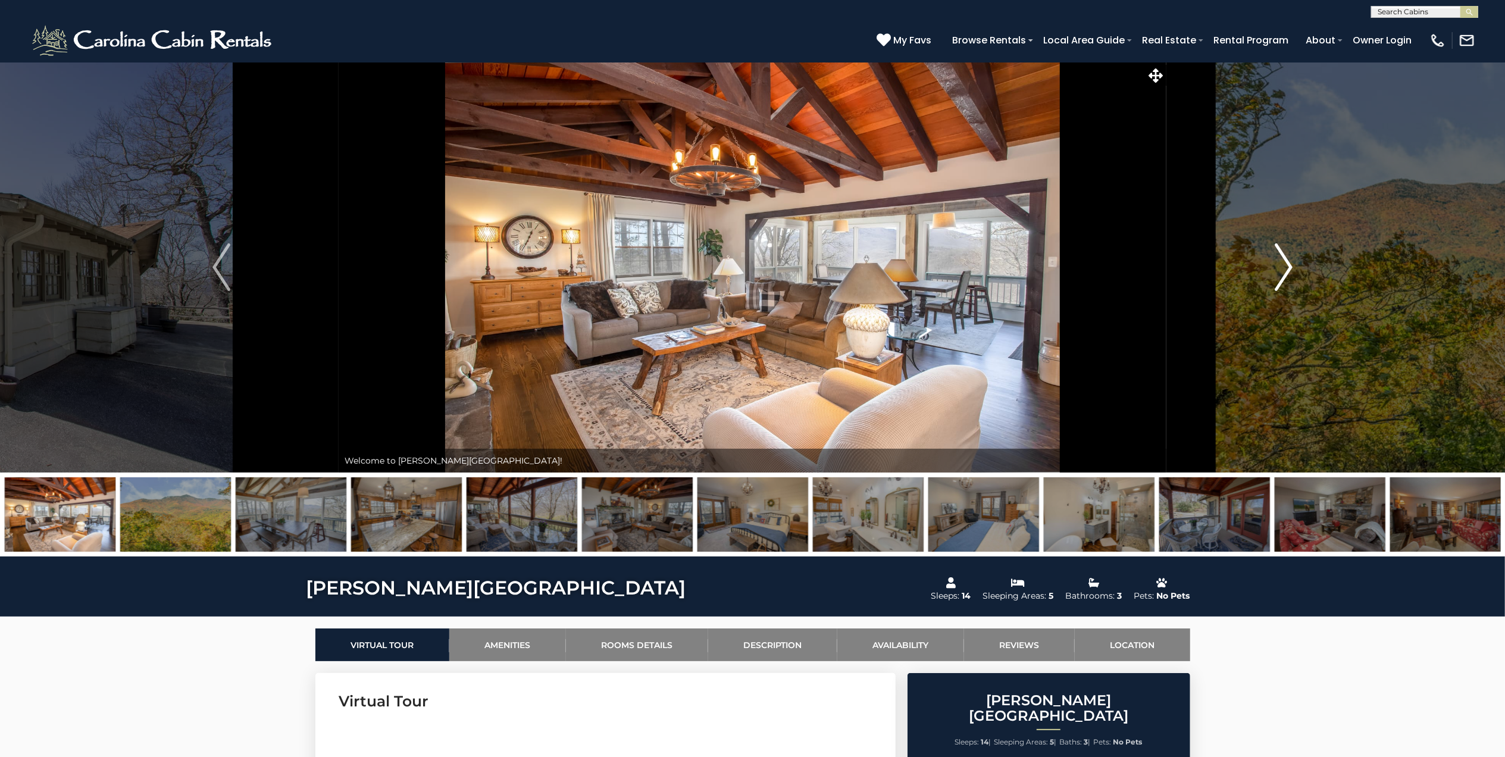
click at [1288, 258] on img "Next" at bounding box center [1284, 267] width 18 height 48
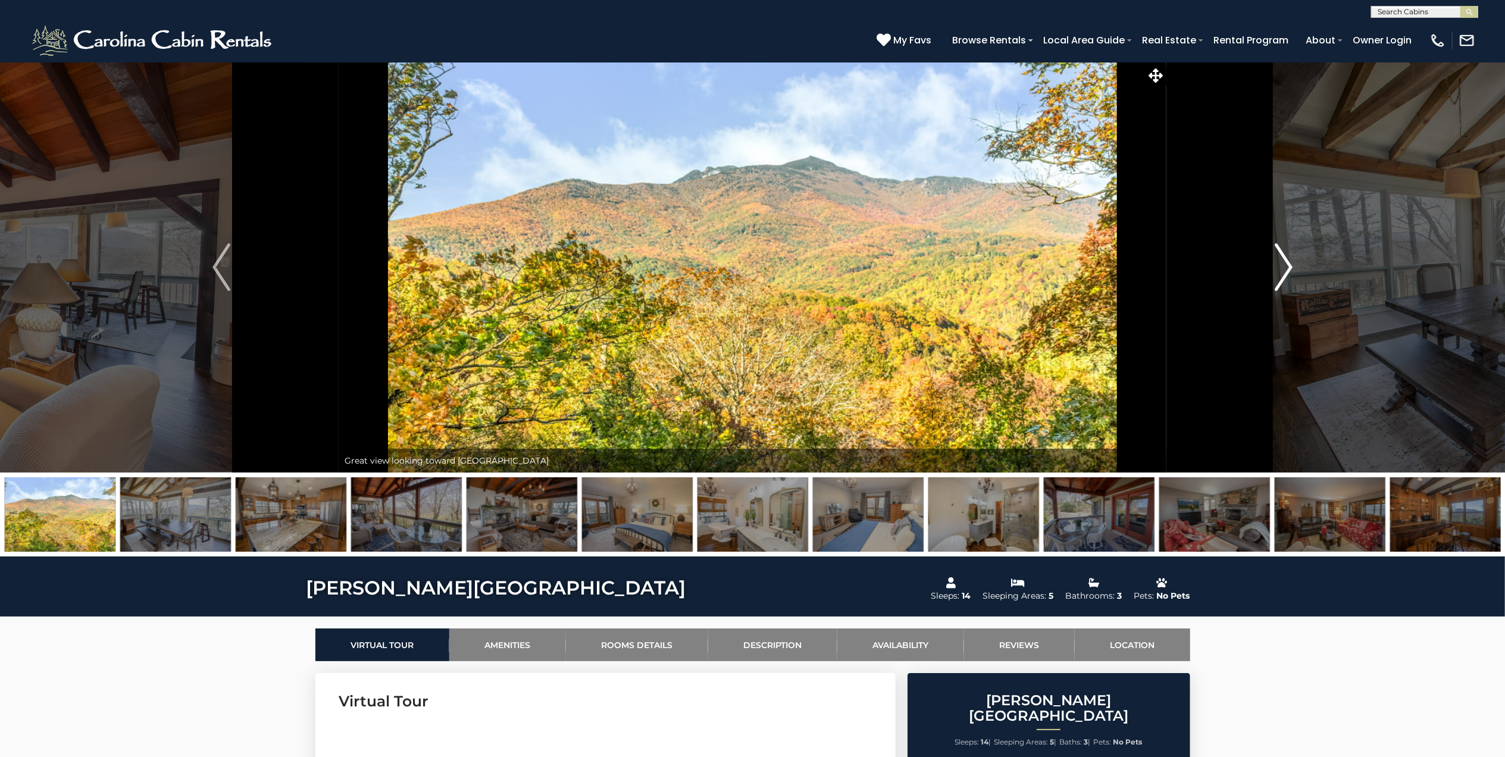
click at [1288, 258] on img "Next" at bounding box center [1284, 267] width 18 height 48
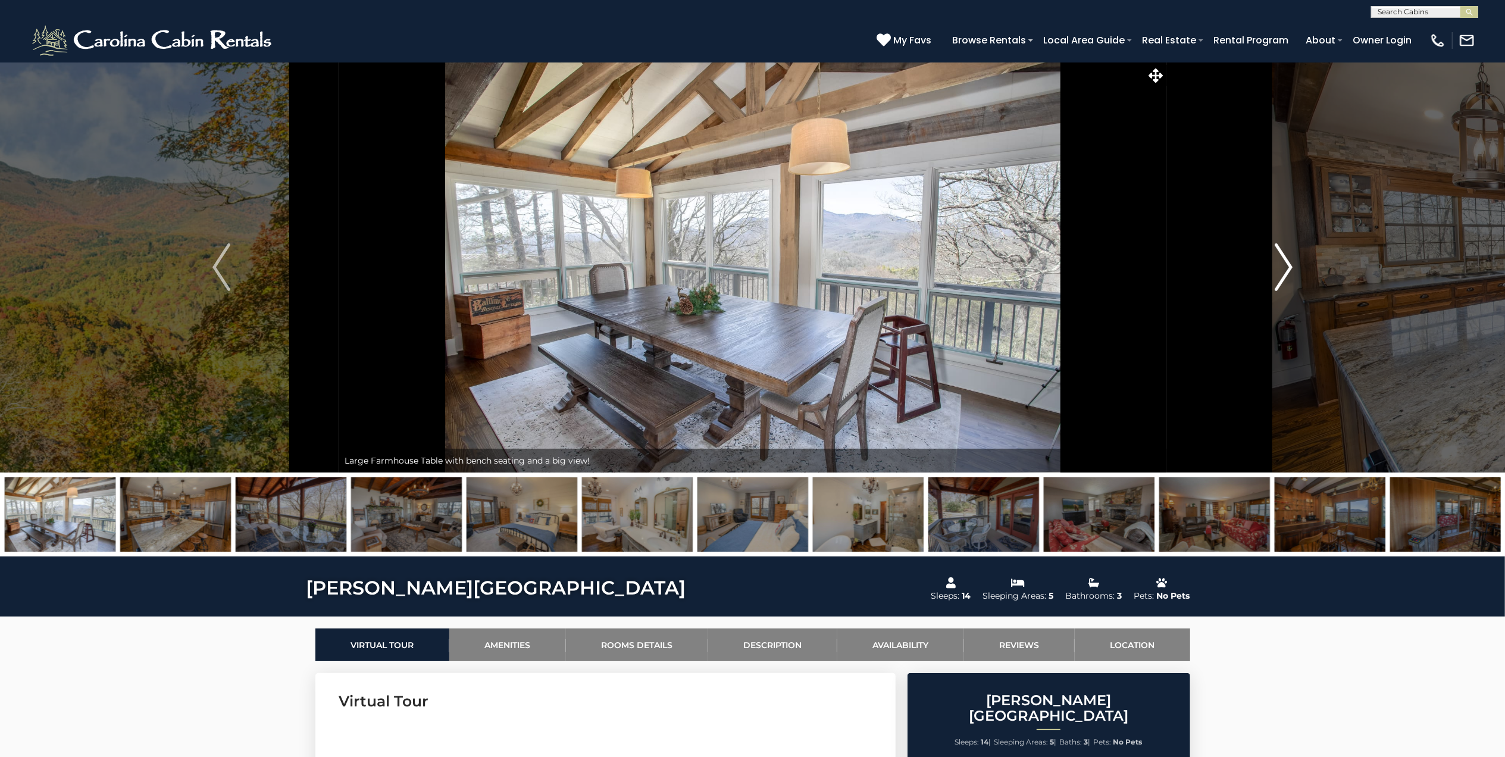
click at [1288, 258] on img "Next" at bounding box center [1284, 267] width 18 height 48
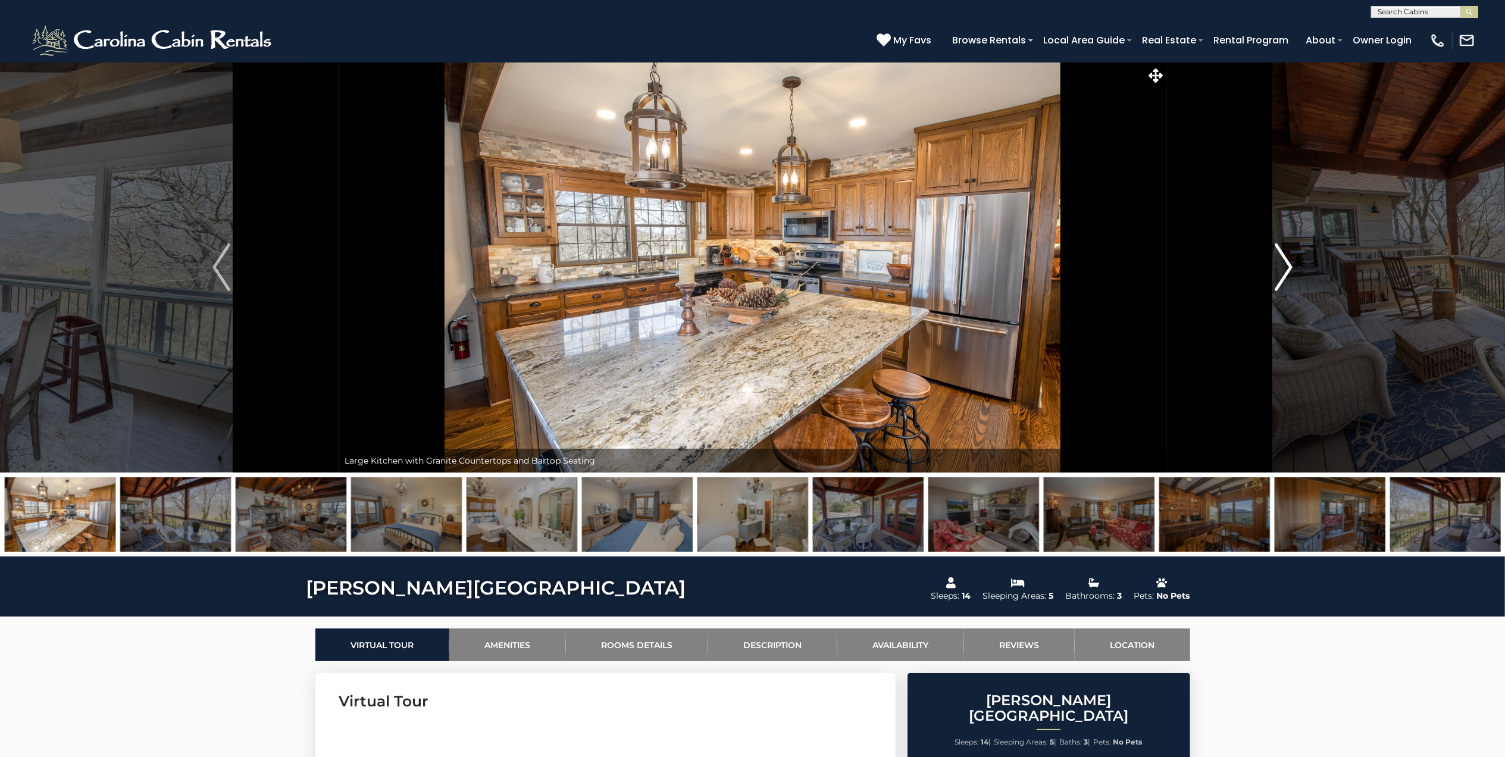
click at [1288, 258] on img "Next" at bounding box center [1284, 267] width 18 height 48
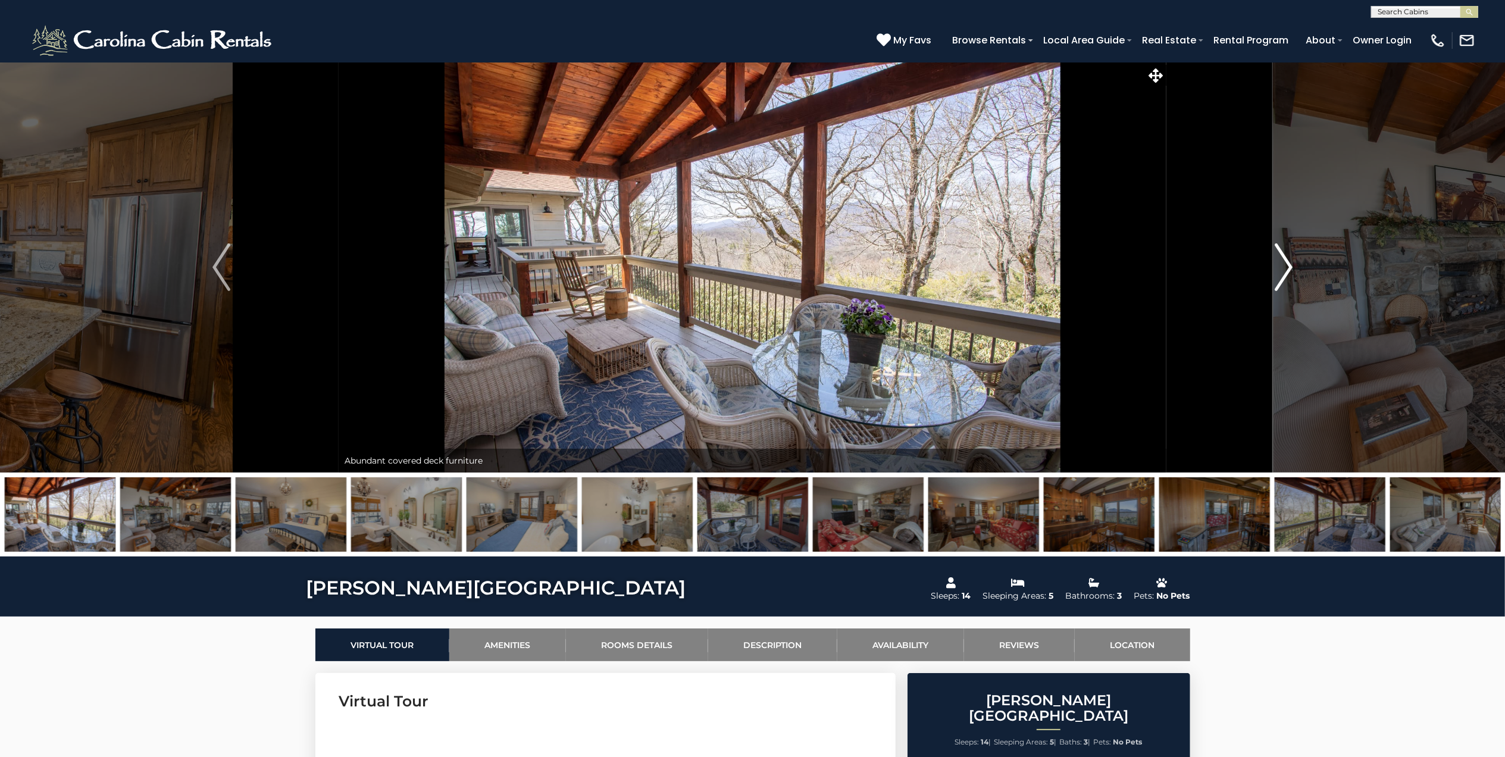
click at [1288, 258] on img "Next" at bounding box center [1284, 267] width 18 height 48
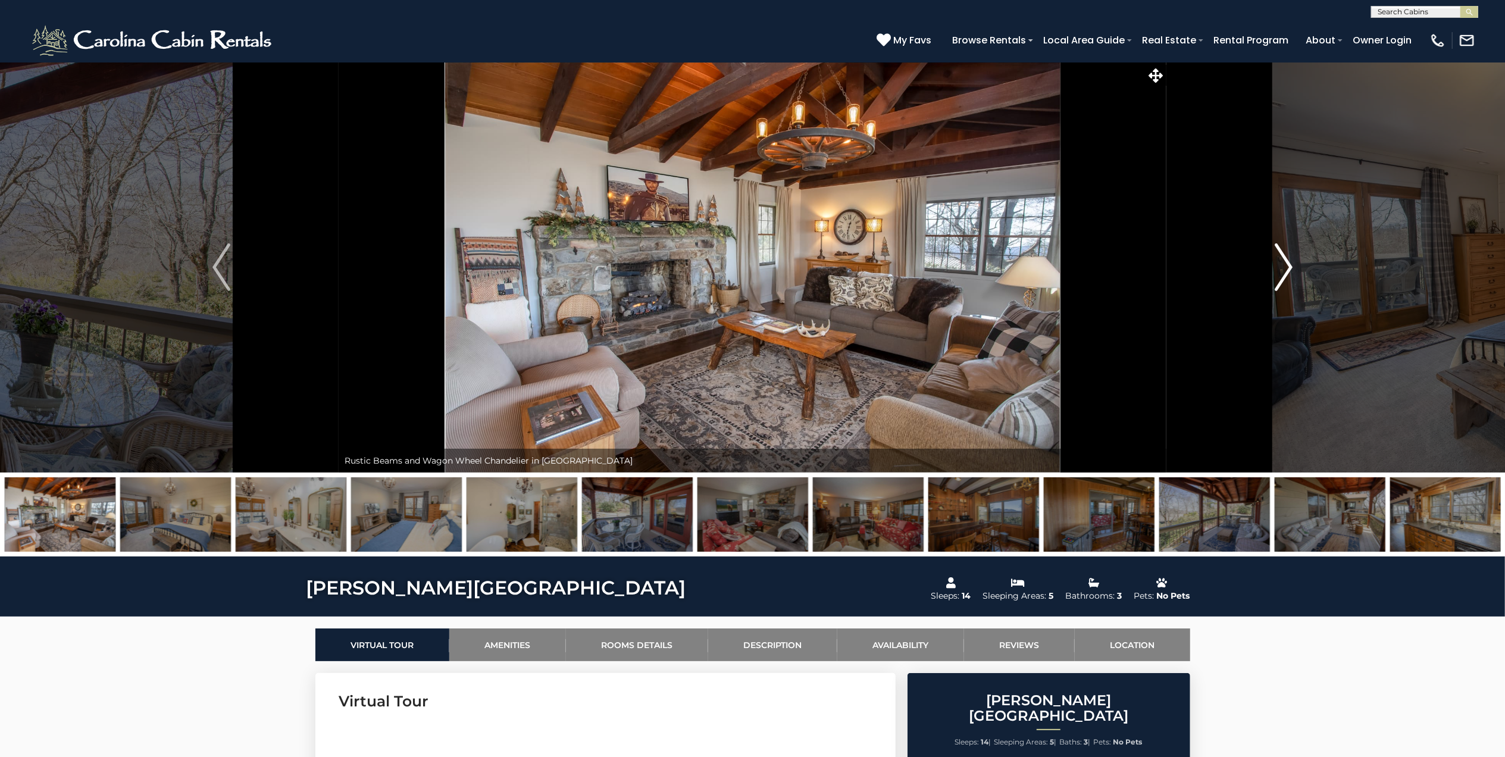
click at [1288, 258] on img "Next" at bounding box center [1284, 267] width 18 height 48
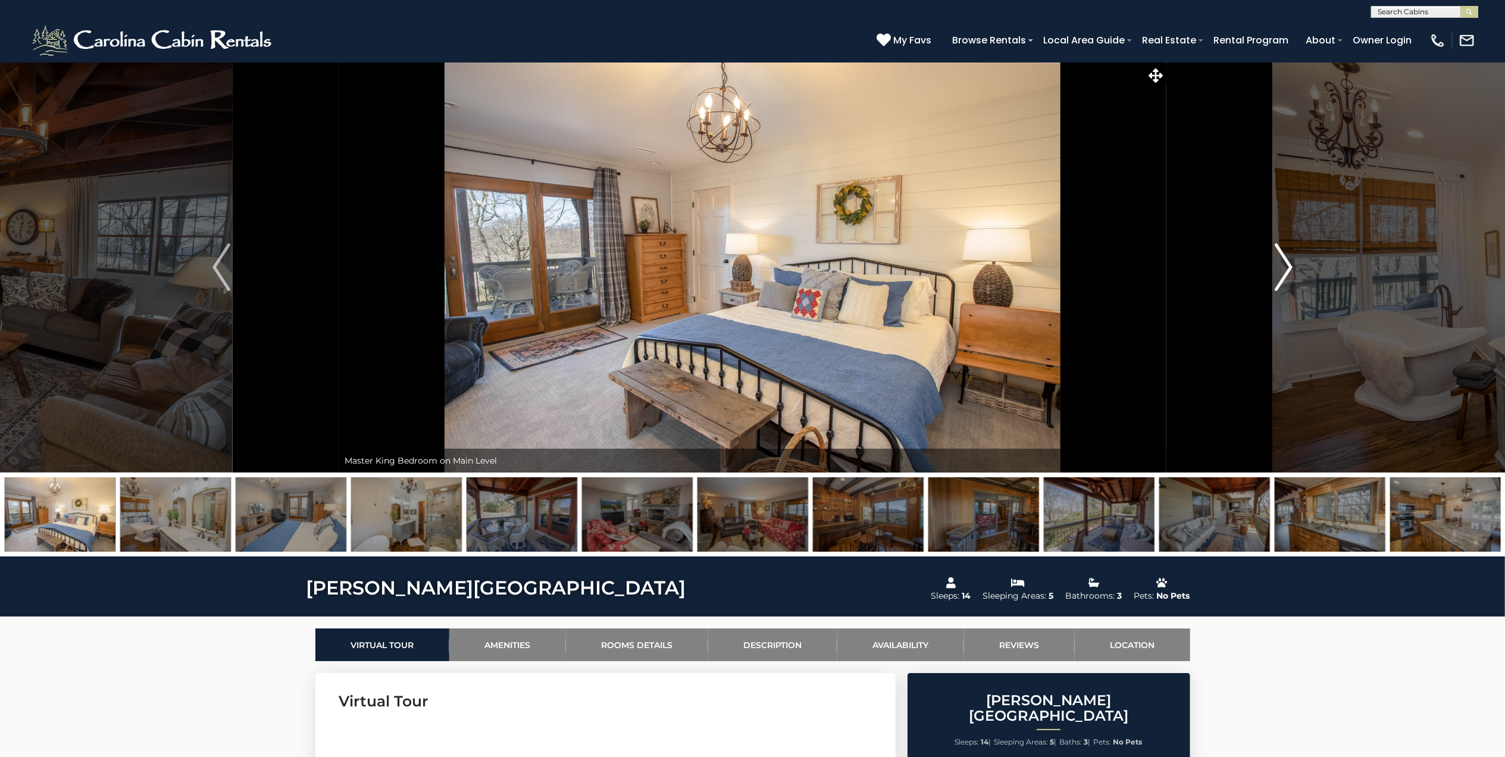
click at [1288, 258] on img "Next" at bounding box center [1284, 267] width 18 height 48
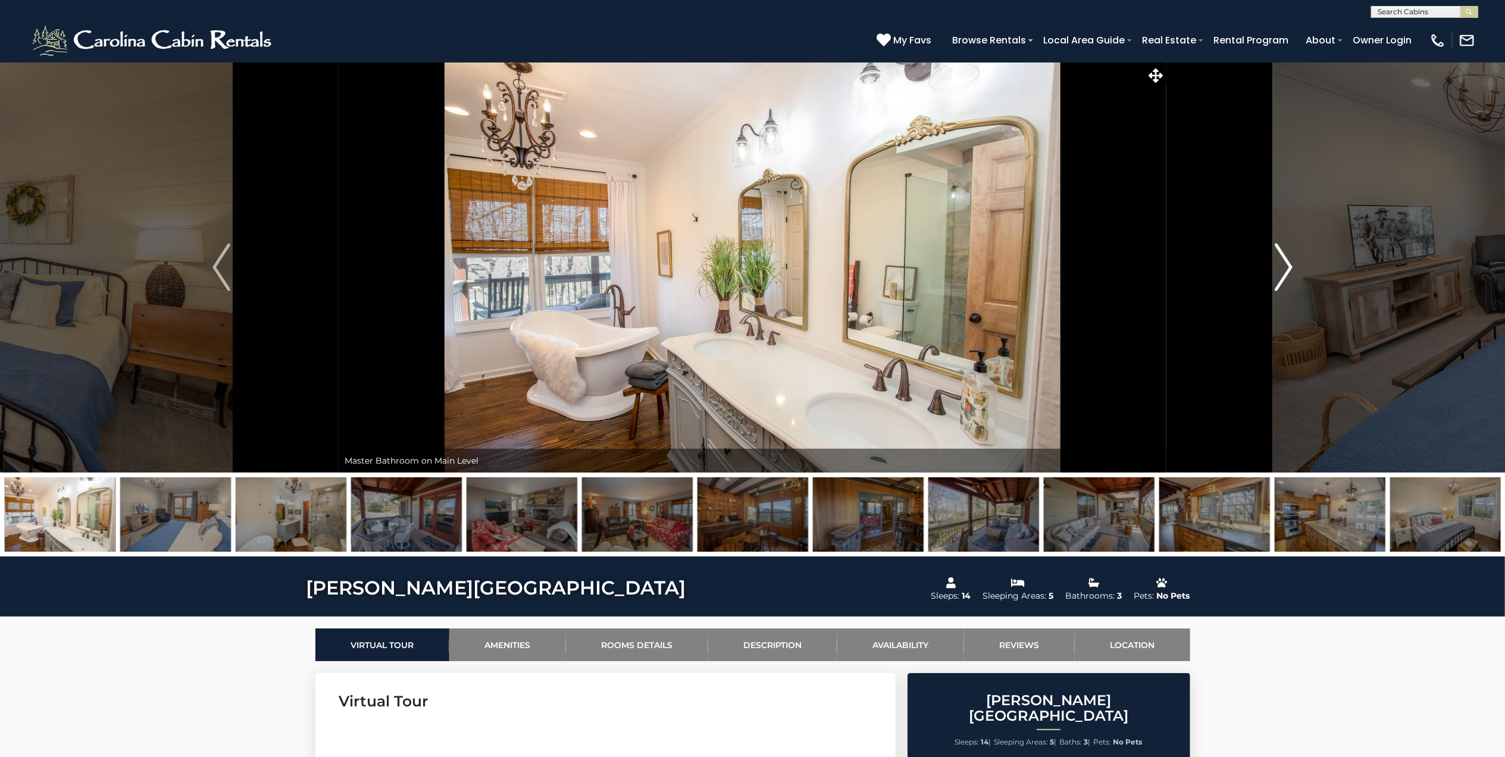
click at [1288, 258] on img "Next" at bounding box center [1284, 267] width 18 height 48
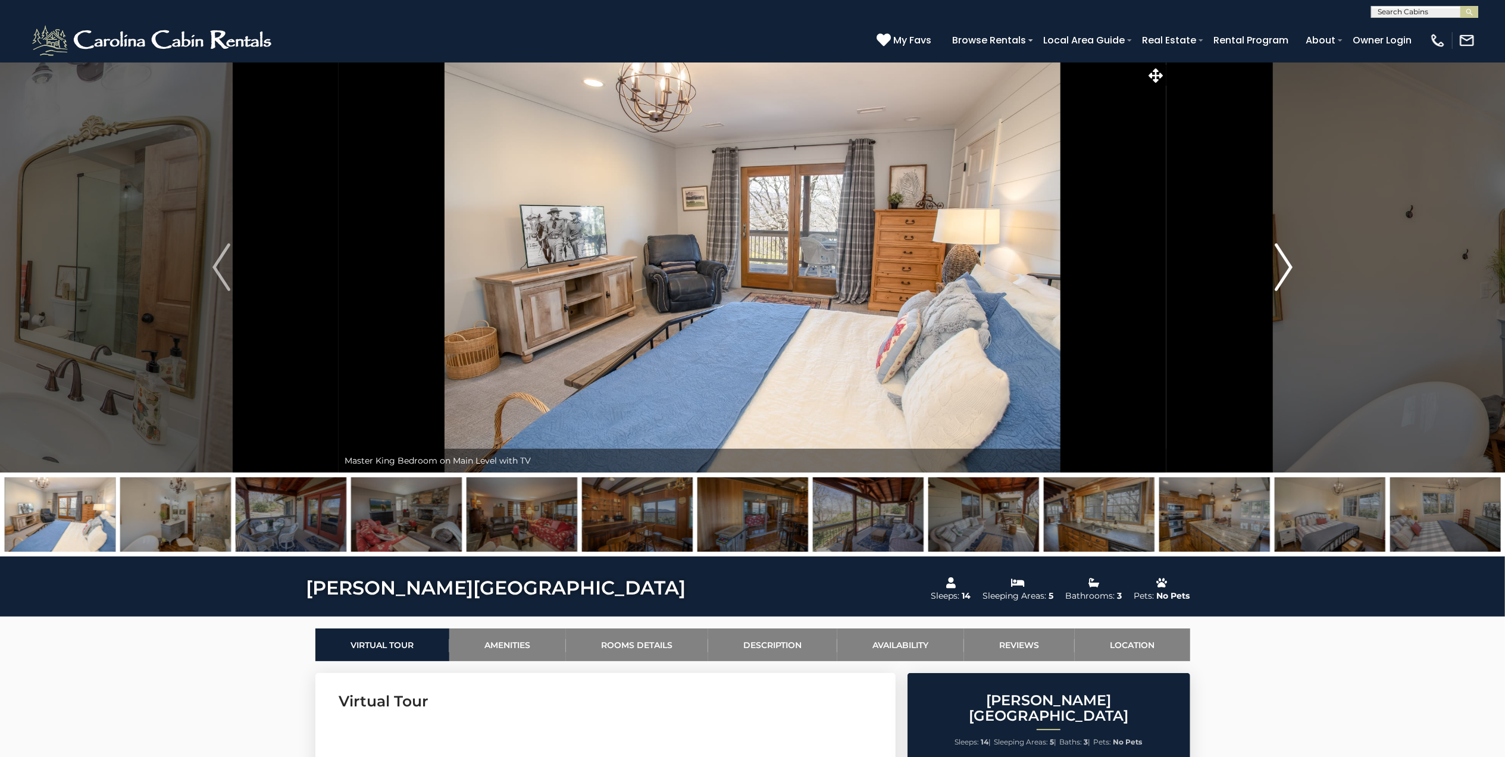
click at [1288, 258] on img "Next" at bounding box center [1284, 267] width 18 height 48
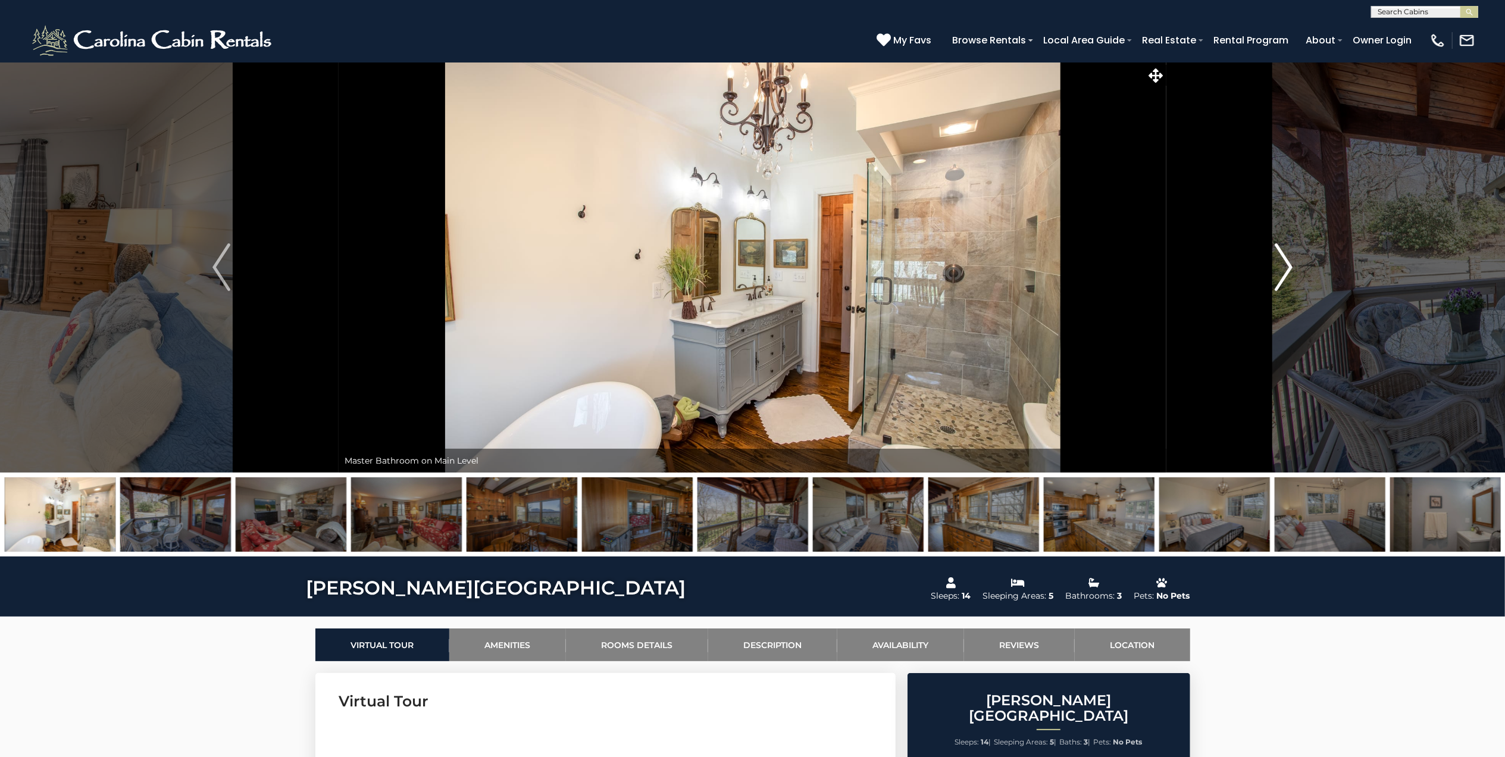
click at [1288, 258] on img "Next" at bounding box center [1284, 267] width 18 height 48
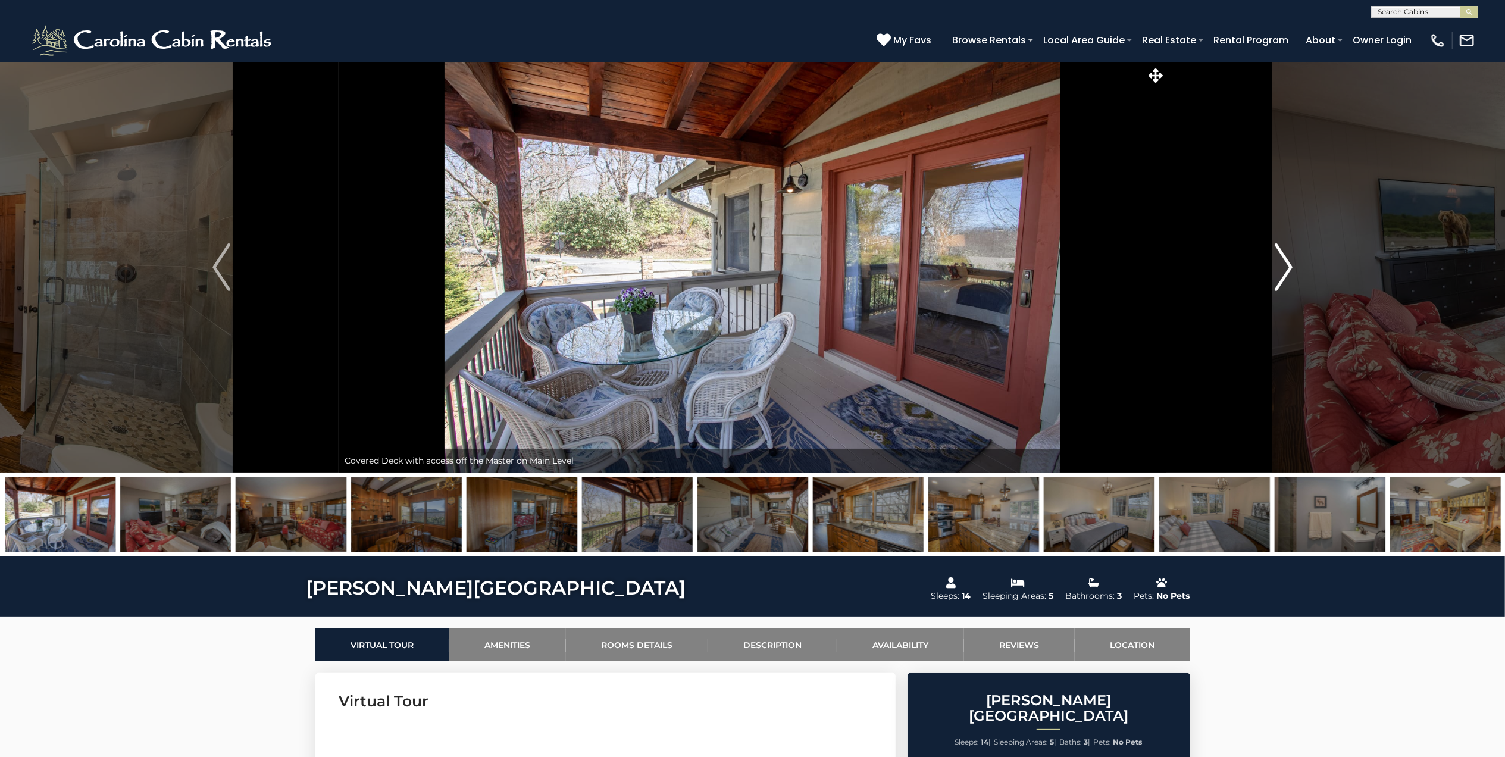
click at [1288, 258] on img "Next" at bounding box center [1284, 267] width 18 height 48
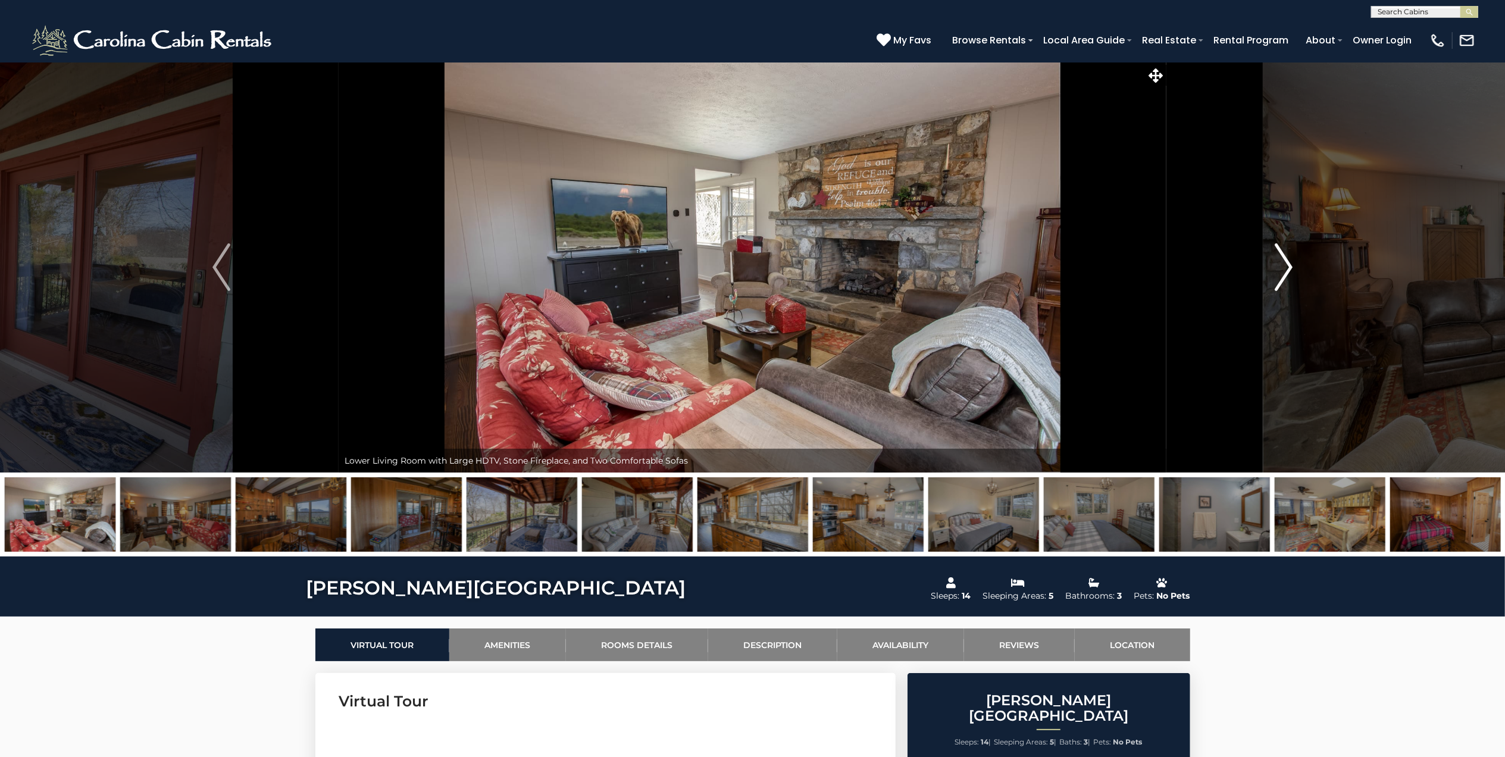
click at [1288, 258] on img "Next" at bounding box center [1284, 267] width 18 height 48
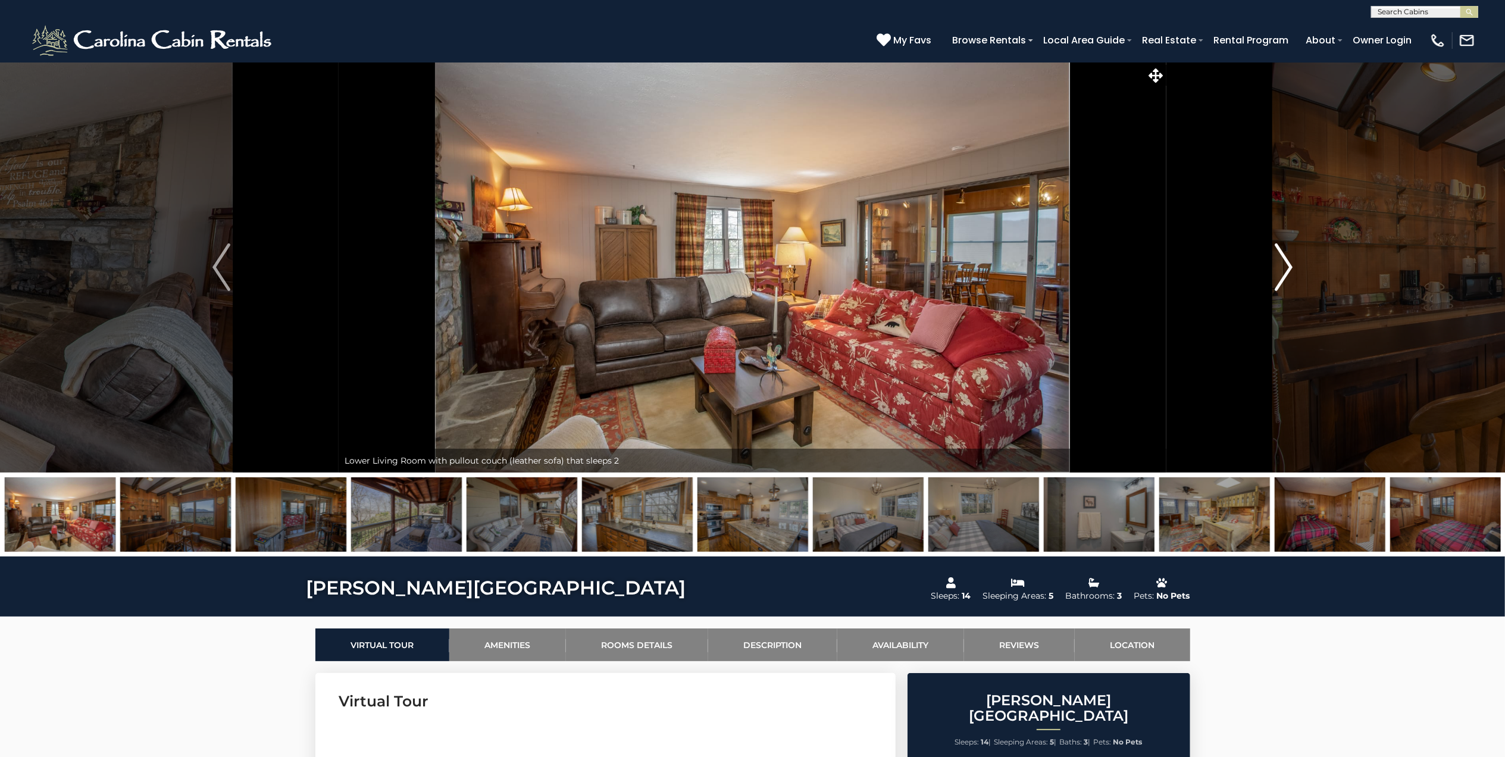
click at [1288, 258] on img "Next" at bounding box center [1284, 267] width 18 height 48
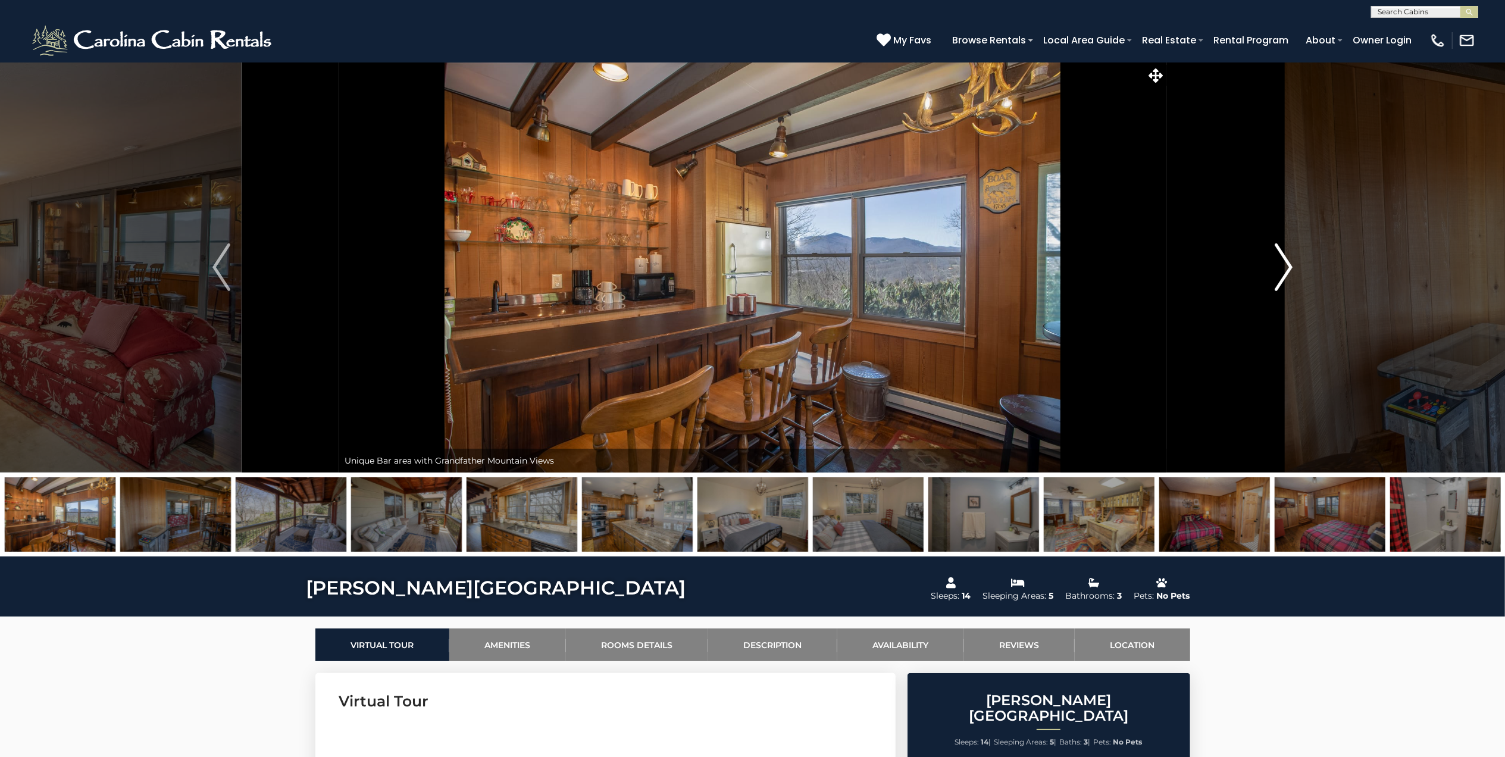
click at [1288, 258] on img "Next" at bounding box center [1284, 267] width 18 height 48
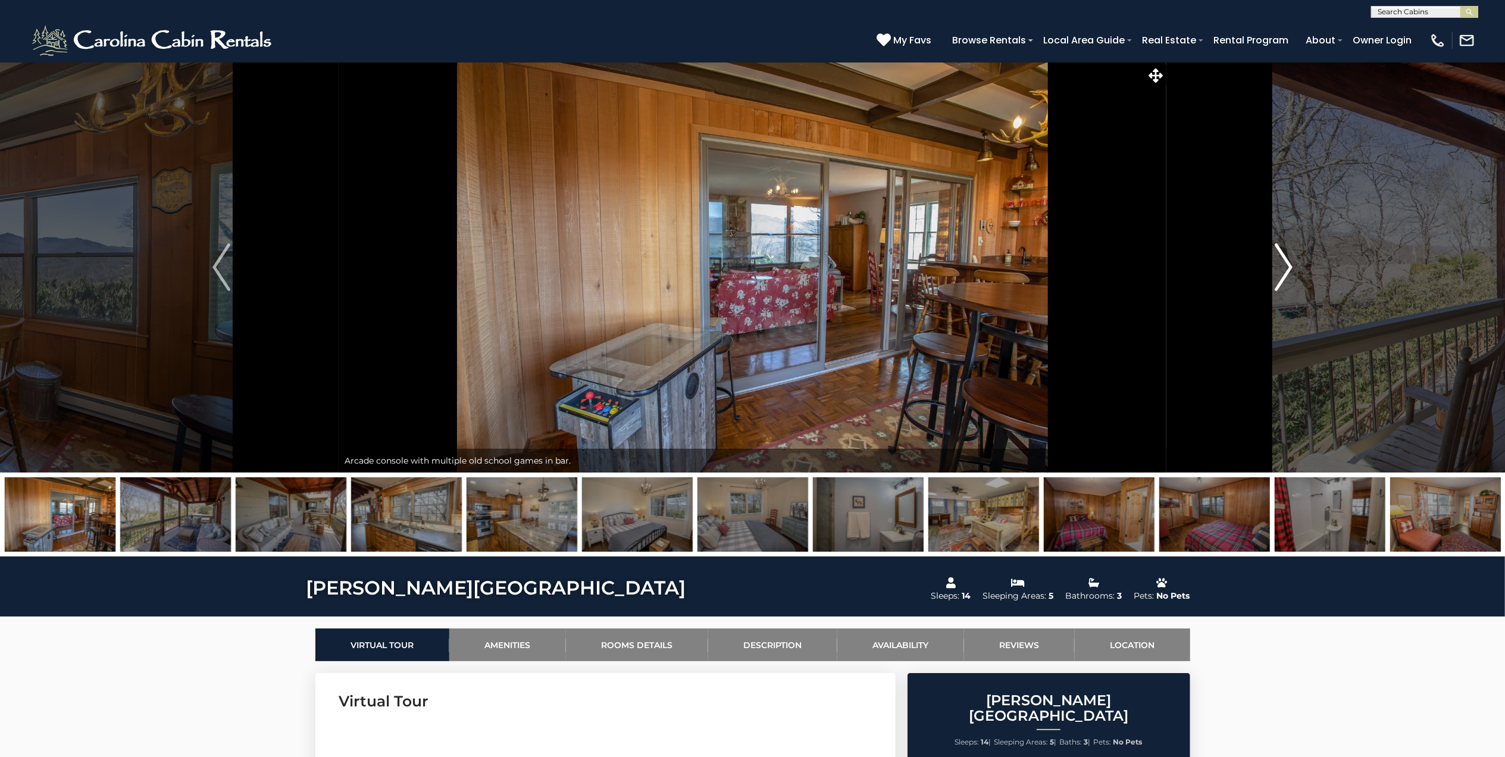
click at [1288, 258] on img "Next" at bounding box center [1284, 267] width 18 height 48
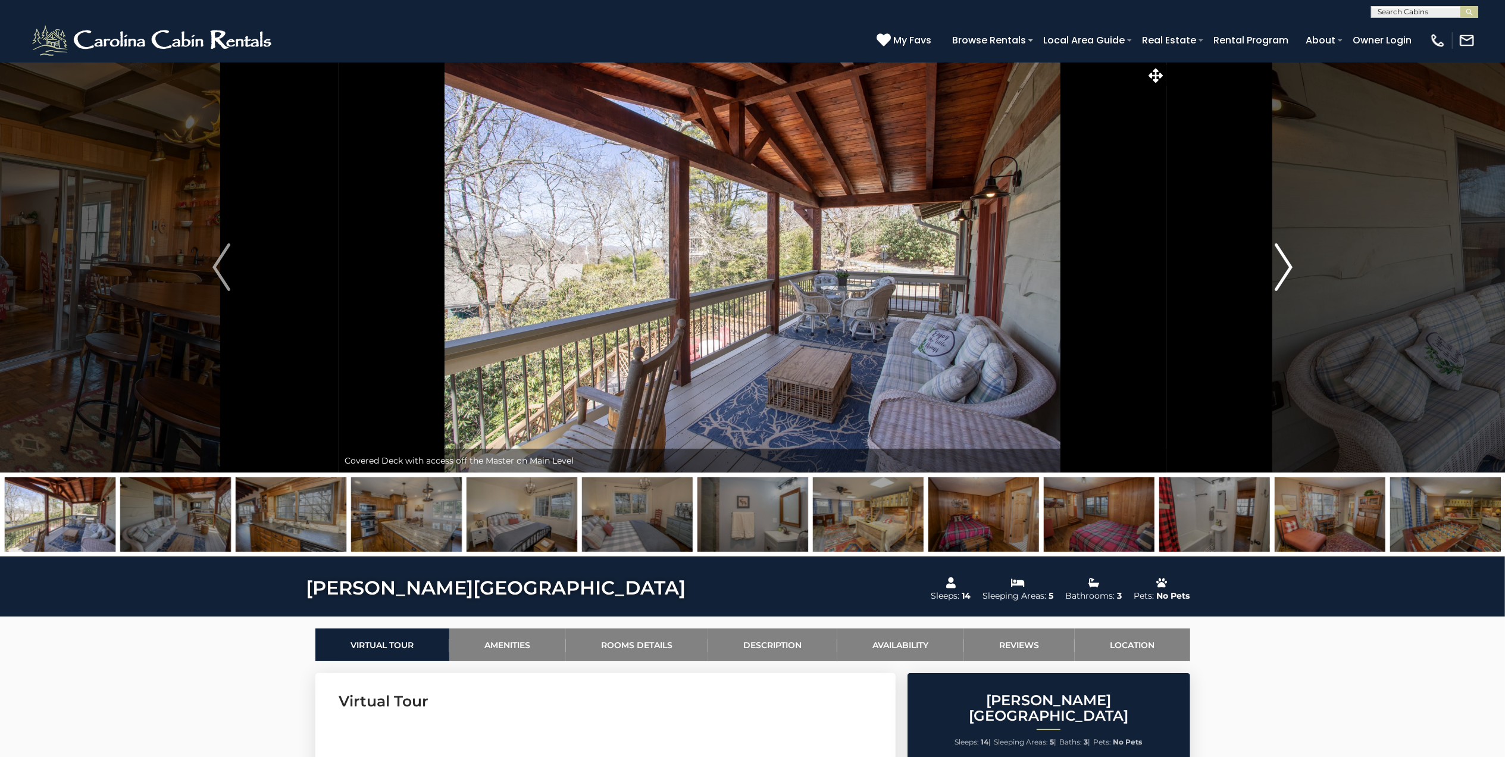
click at [1288, 258] on img "Next" at bounding box center [1284, 267] width 18 height 48
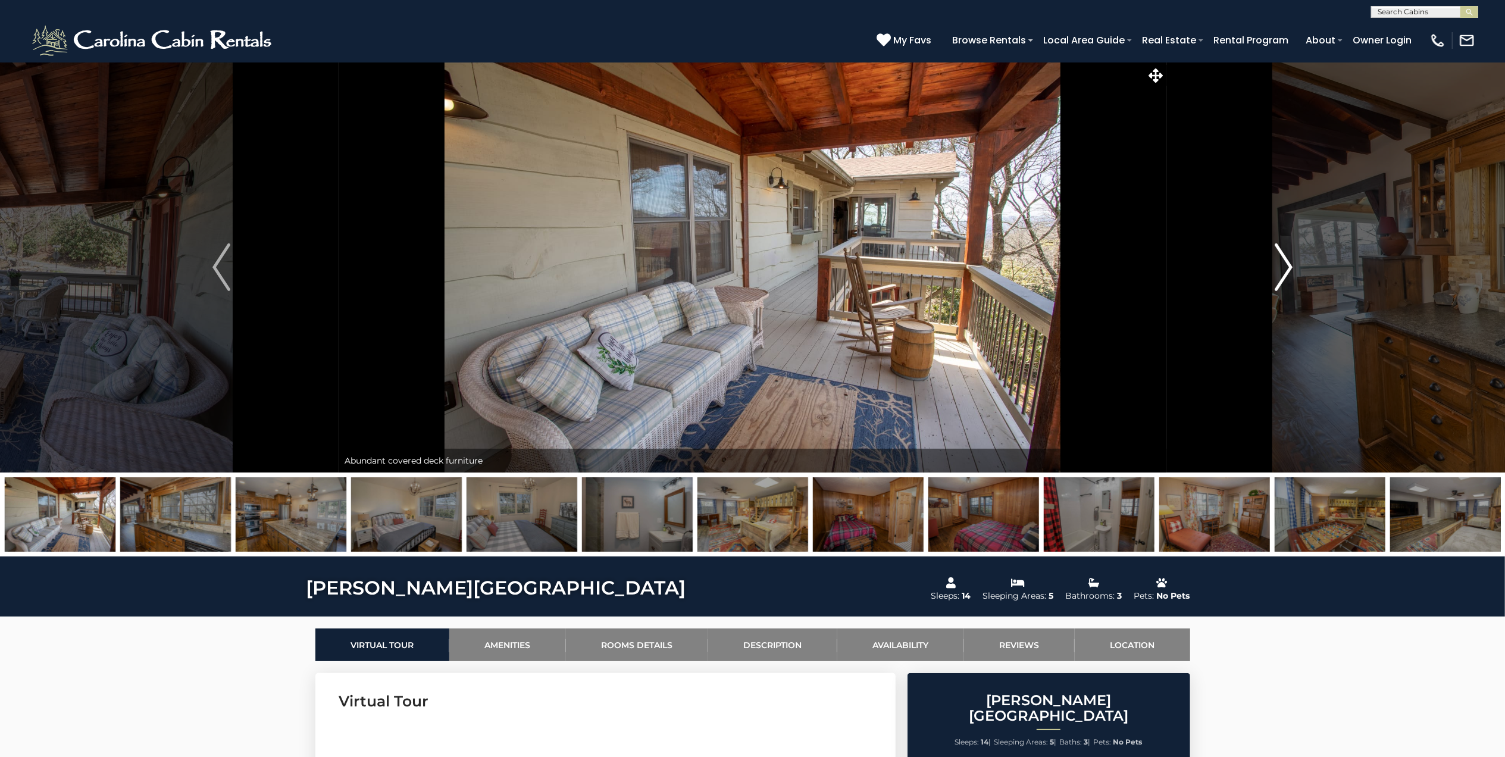
click at [1288, 258] on img "Next" at bounding box center [1284, 267] width 18 height 48
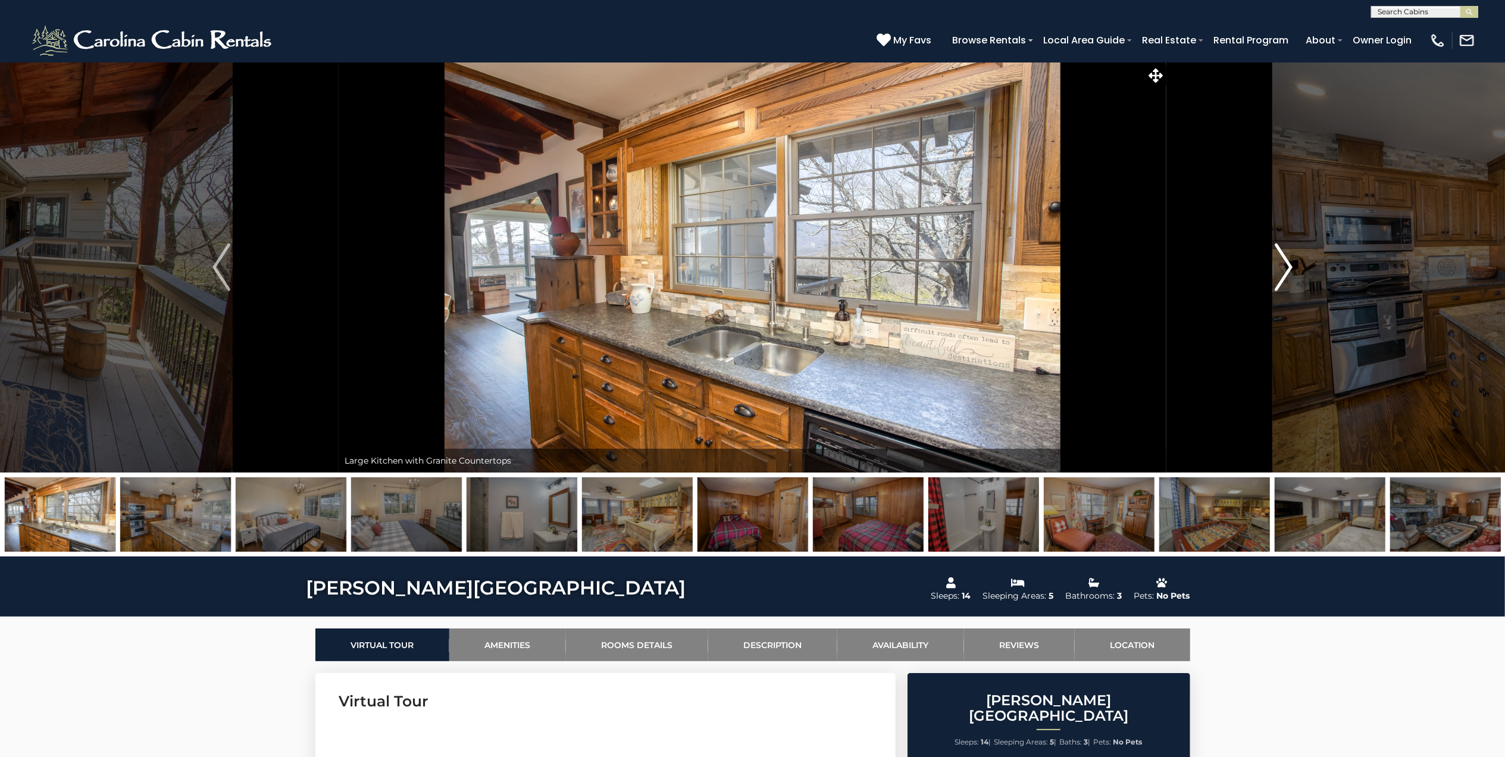
click at [1288, 258] on img "Next" at bounding box center [1284, 267] width 18 height 48
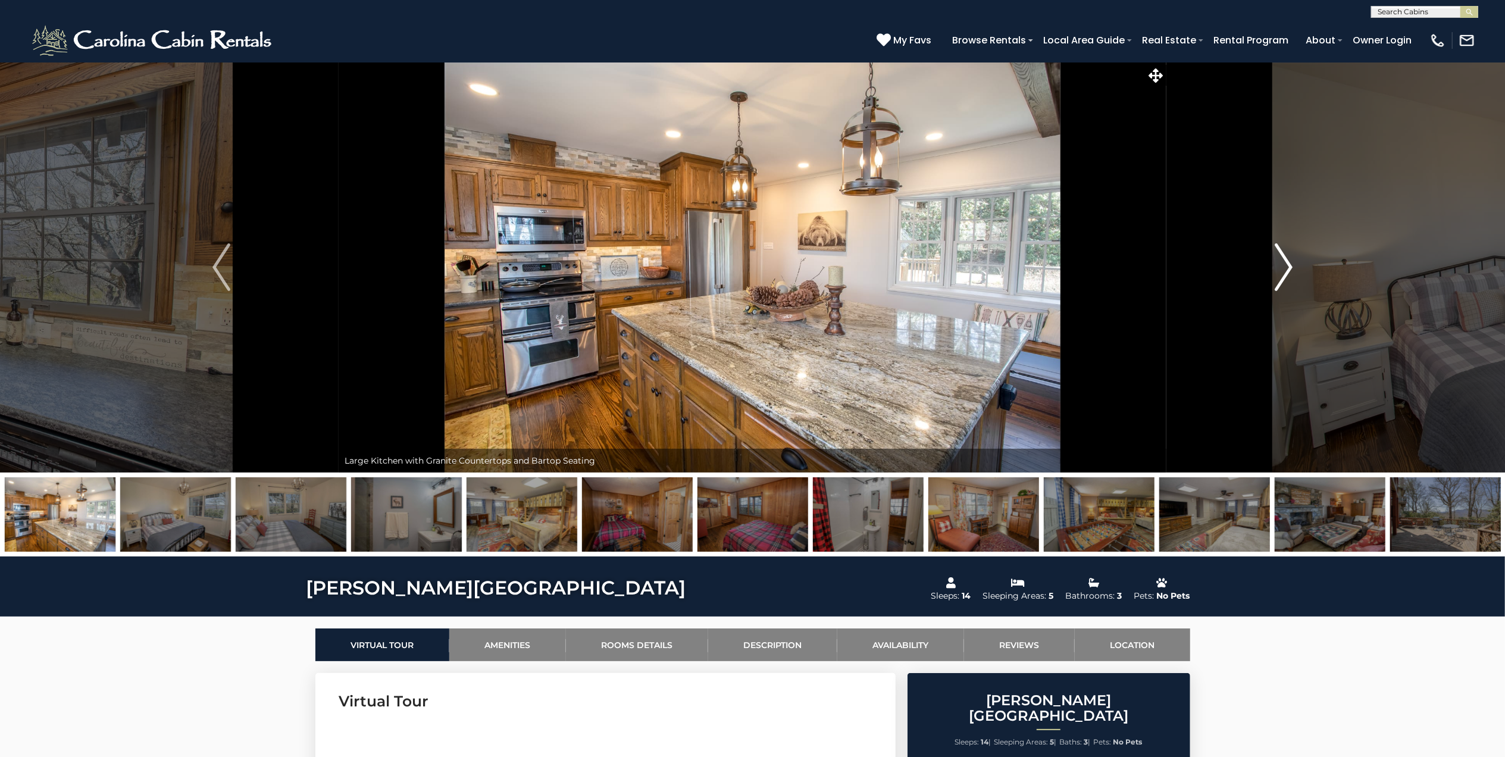
click at [1288, 258] on img "Next" at bounding box center [1284, 267] width 18 height 48
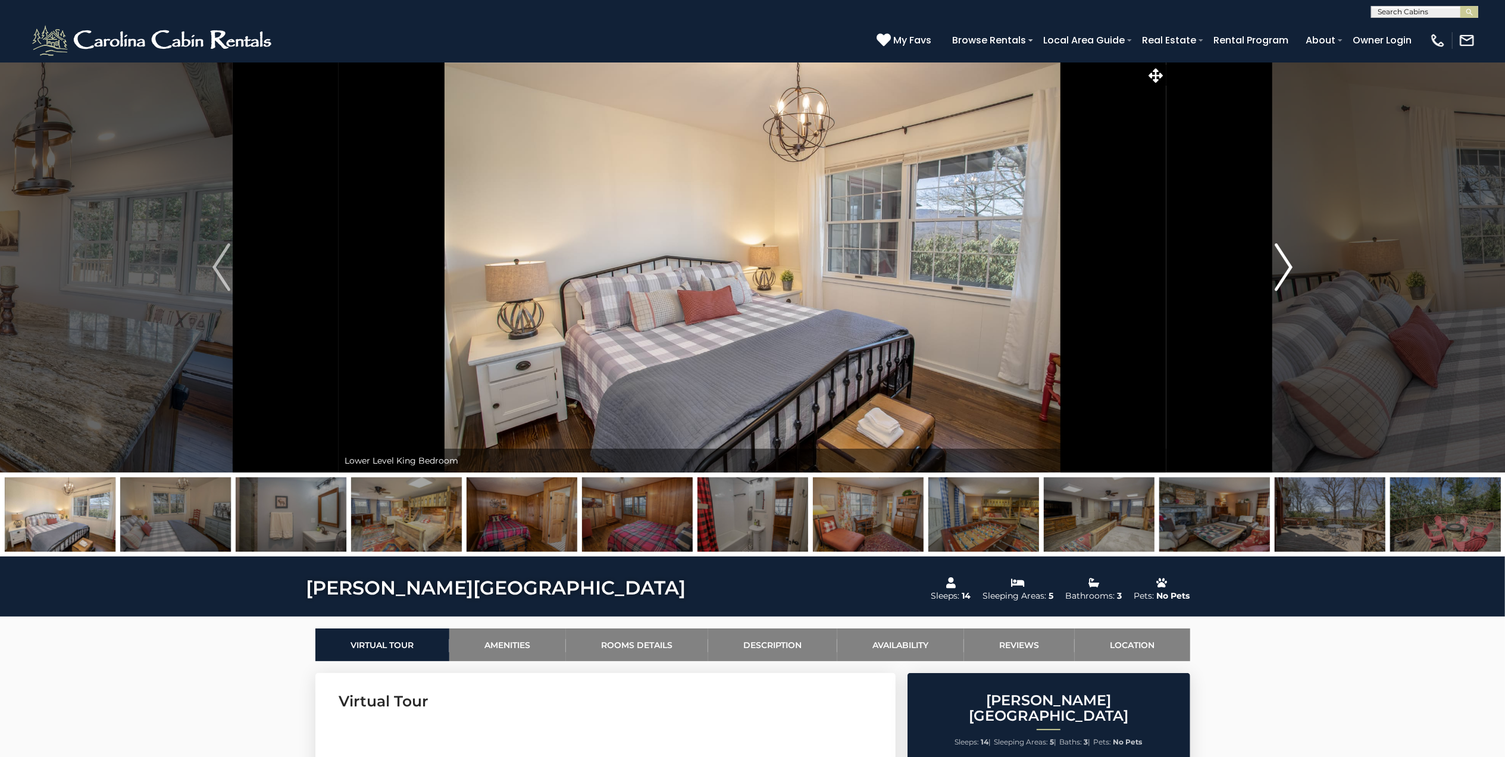
click at [1288, 258] on img "Next" at bounding box center [1284, 267] width 18 height 48
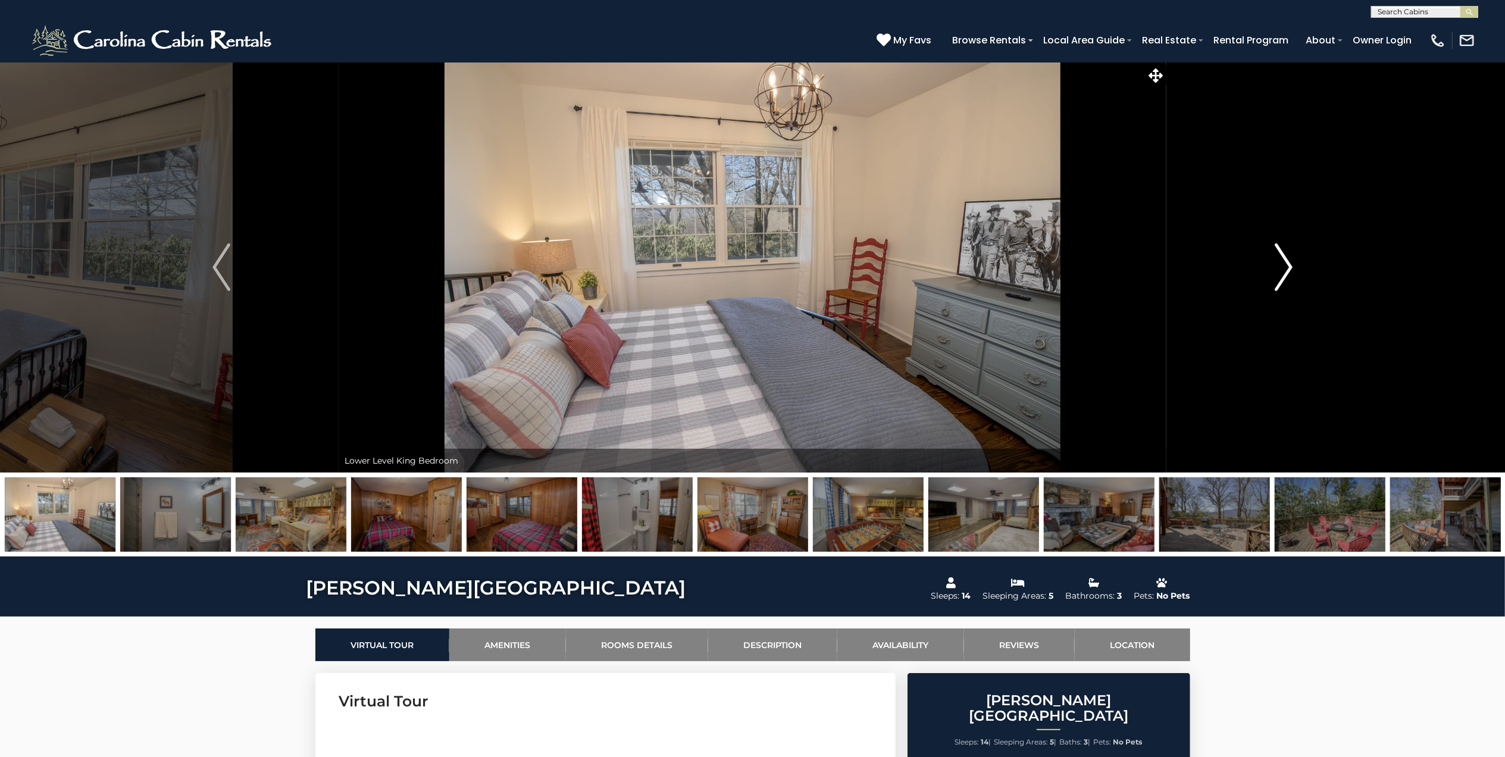
click at [1288, 258] on img "Next" at bounding box center [1284, 267] width 18 height 48
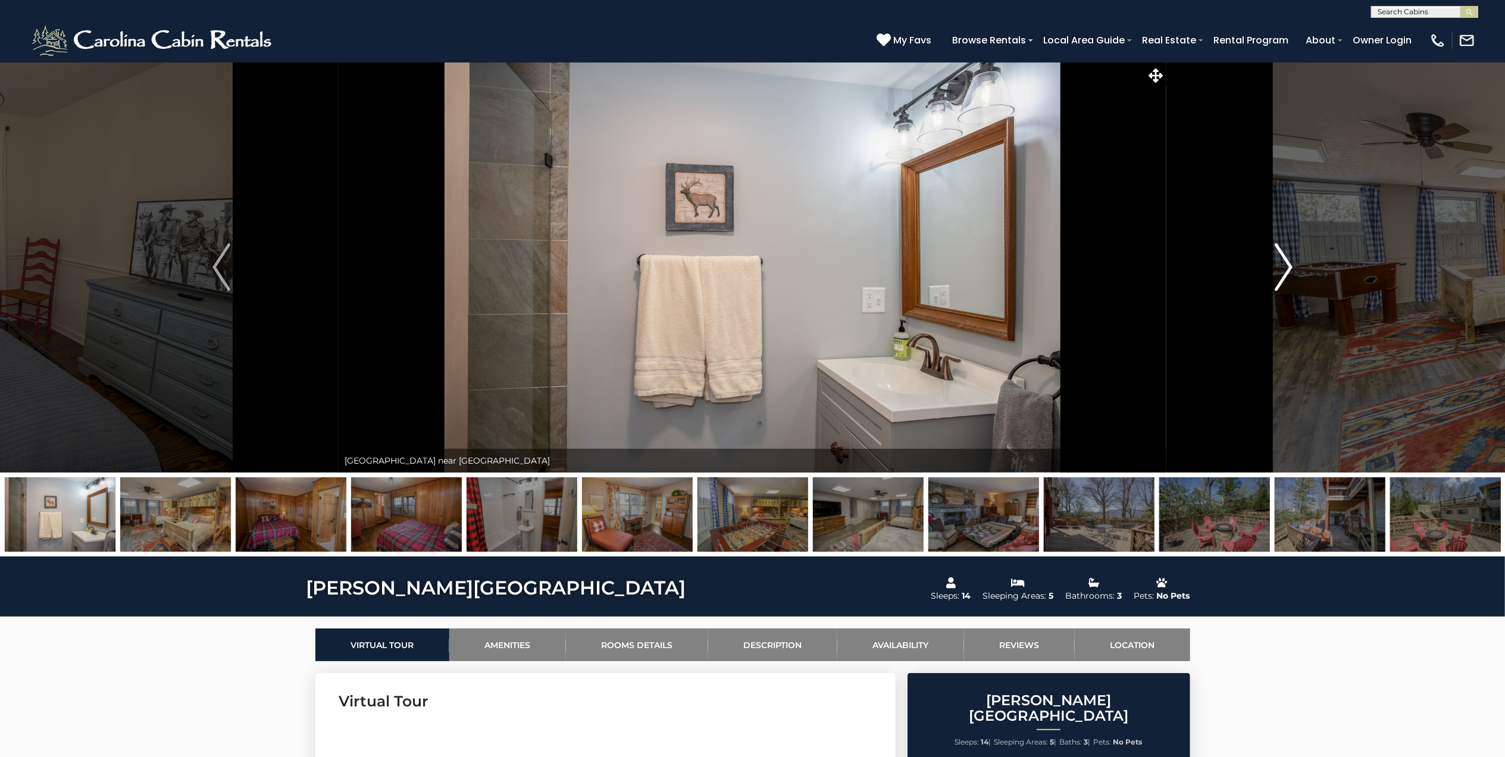
click at [1288, 258] on img "Next" at bounding box center [1284, 267] width 18 height 48
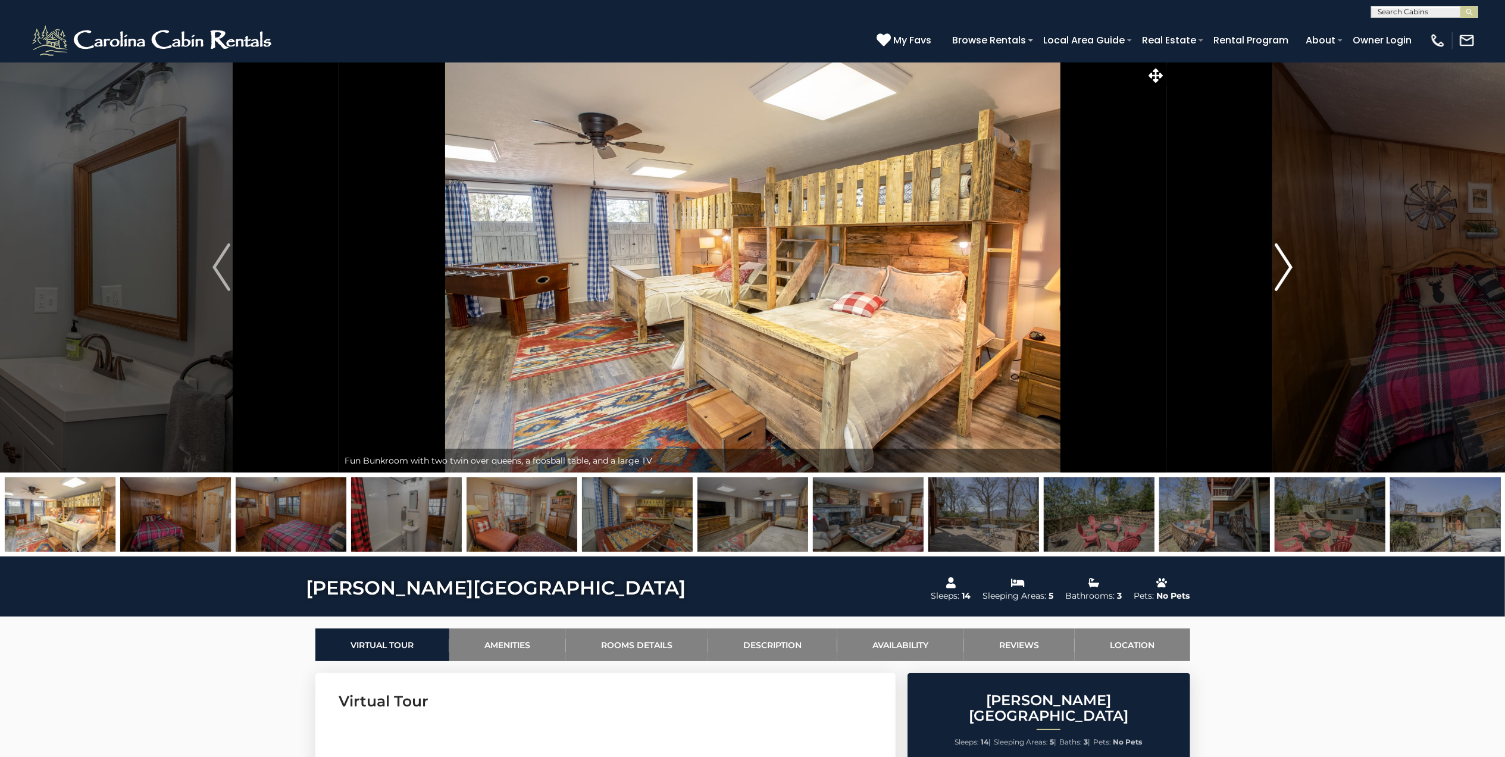
click at [1288, 258] on img "Next" at bounding box center [1284, 267] width 18 height 48
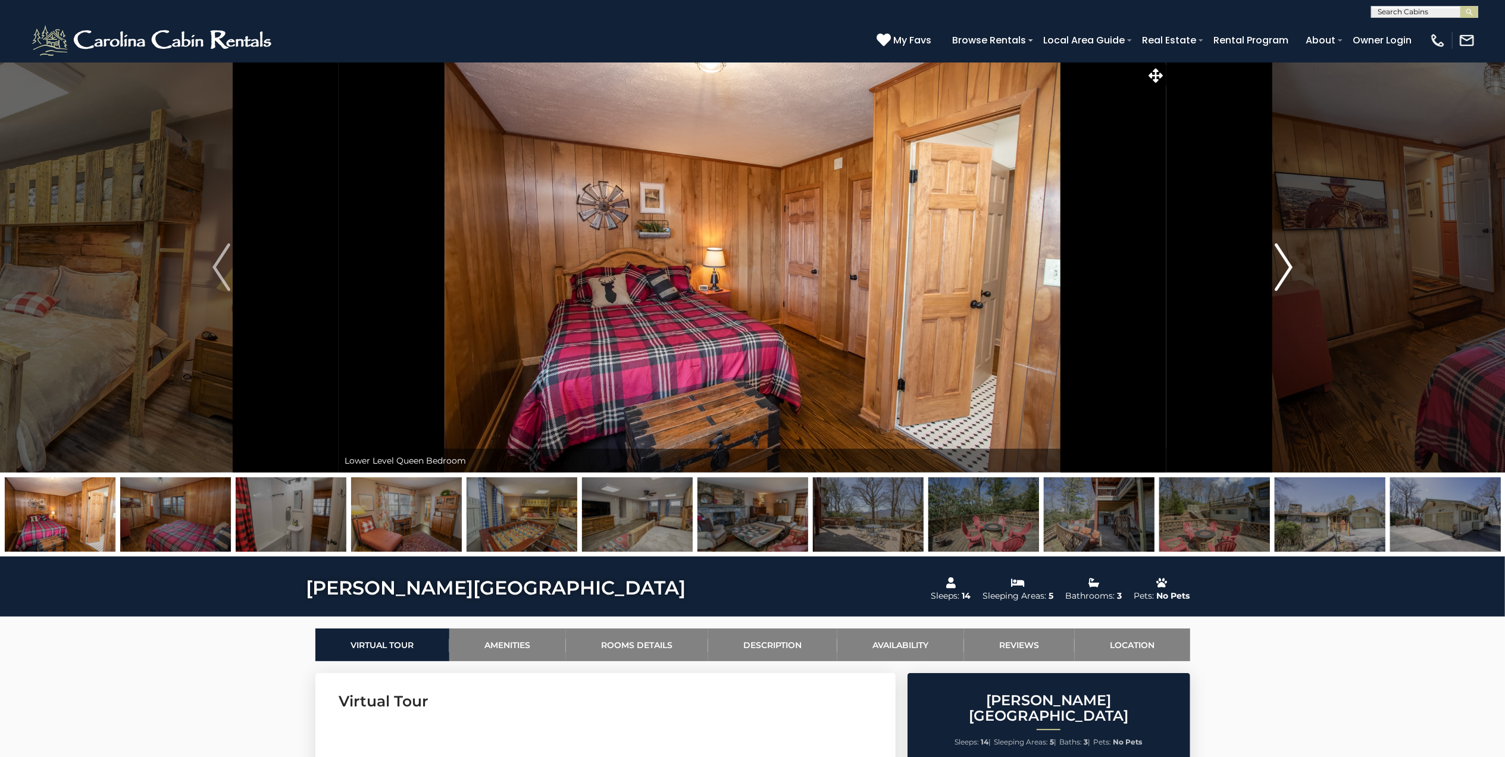
click at [1288, 258] on img "Next" at bounding box center [1284, 267] width 18 height 48
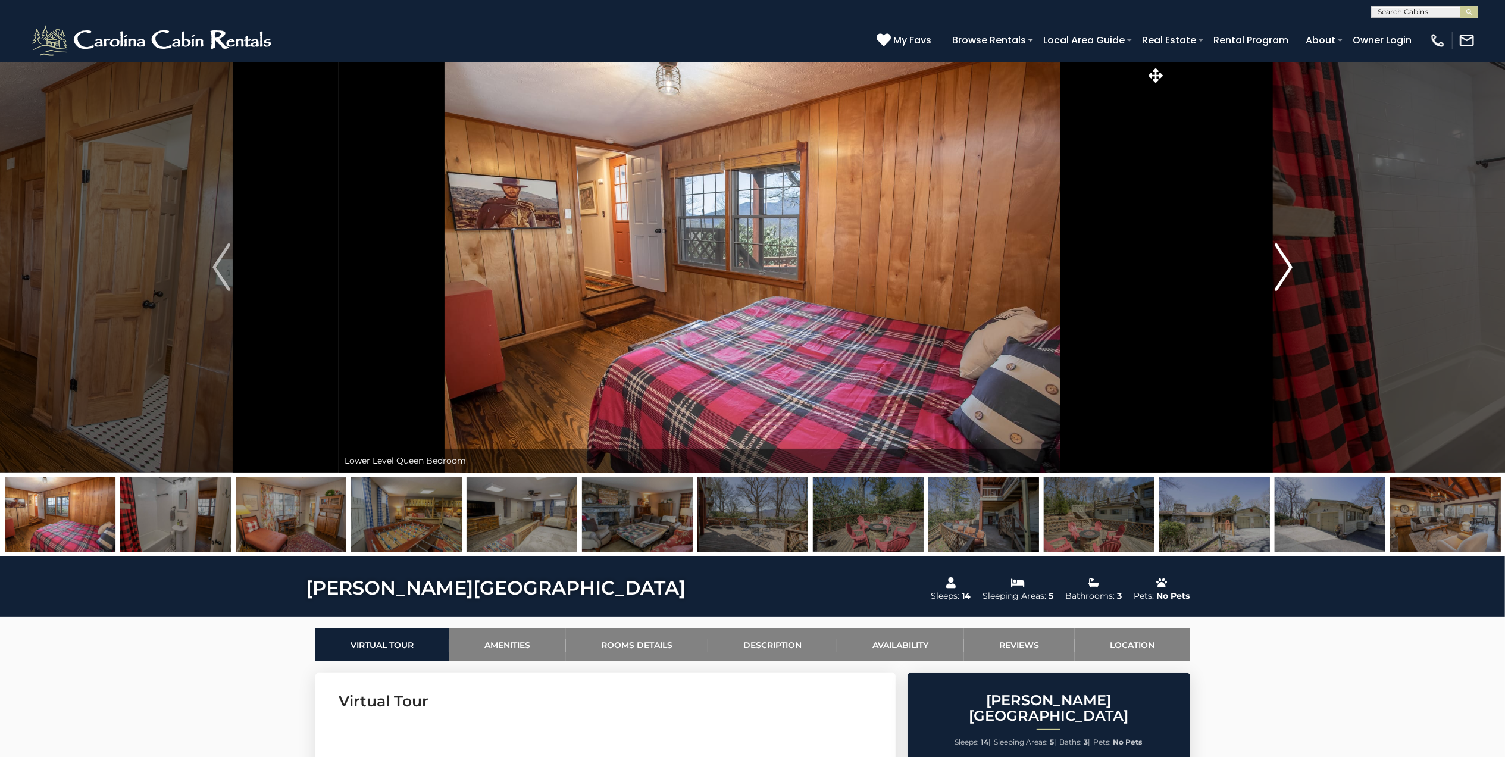
click at [1288, 258] on img "Next" at bounding box center [1284, 267] width 18 height 48
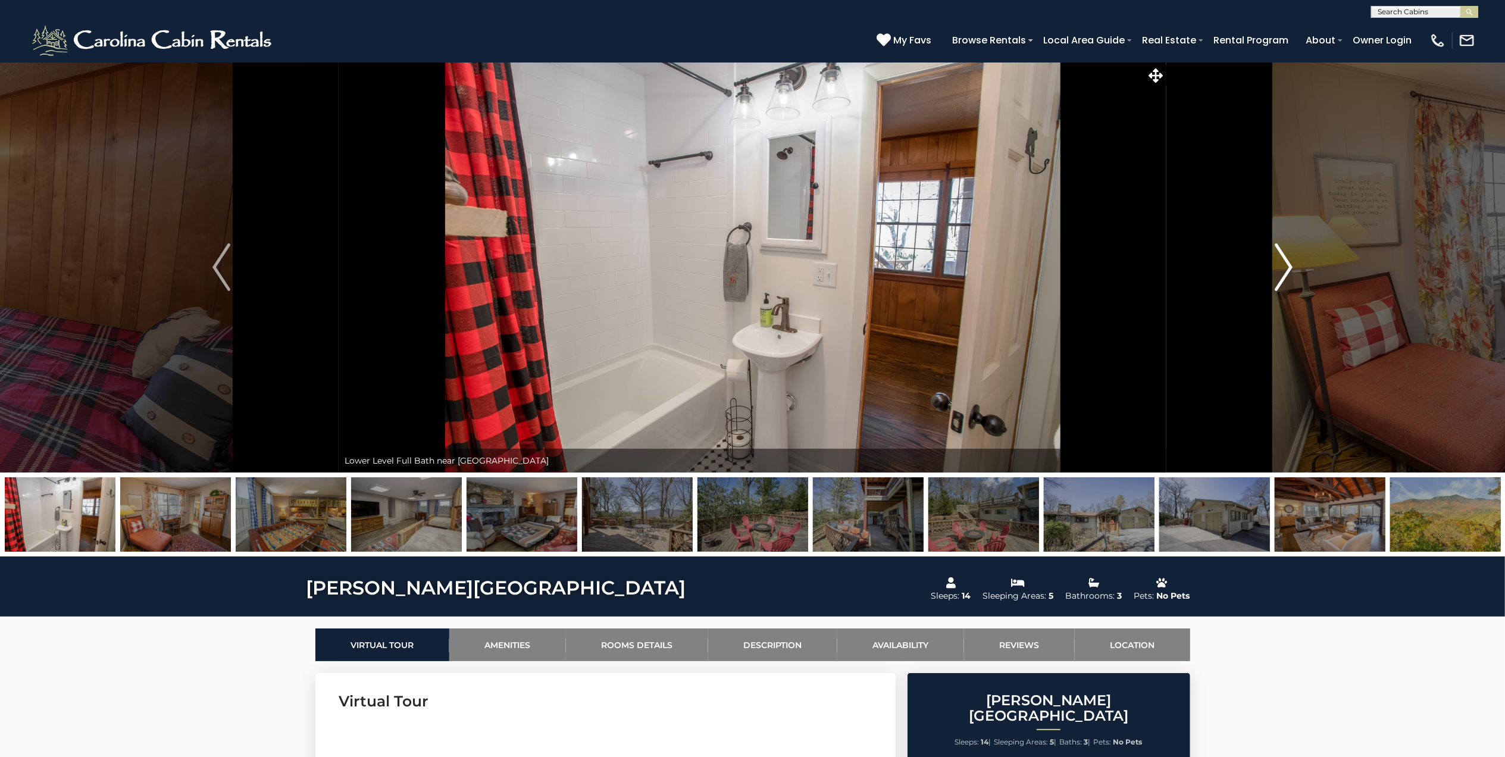
click at [1288, 258] on img "Next" at bounding box center [1284, 267] width 18 height 48
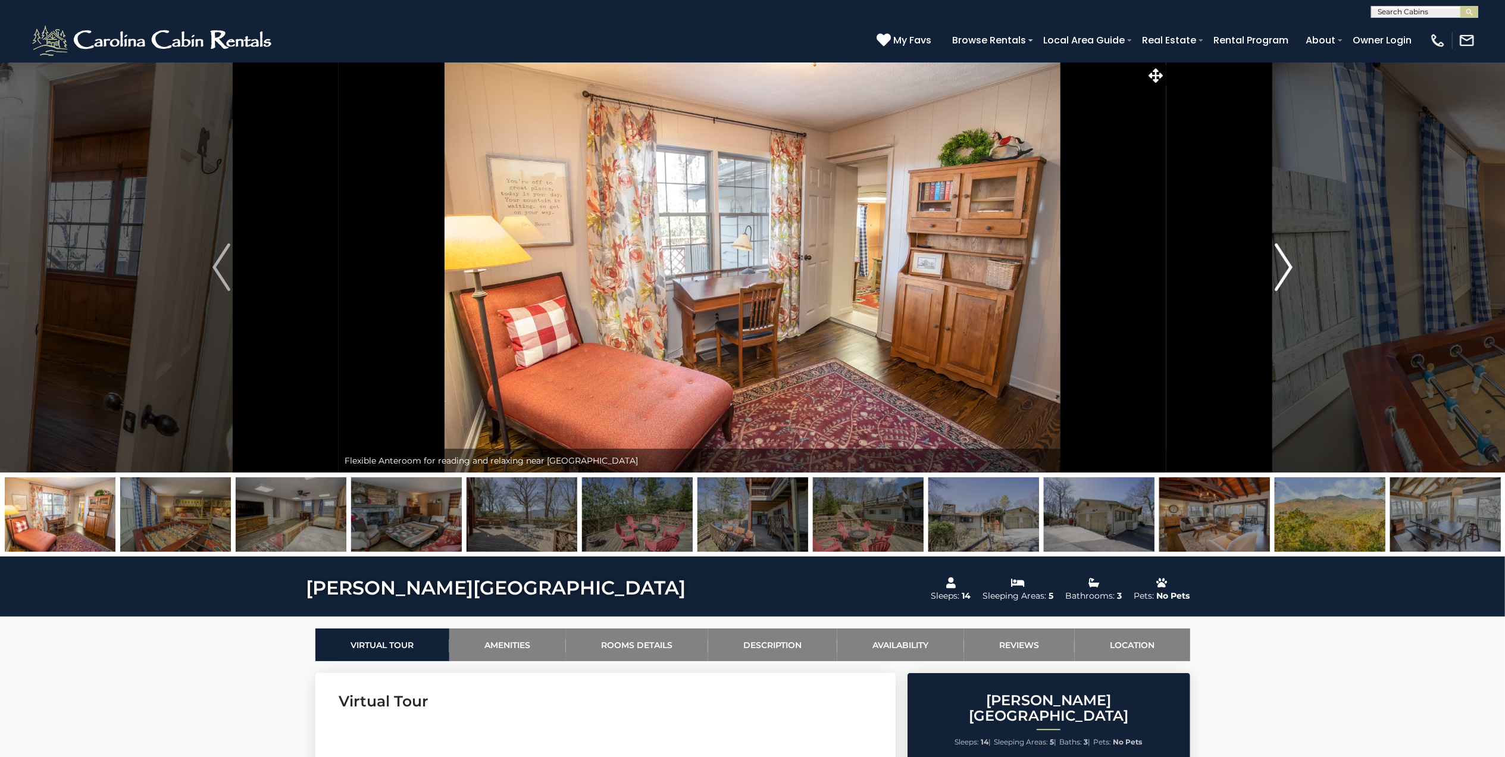
click at [1288, 258] on img "Next" at bounding box center [1284, 267] width 18 height 48
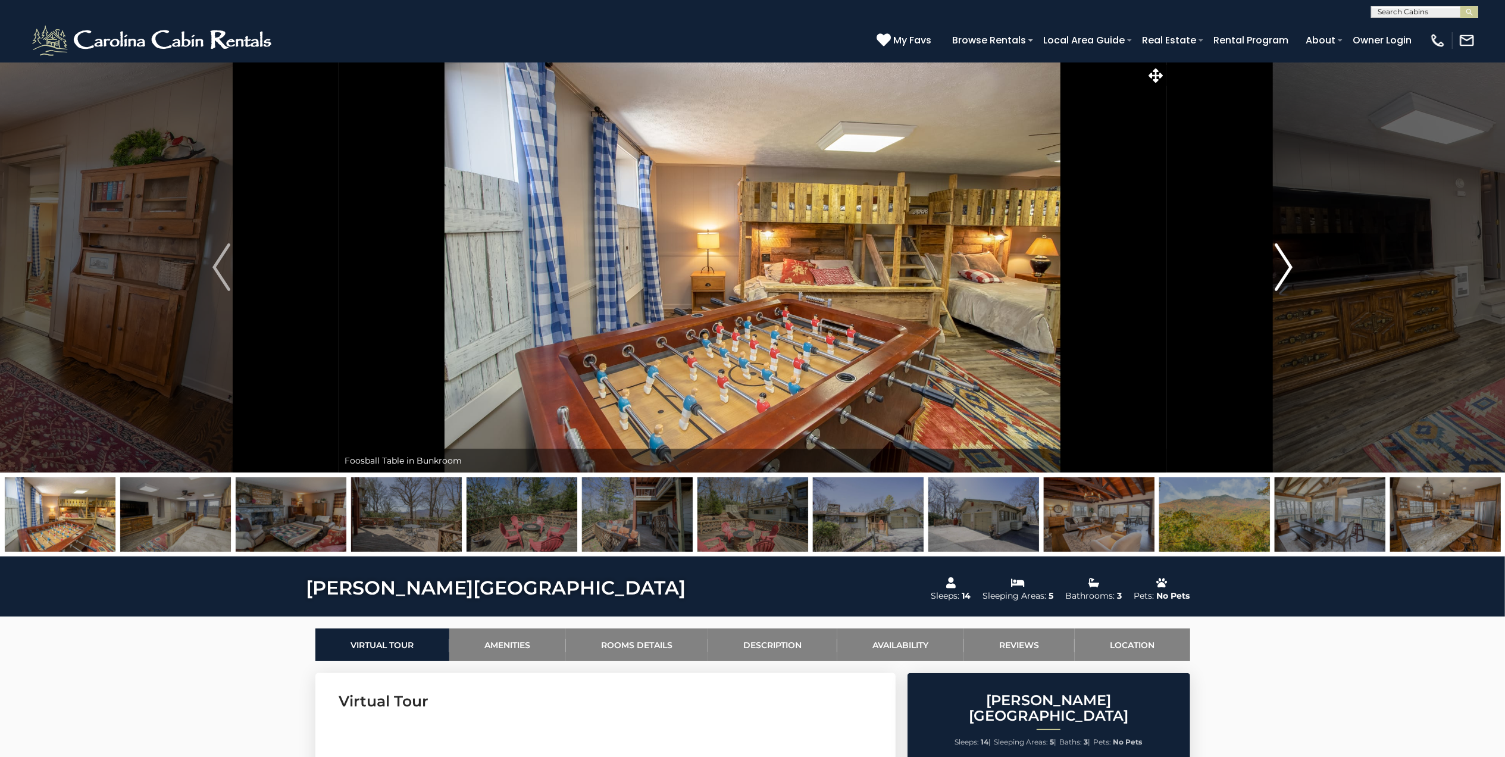
click at [1288, 258] on img "Next" at bounding box center [1284, 267] width 18 height 48
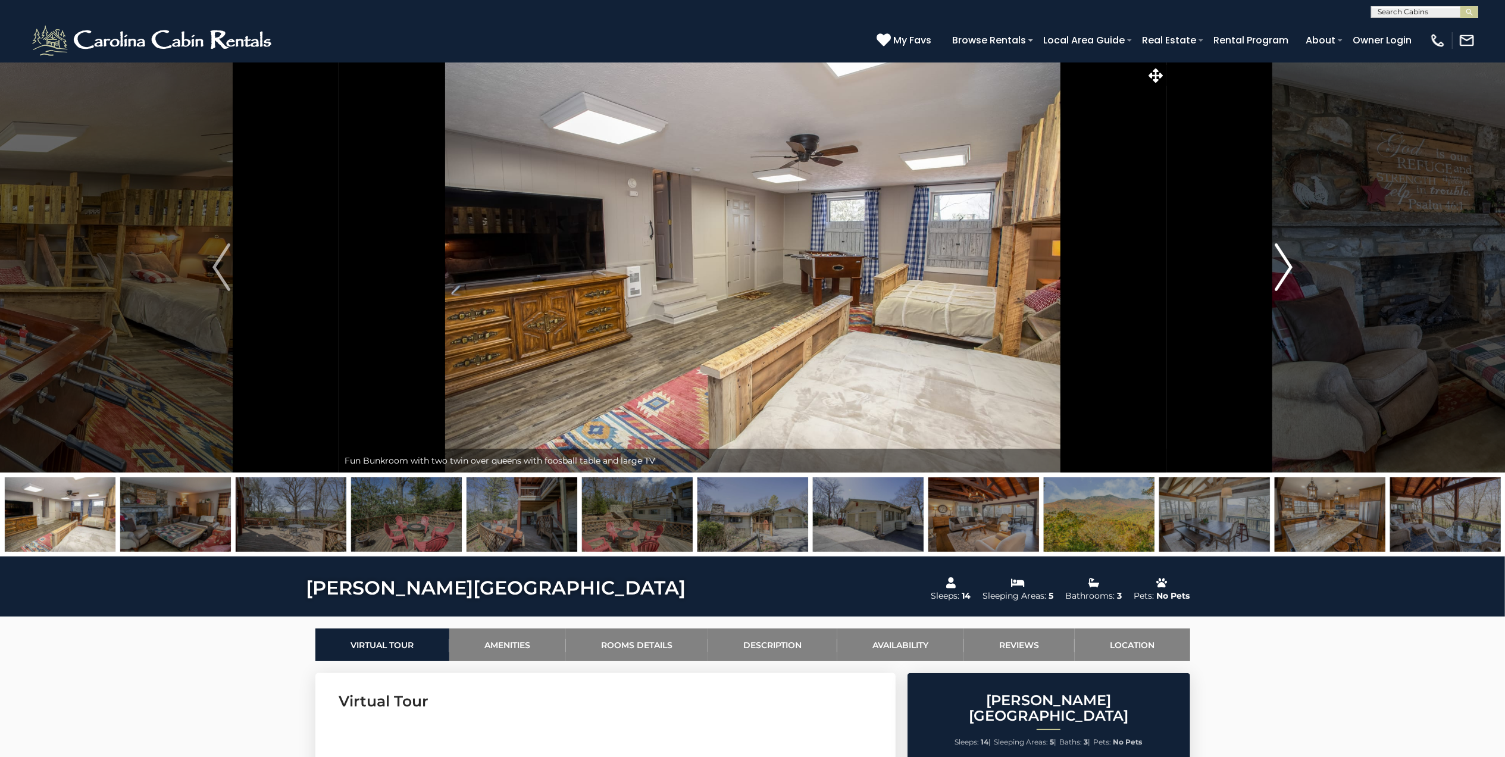
click at [1288, 258] on img "Next" at bounding box center [1284, 267] width 18 height 48
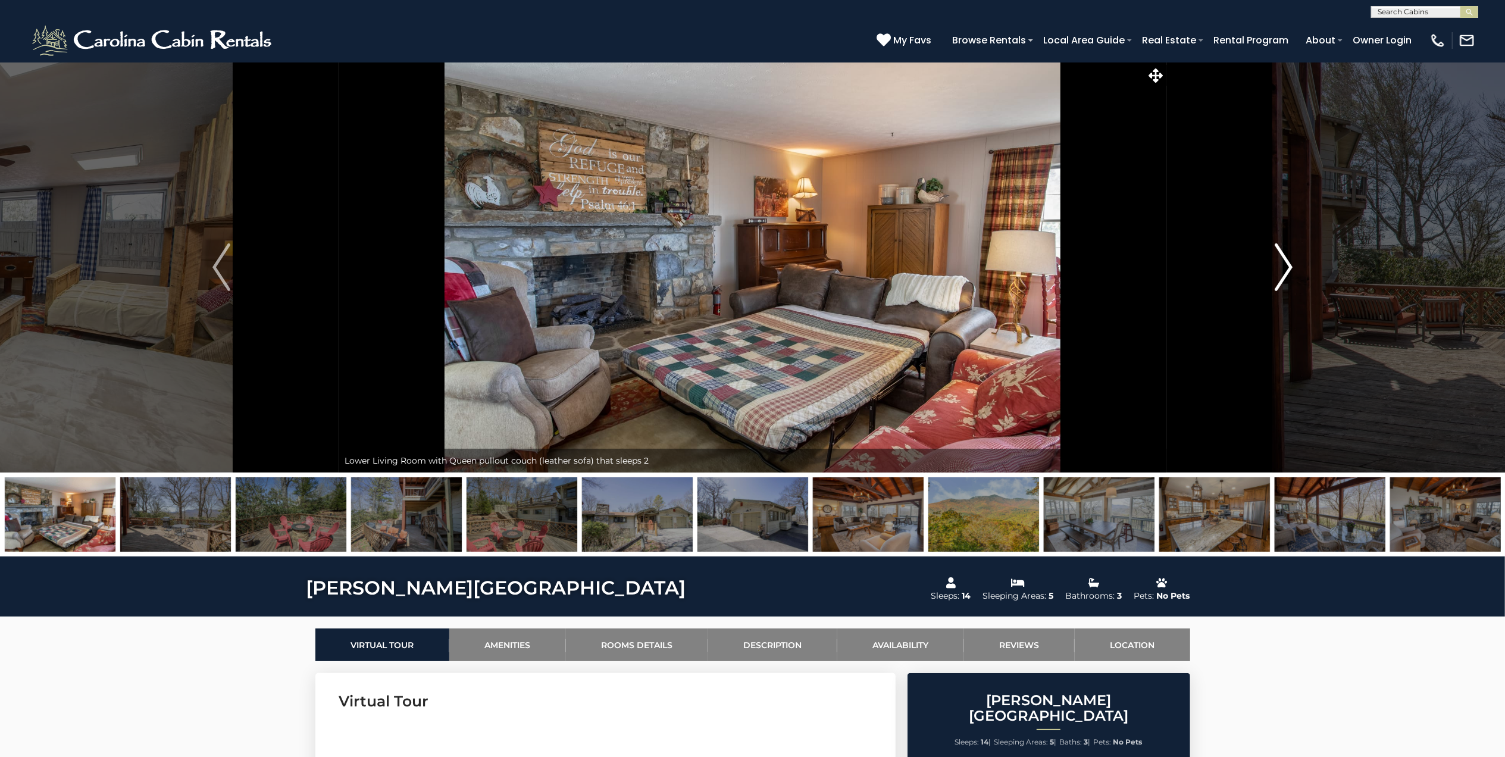
click at [1288, 258] on img "Next" at bounding box center [1284, 267] width 18 height 48
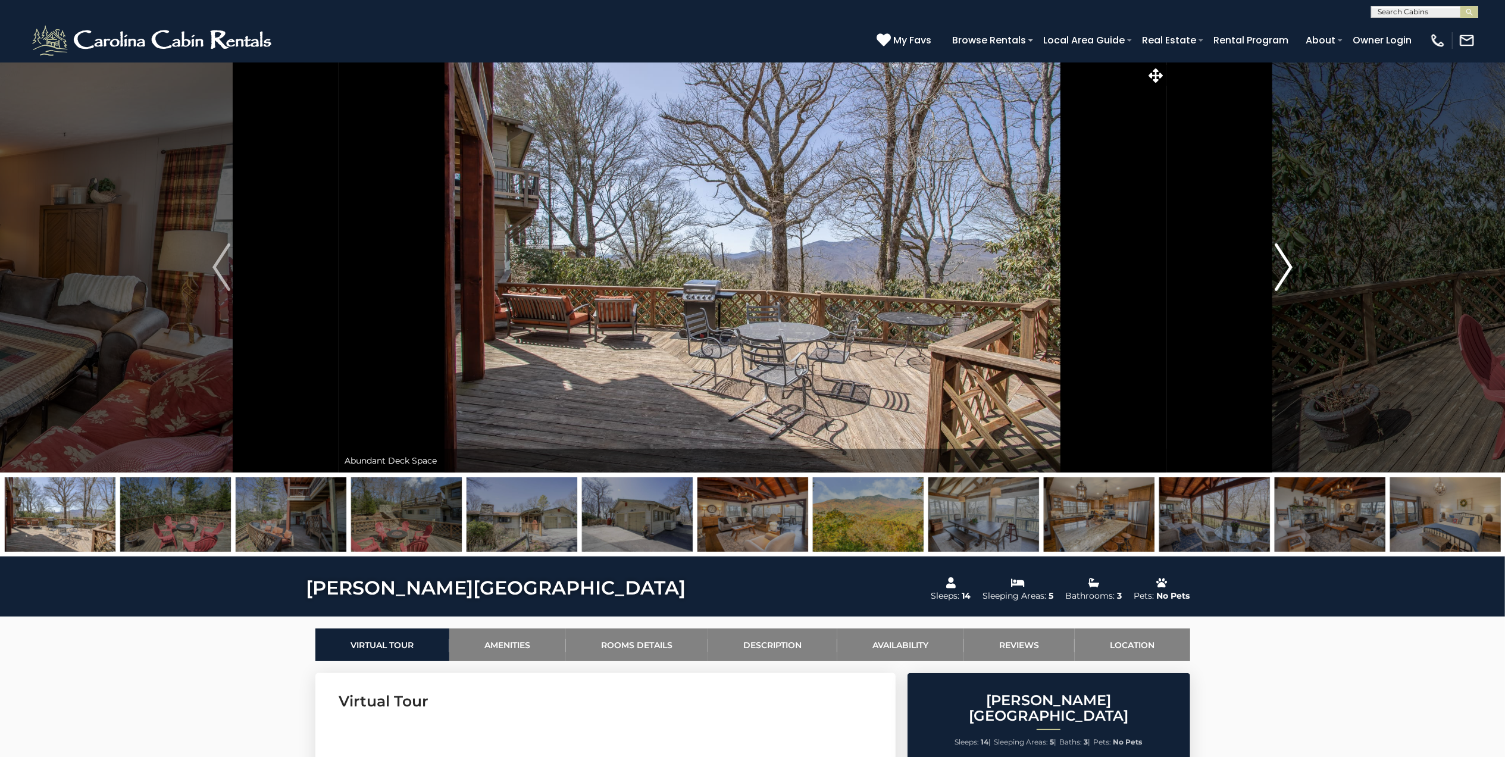
click at [1288, 258] on img "Next" at bounding box center [1284, 267] width 18 height 48
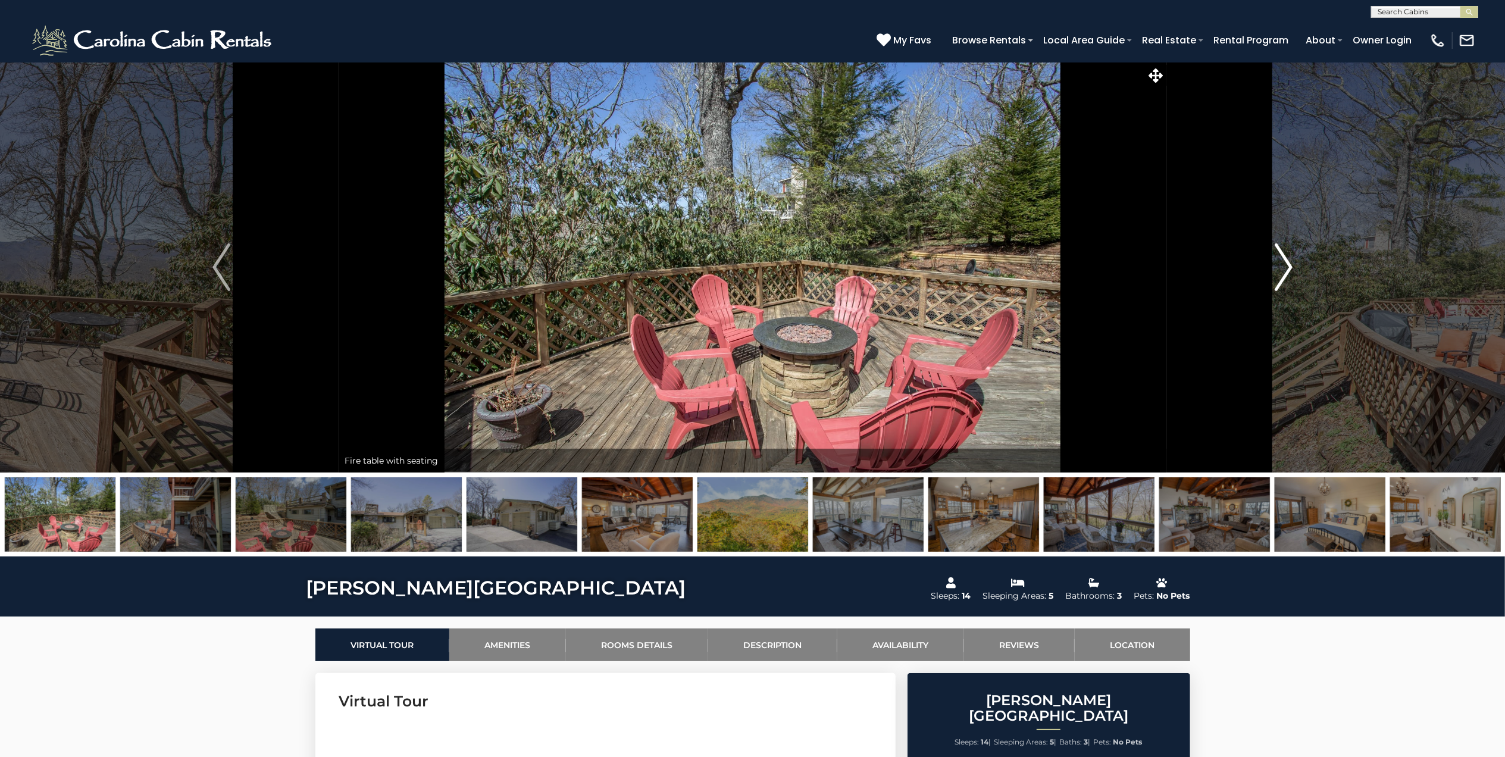
click at [1288, 258] on img "Next" at bounding box center [1284, 267] width 18 height 48
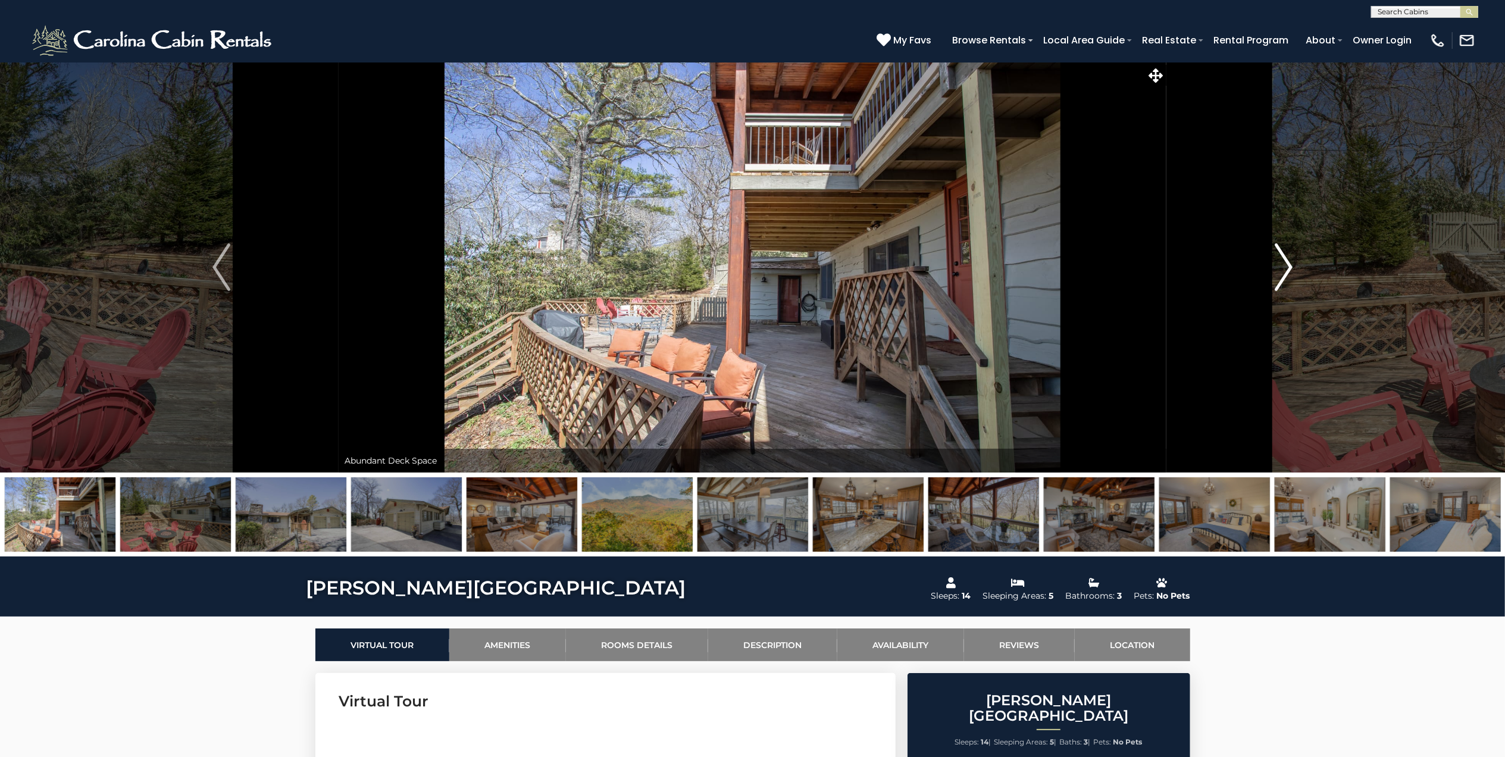
click at [1288, 258] on img "Next" at bounding box center [1284, 267] width 18 height 48
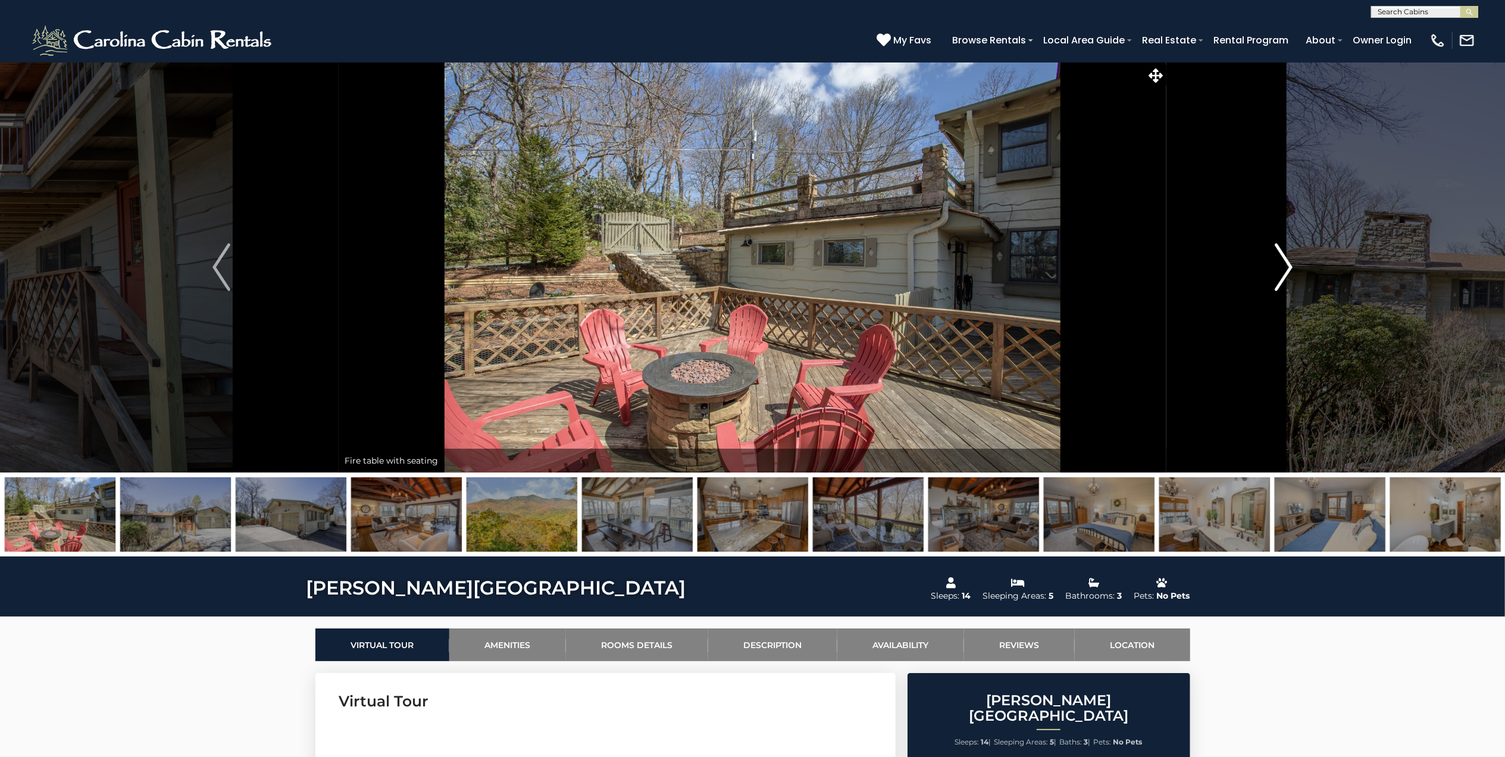
click at [1288, 258] on img "Next" at bounding box center [1284, 267] width 18 height 48
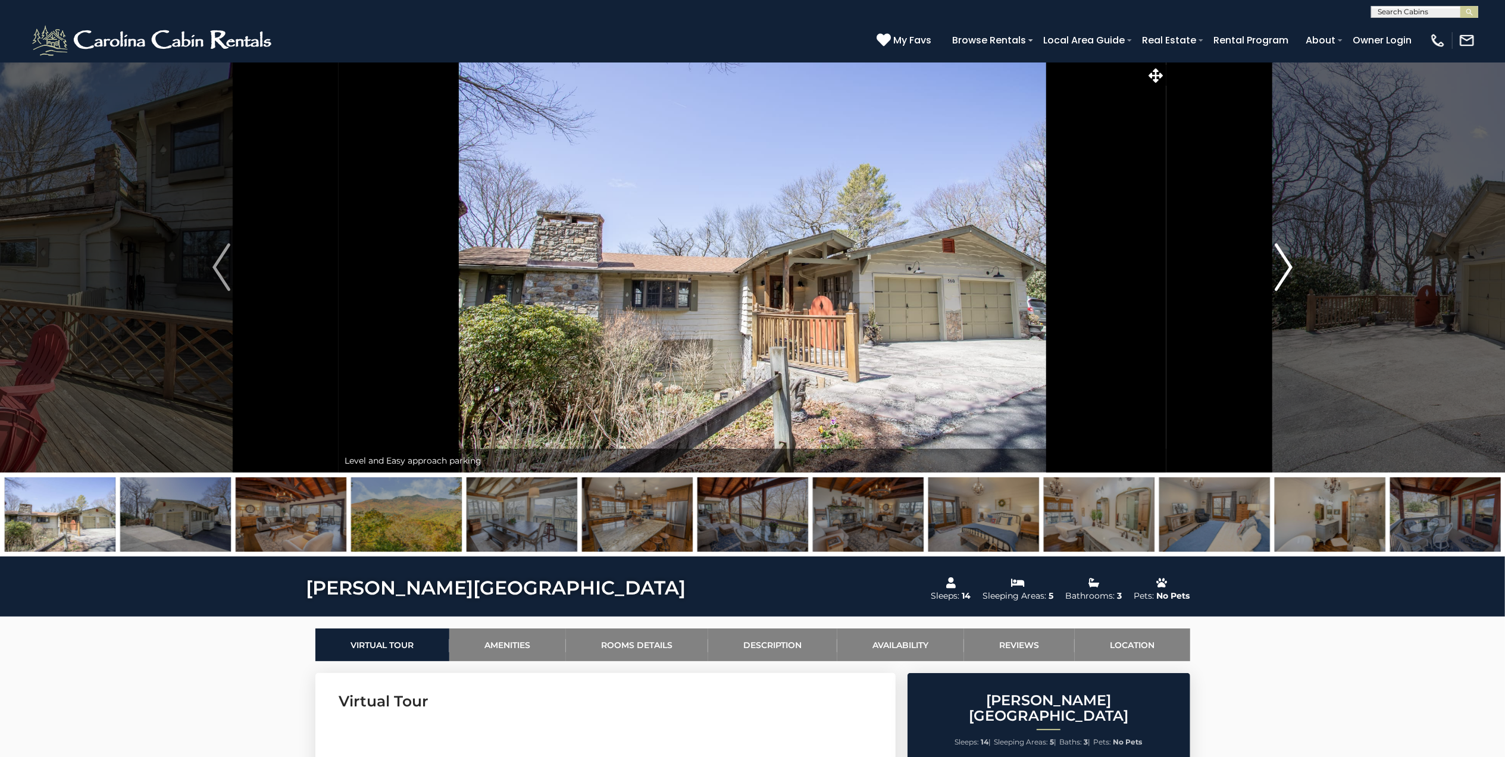
click at [1288, 258] on img "Next" at bounding box center [1284, 267] width 18 height 48
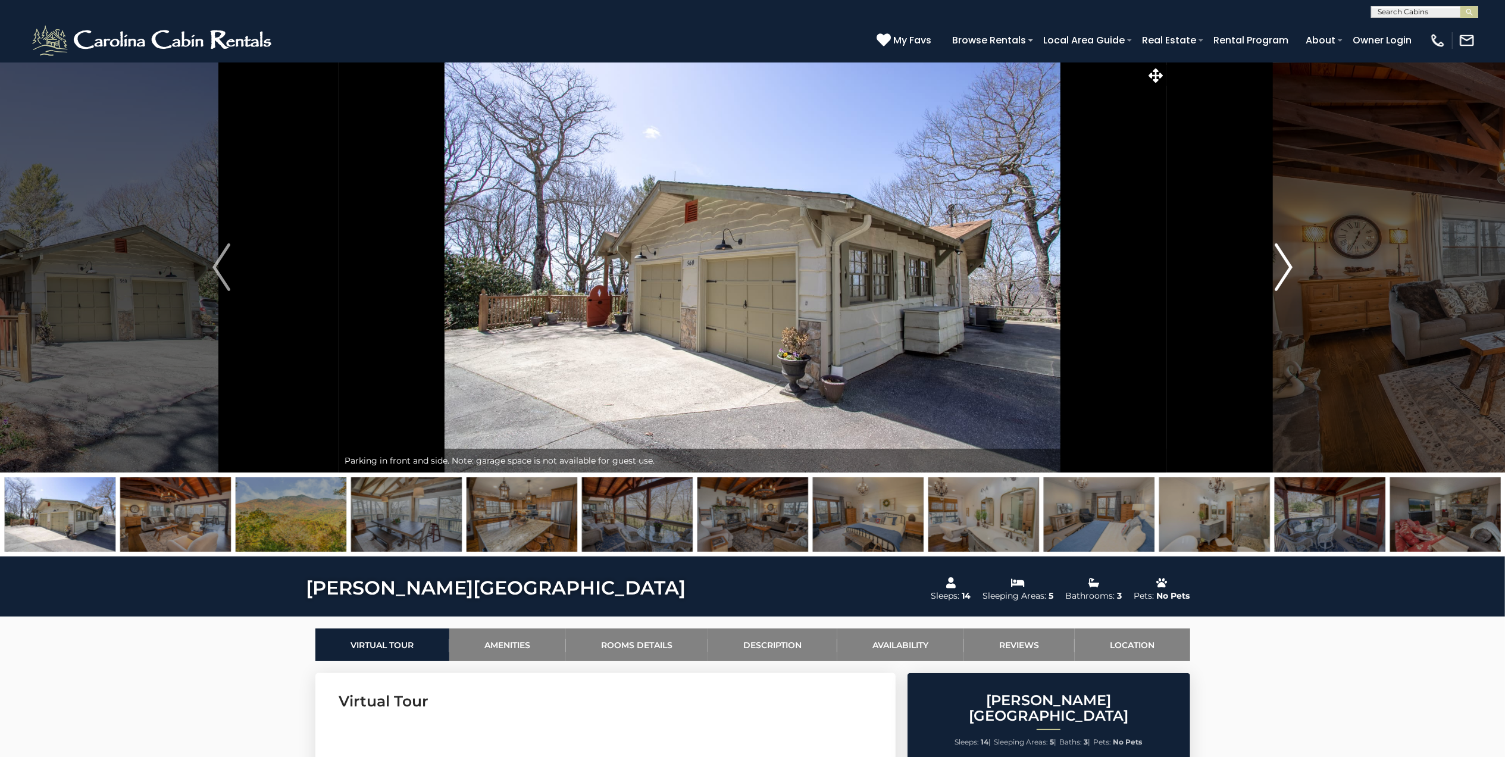
click at [1288, 258] on img "Next" at bounding box center [1284, 267] width 18 height 48
